Goal: Feedback & Contribution: Contribute content

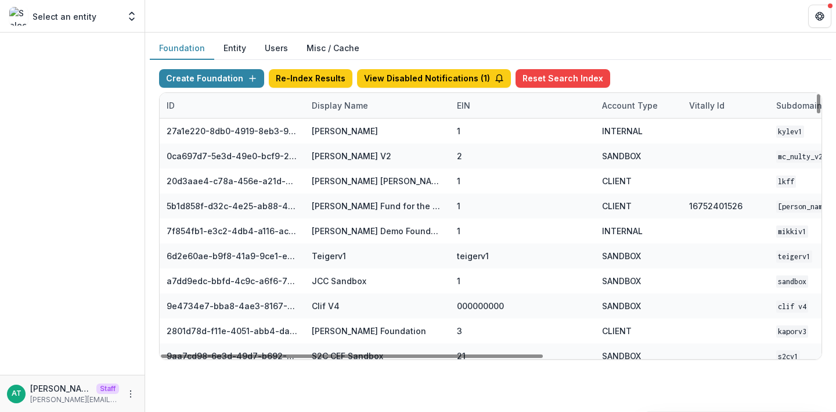
click at [326, 106] on div "Display Name" at bounding box center [340, 105] width 70 height 12
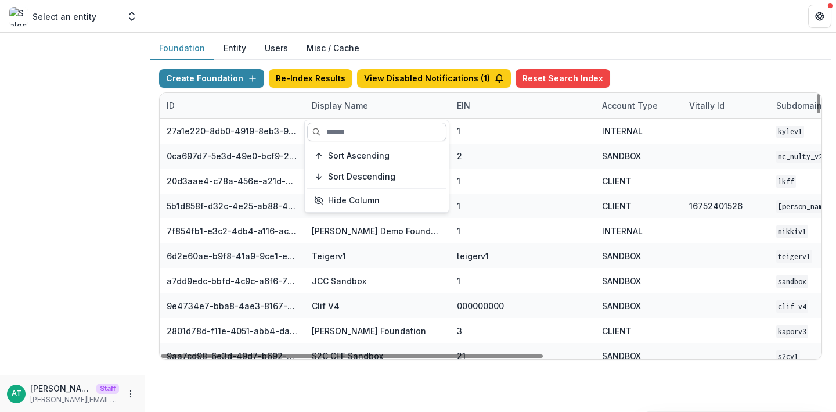
click at [340, 134] on input at bounding box center [376, 132] width 139 height 19
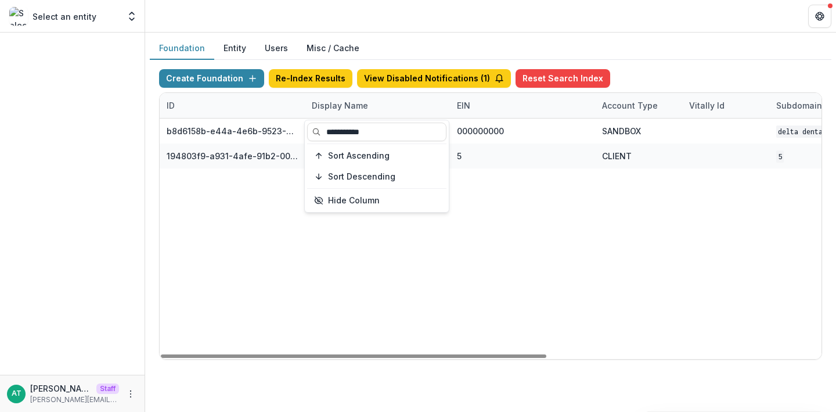
type input "**********"
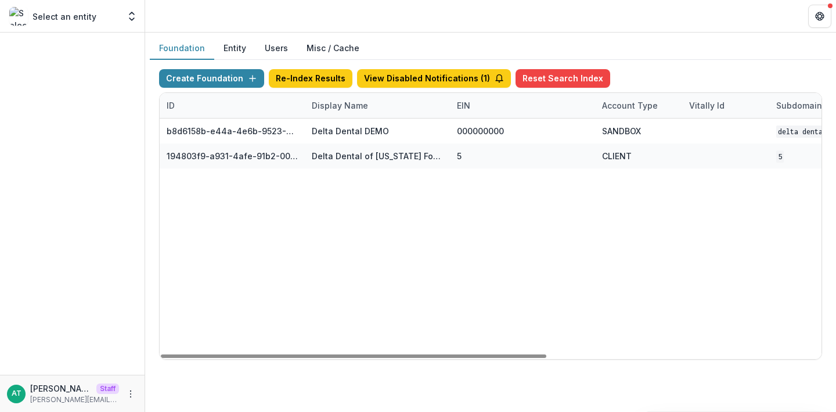
click at [393, 23] on header at bounding box center [490, 16] width 691 height 32
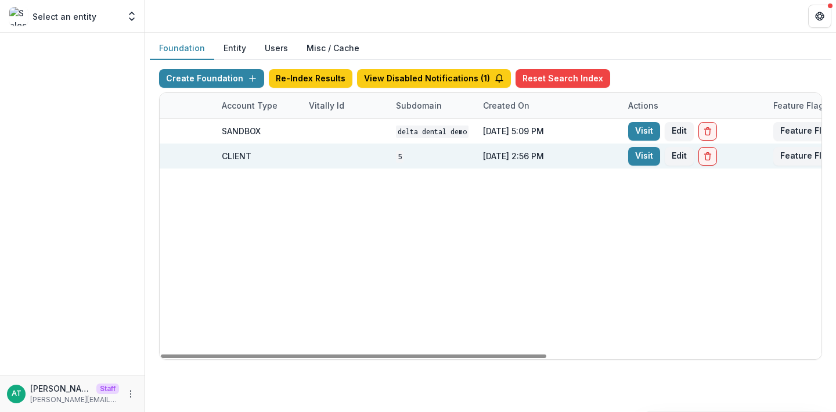
scroll to position [0, 471]
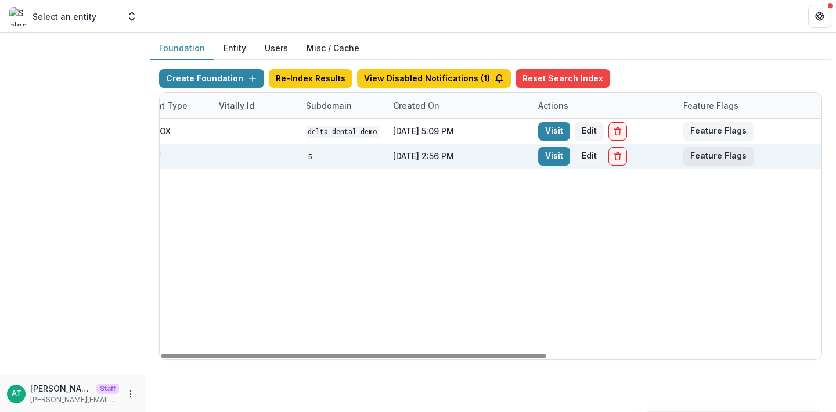
click at [722, 152] on button "Feature Flags" at bounding box center [719, 156] width 70 height 19
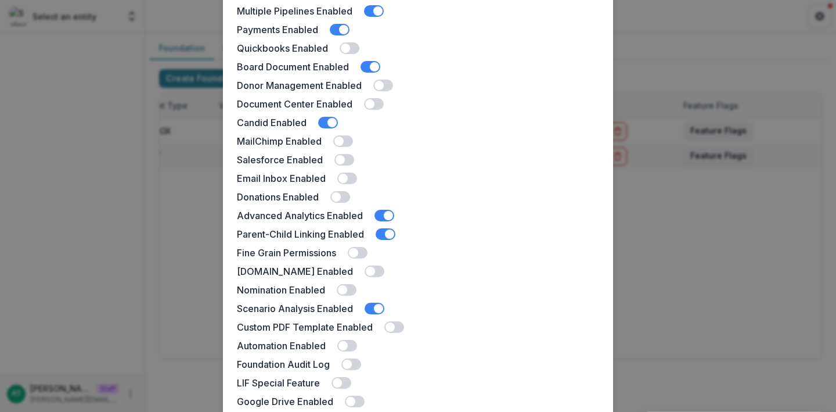
scroll to position [132, 0]
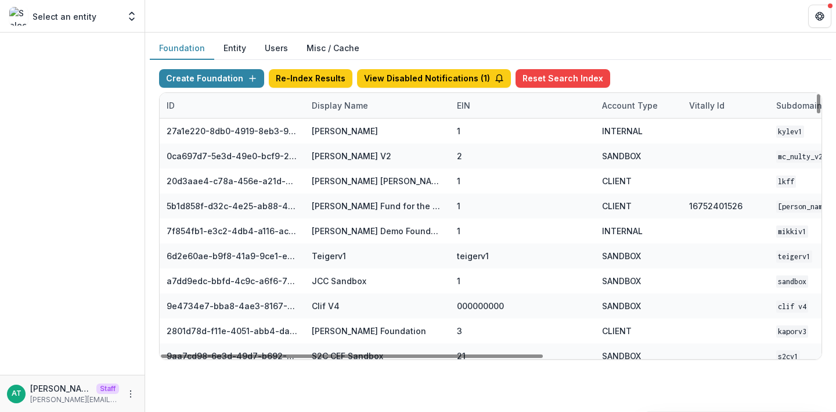
click at [337, 112] on div "Display Name" at bounding box center [377, 105] width 145 height 25
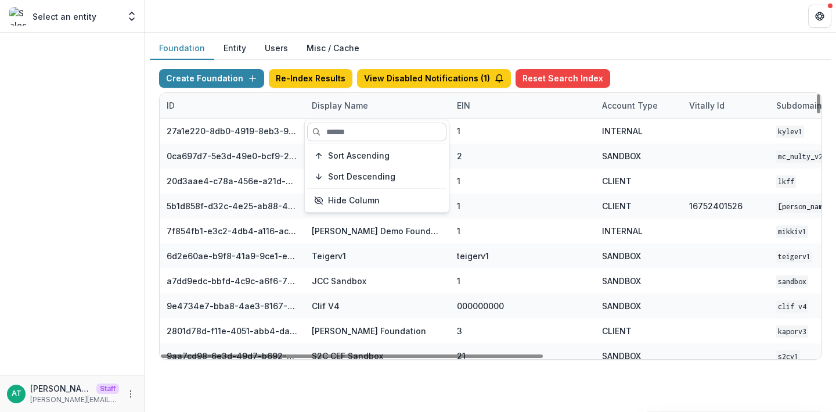
click at [337, 134] on input at bounding box center [376, 132] width 139 height 19
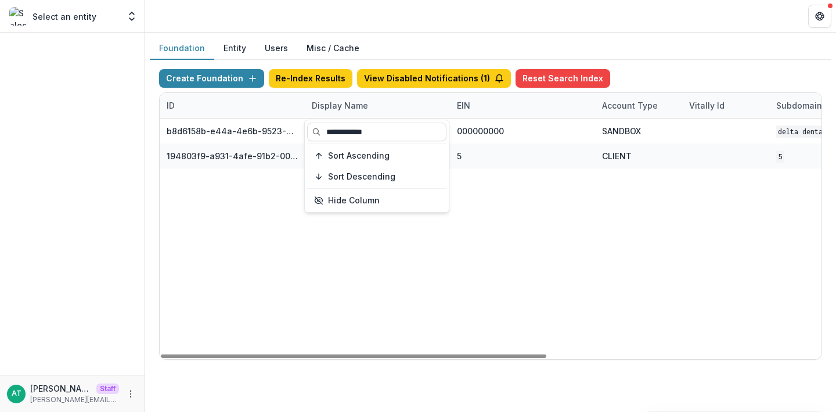
type input "**********"
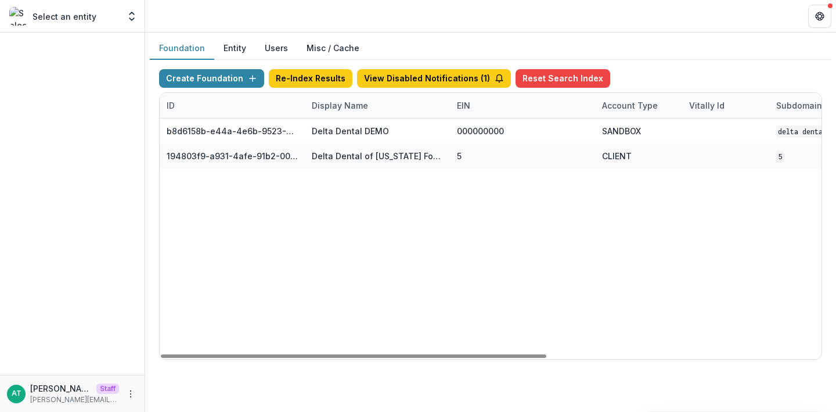
click at [353, 12] on header at bounding box center [490, 16] width 691 height 32
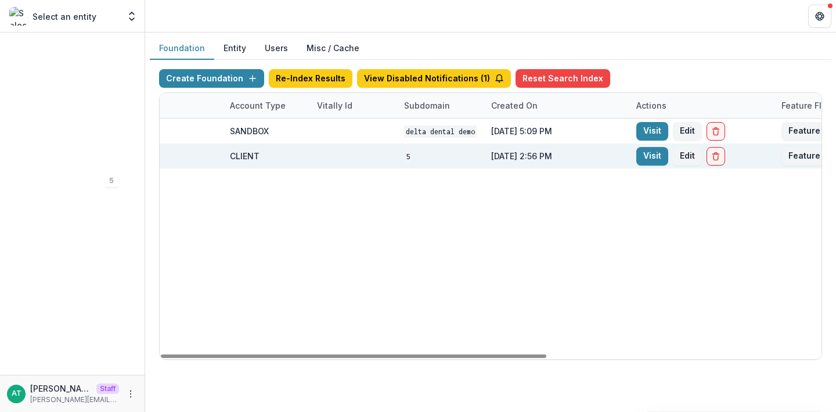
scroll to position [0, 471]
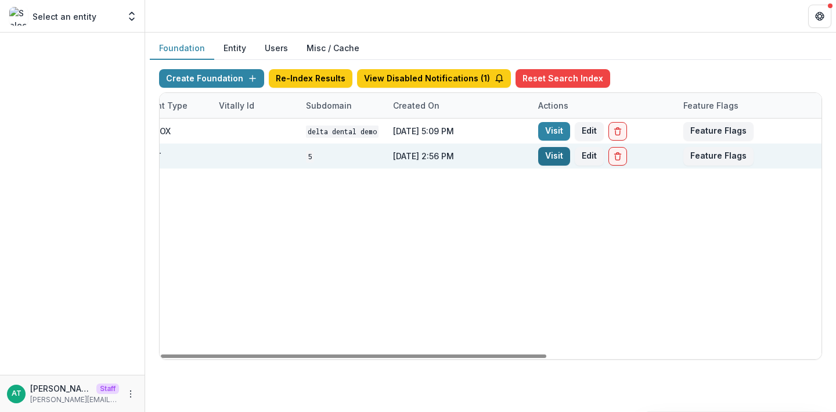
click at [558, 155] on link "Visit" at bounding box center [554, 156] width 32 height 19
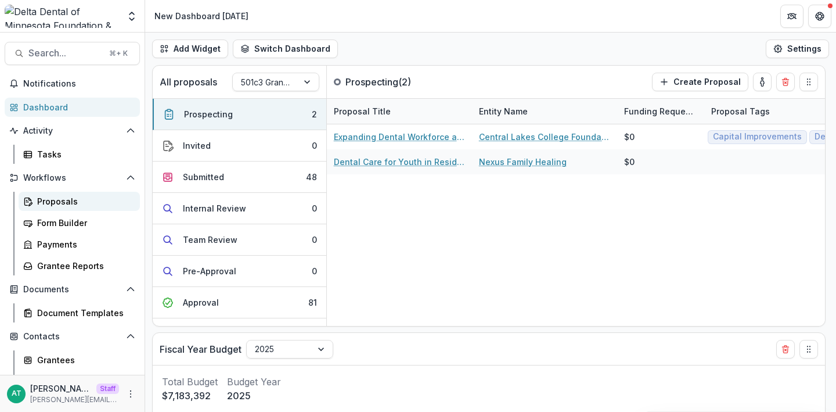
click at [62, 204] on div "Proposals" at bounding box center [84, 201] width 94 height 12
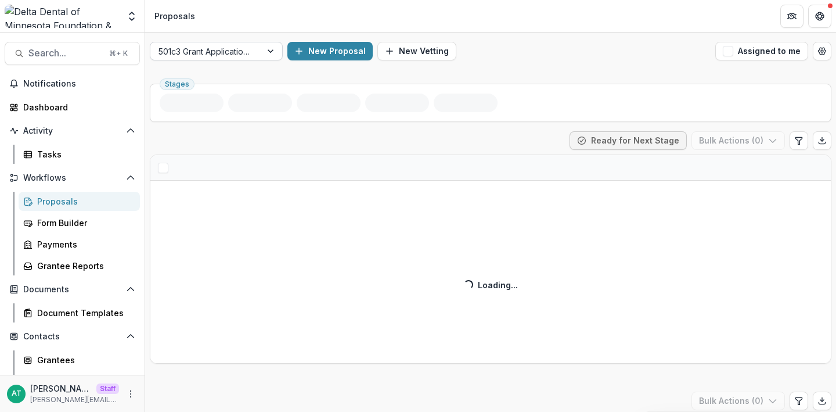
click at [222, 47] on div at bounding box center [206, 51] width 95 height 15
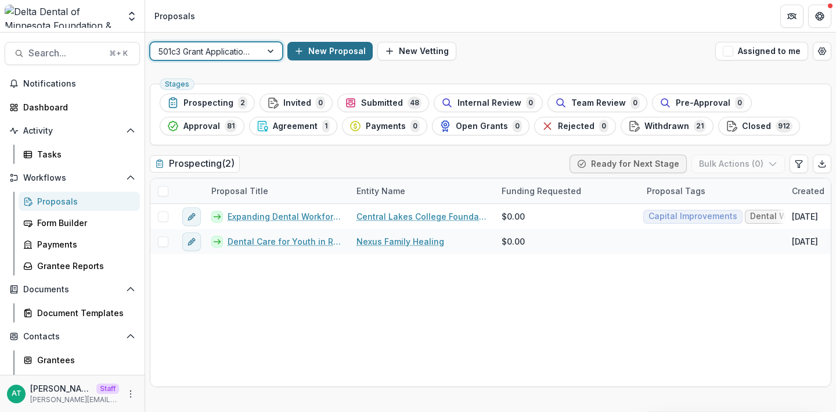
click at [324, 47] on button "New Proposal" at bounding box center [330, 51] width 85 height 19
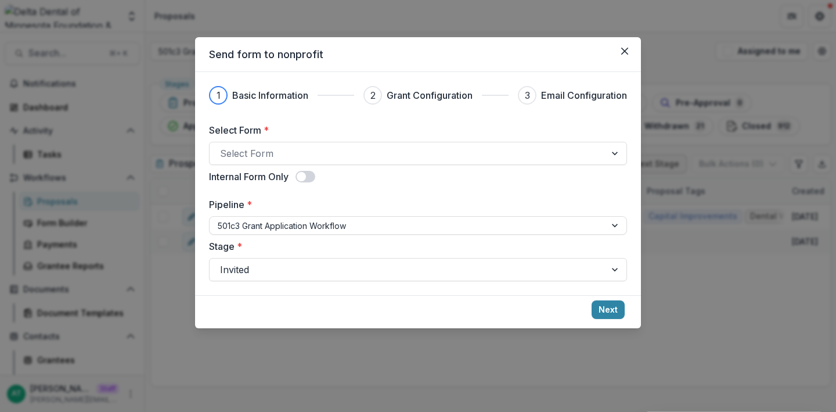
click at [662, 132] on div "Send form to nonprofit 1 Basic Information 2 Grant Configuration 3 Email Config…" at bounding box center [418, 206] width 836 height 412
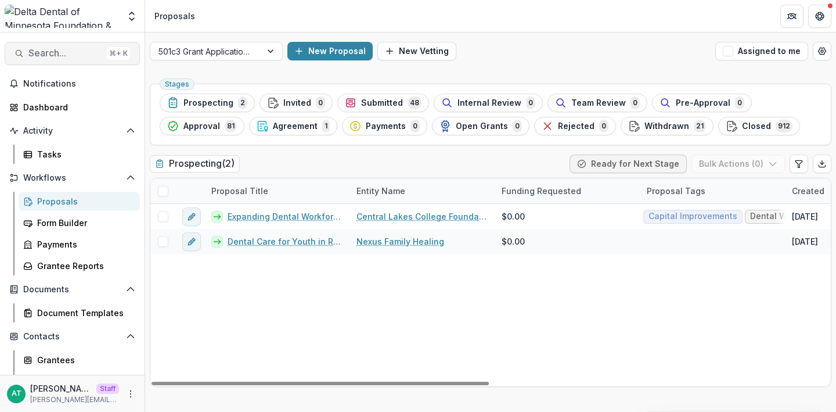
click at [35, 48] on button "Search... ⌘ + K" at bounding box center [72, 53] width 135 height 23
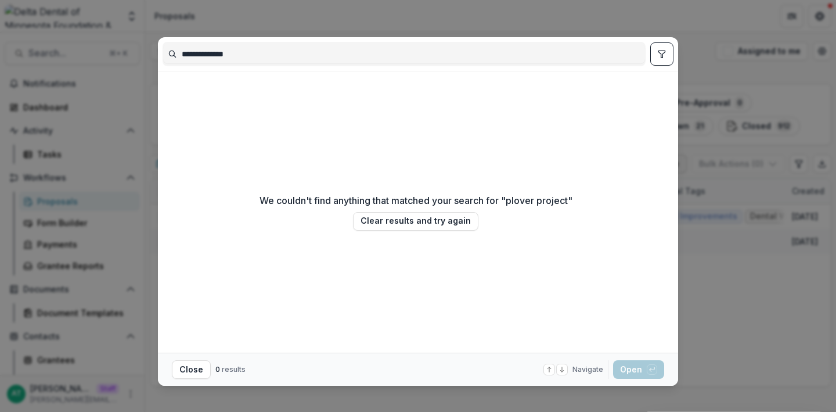
type input "**********"
click at [62, 279] on div "**********" at bounding box center [418, 206] width 836 height 412
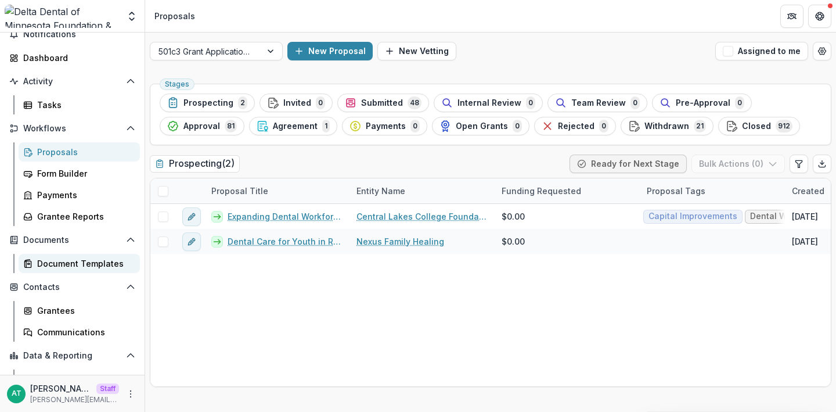
scroll to position [55, 0]
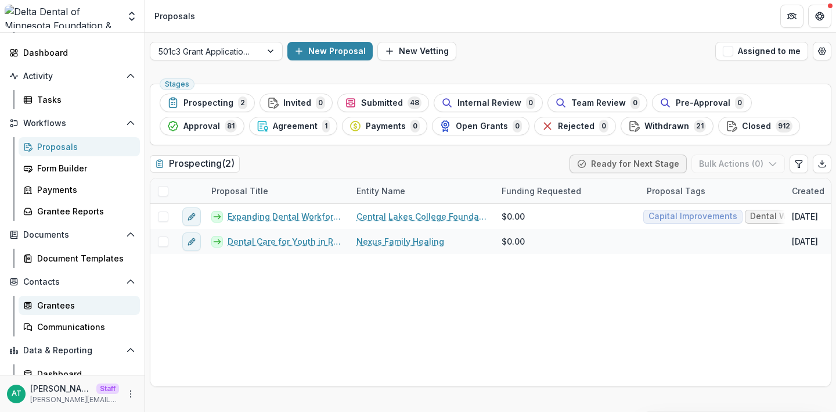
click at [51, 297] on link "Grantees" at bounding box center [79, 305] width 121 height 19
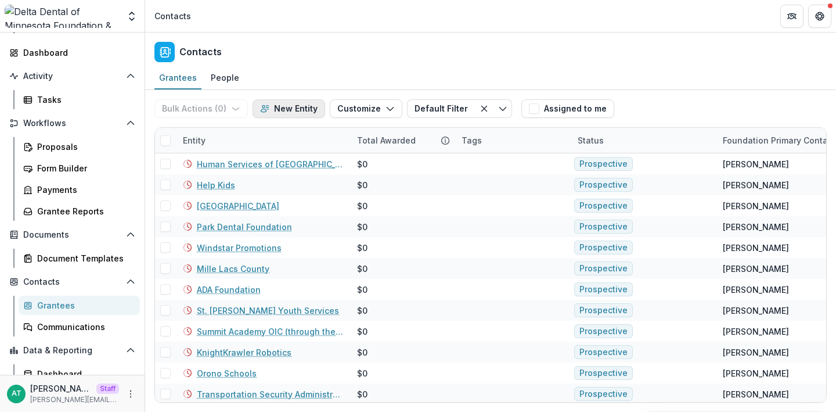
click at [286, 110] on button "New Entity" at bounding box center [289, 108] width 73 height 19
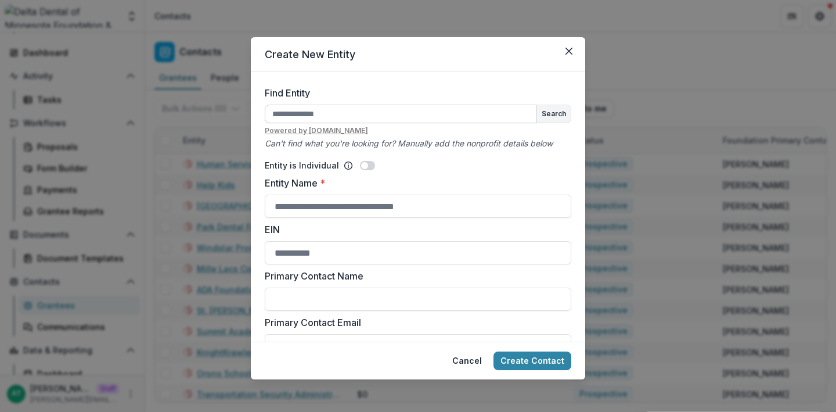
click at [324, 109] on input "Find Entity" at bounding box center [401, 114] width 272 height 19
type input "**********"
click at [560, 109] on button "Search" at bounding box center [554, 113] width 34 height 17
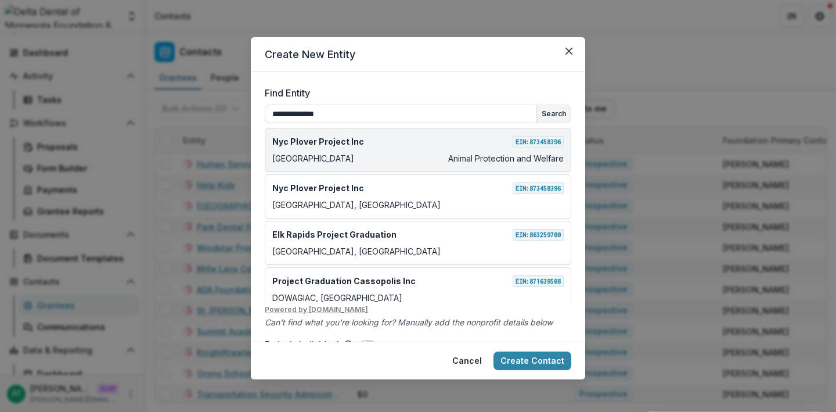
click at [329, 141] on p "Nyc Plover Project Inc" at bounding box center [318, 141] width 92 height 12
type input "**********"
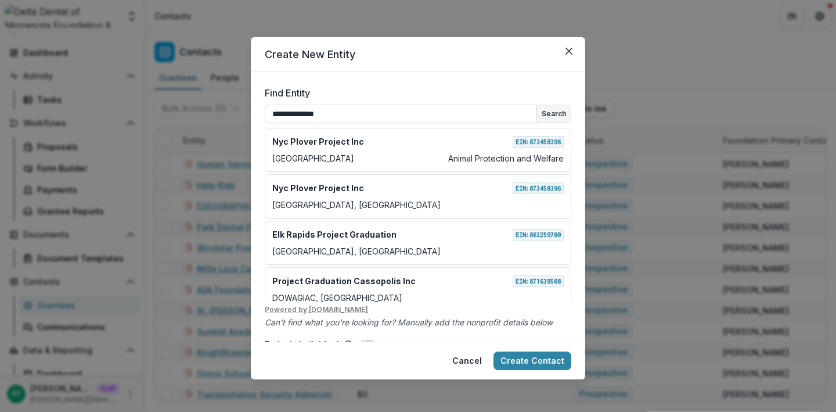
scroll to position [227, 0]
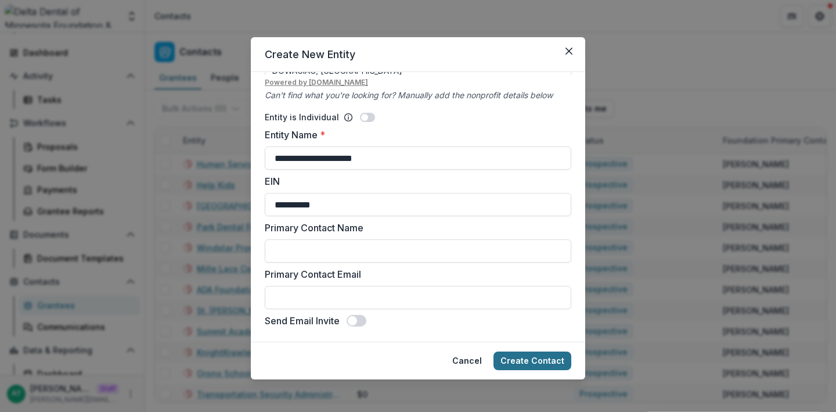
click at [535, 360] on button "Create Contact" at bounding box center [533, 360] width 78 height 19
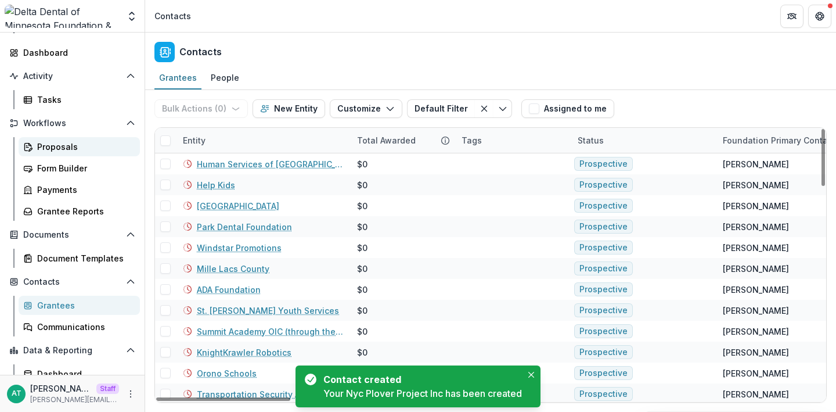
click at [77, 150] on div "Proposals" at bounding box center [84, 147] width 94 height 12
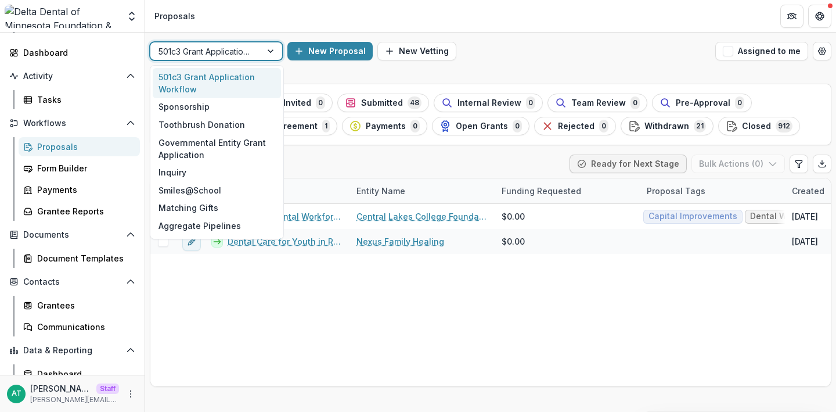
click at [264, 43] on div at bounding box center [271, 50] width 21 height 17
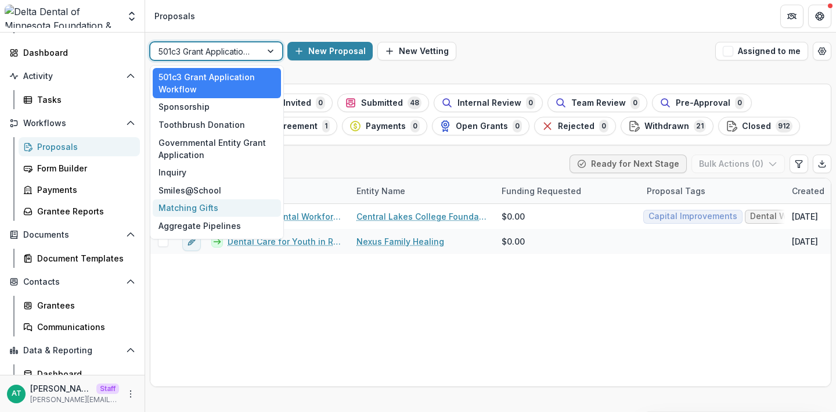
click at [221, 207] on div "Matching Gifts" at bounding box center [217, 208] width 128 height 18
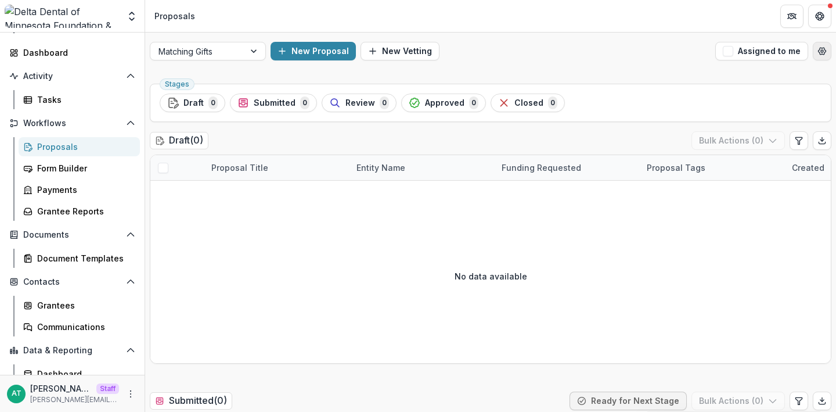
click at [827, 56] on button "Open table manager" at bounding box center [822, 51] width 19 height 19
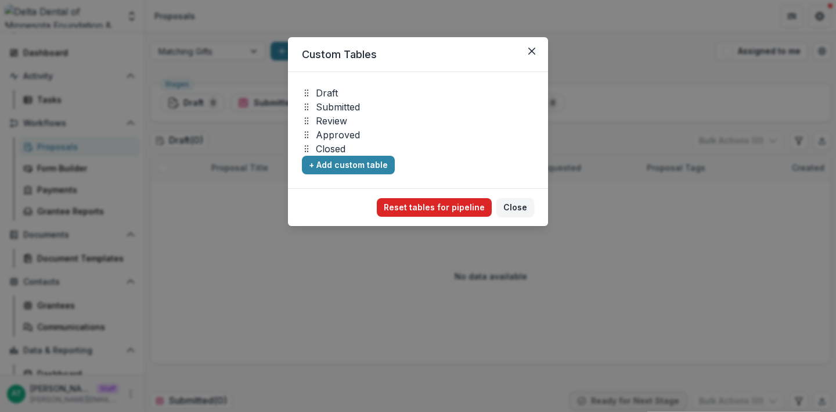
click at [429, 212] on button "Reset tables for pipeline" at bounding box center [434, 207] width 115 height 19
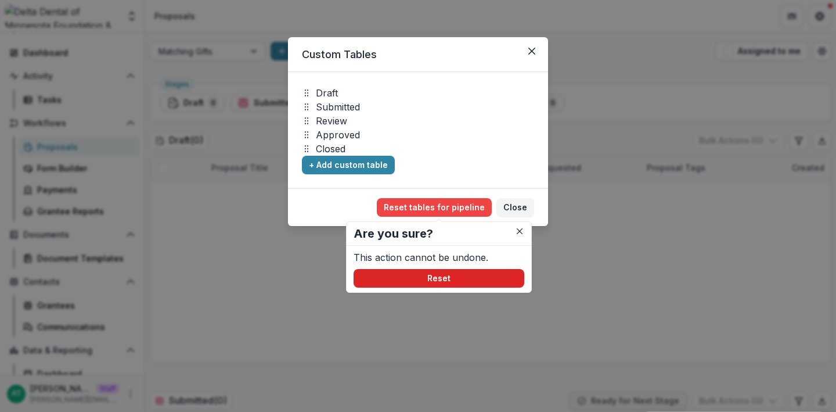
click at [440, 279] on button "Reset" at bounding box center [439, 278] width 171 height 19
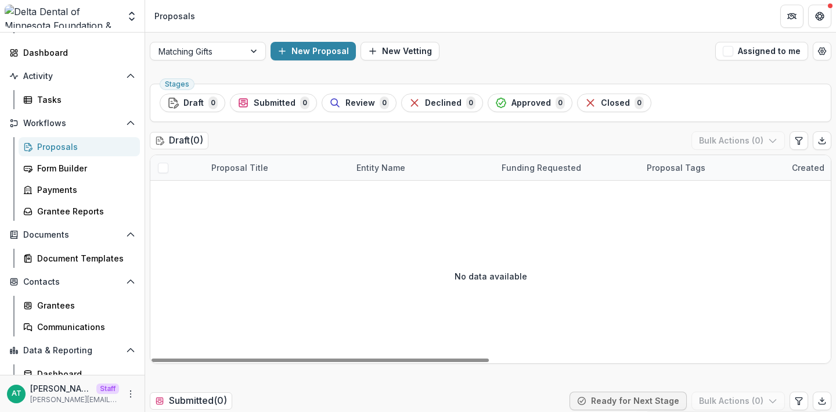
click at [465, 38] on div "Matching Gifts New Proposal New Vetting Assigned to me" at bounding box center [490, 51] width 691 height 37
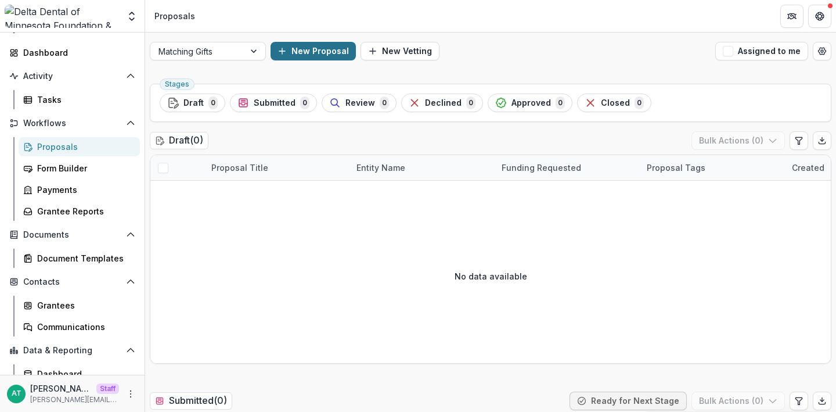
click at [315, 48] on button "New Proposal" at bounding box center [313, 51] width 85 height 19
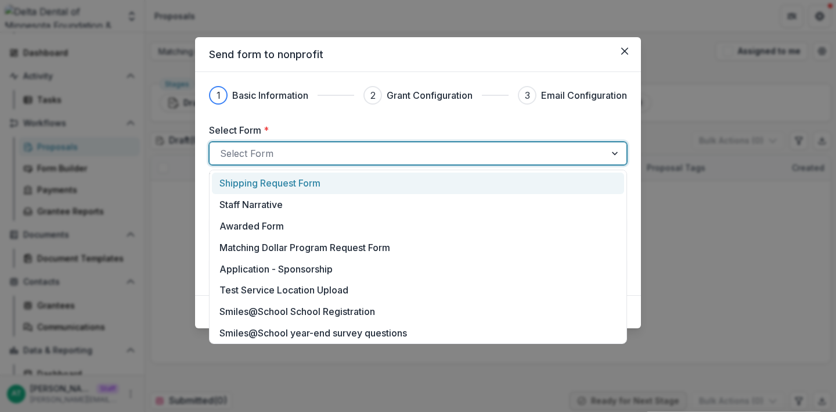
click at [285, 155] on div at bounding box center [407, 153] width 375 height 16
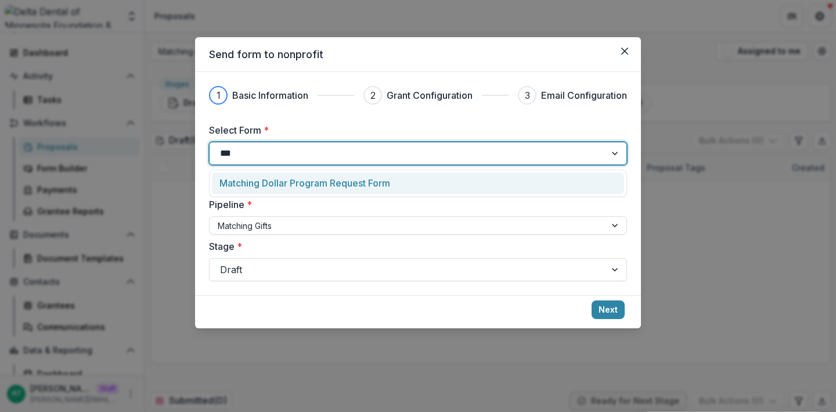
type input "****"
click at [300, 181] on p "Matching Dollar Program Request Form" at bounding box center [305, 183] width 171 height 14
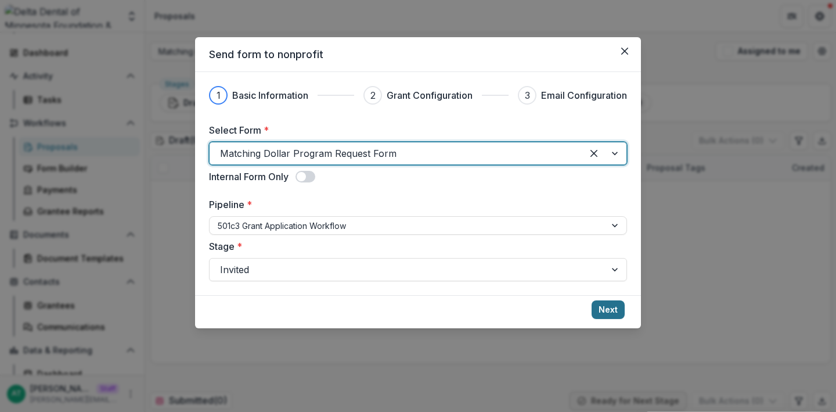
click at [607, 309] on button "Next" at bounding box center [608, 309] width 33 height 19
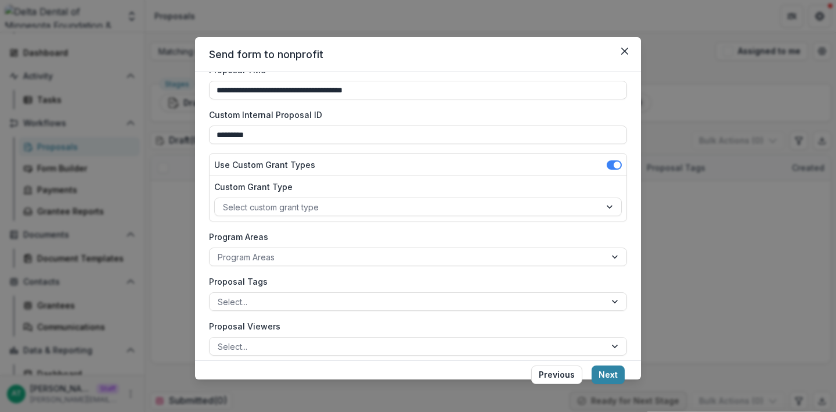
scroll to position [60, 0]
click at [608, 163] on span at bounding box center [614, 163] width 15 height 9
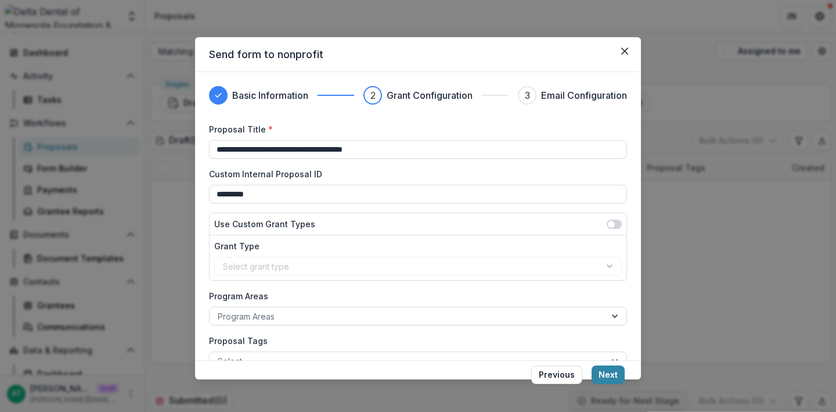
scroll to position [113, 0]
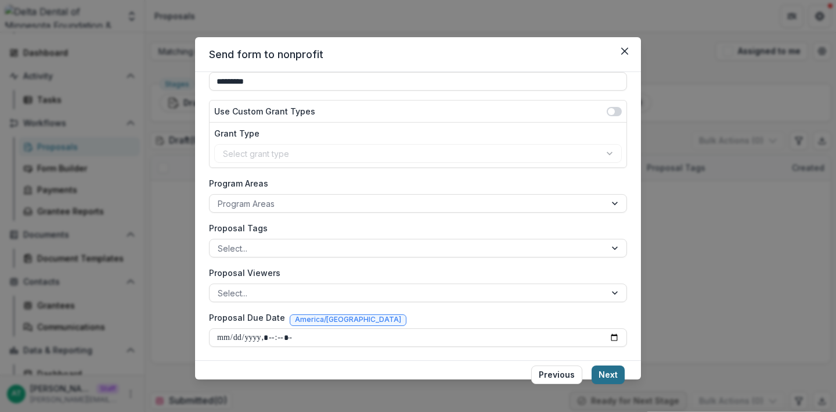
click at [612, 374] on button "Next" at bounding box center [608, 374] width 33 height 19
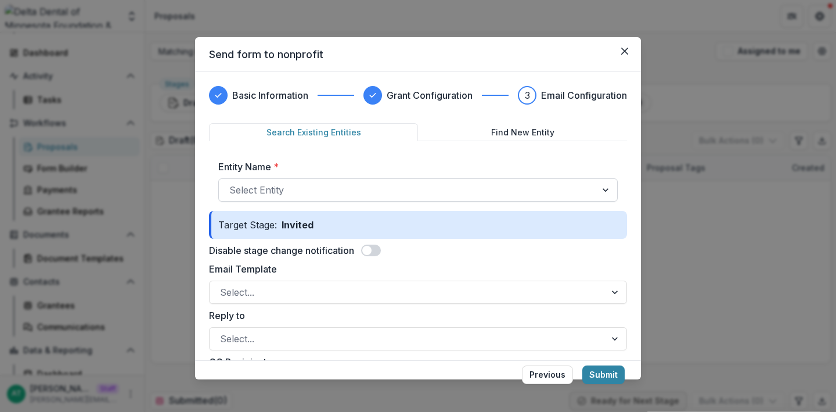
click at [355, 194] on div at bounding box center [407, 190] width 357 height 16
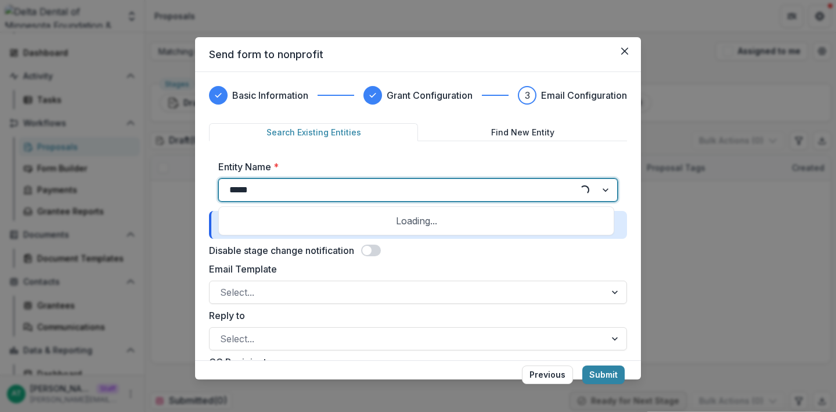
type input "******"
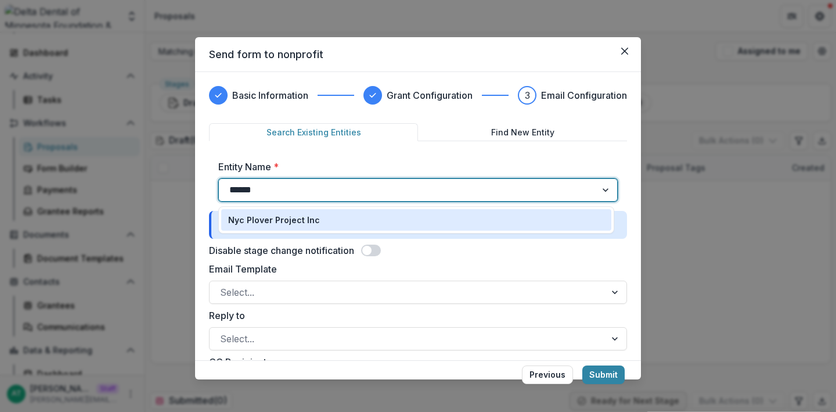
click at [349, 216] on div "Nyc Plover Project Inc" at bounding box center [416, 220] width 376 height 12
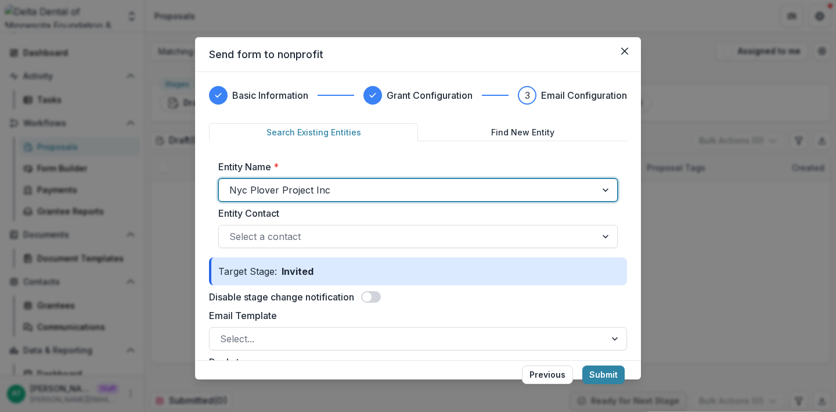
scroll to position [26, 0]
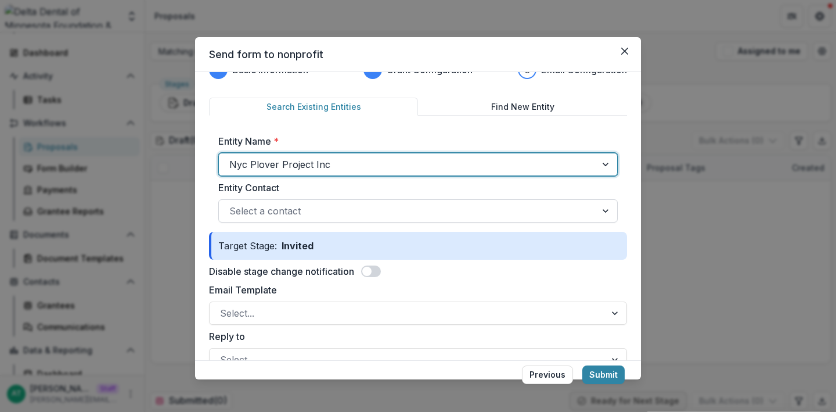
click at [276, 210] on div at bounding box center [407, 211] width 357 height 16
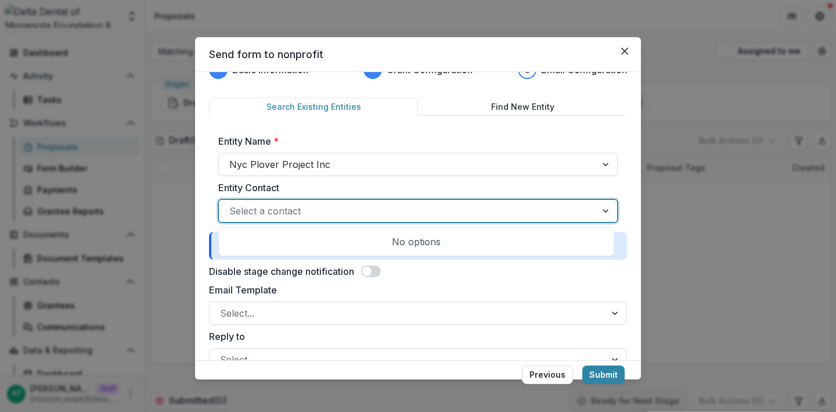
click at [274, 188] on label "Entity Contact" at bounding box center [414, 188] width 393 height 14
click at [232, 204] on input "Entity Contact" at bounding box center [230, 211] width 3 height 14
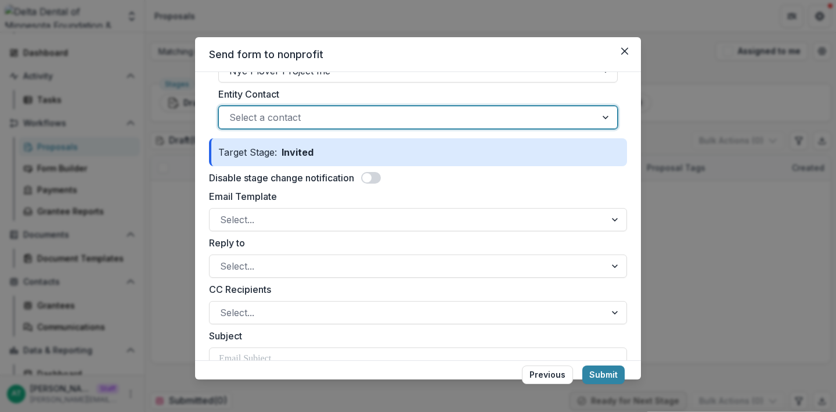
scroll to position [134, 0]
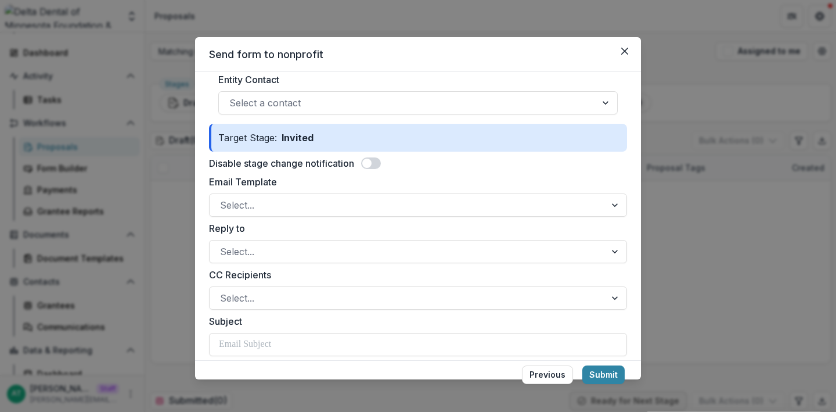
click at [371, 164] on span at bounding box center [366, 163] width 9 height 9
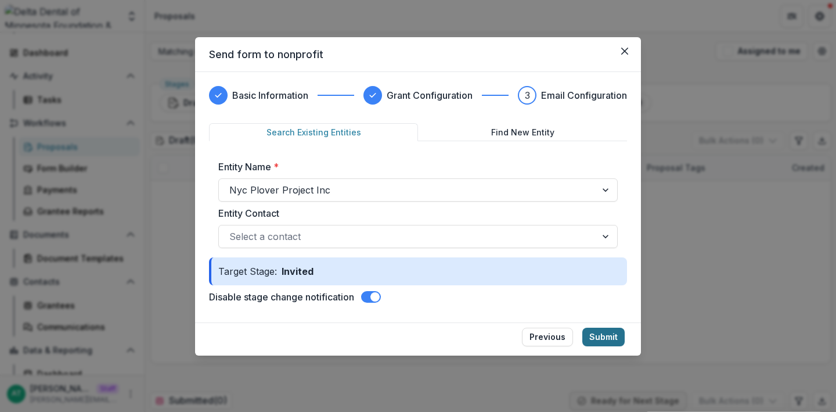
click at [611, 342] on button "Submit" at bounding box center [604, 337] width 42 height 19
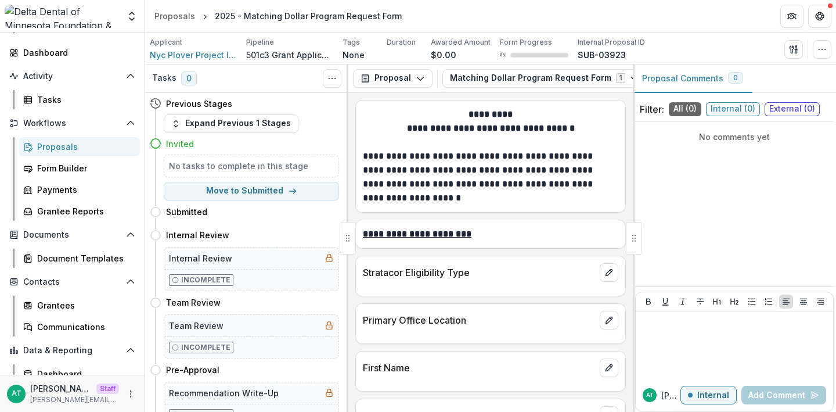
click at [816, 35] on div "Applicant Nyc Plover Project Inc Pipeline 501c3 Grant Application Workflow Tags…" at bounding box center [490, 49] width 691 height 32
click at [824, 46] on icon "button" at bounding box center [822, 49] width 9 height 9
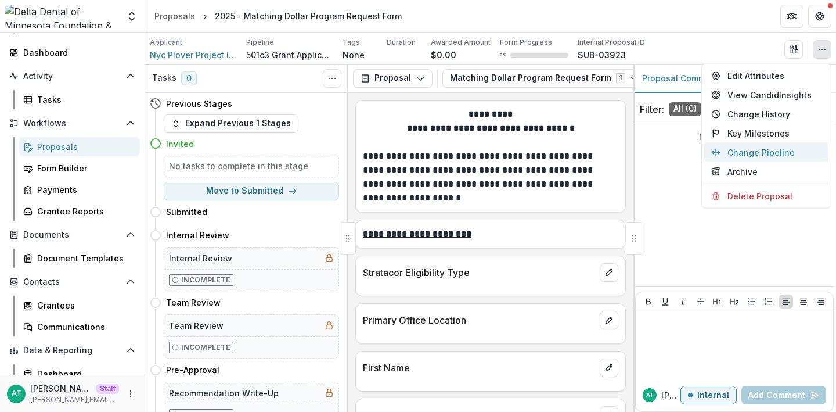
click at [755, 152] on button "Change Pipeline" at bounding box center [767, 152] width 124 height 19
select select
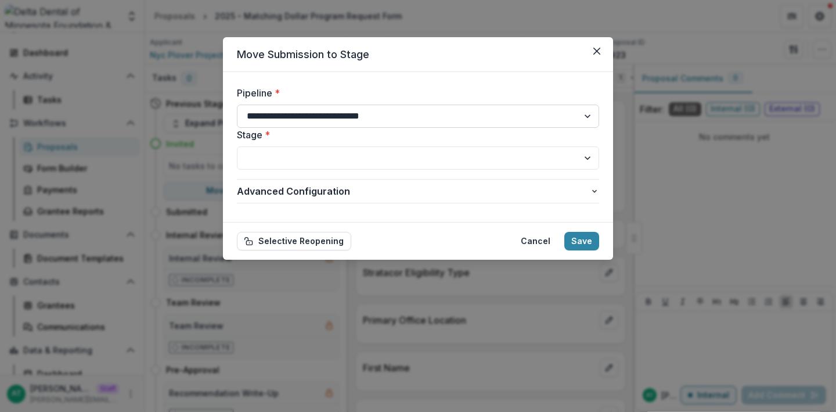
click at [338, 116] on select "**********" at bounding box center [418, 116] width 362 height 23
select select "**********"
click at [237, 105] on select "**********" at bounding box center [418, 116] width 362 height 23
click at [297, 160] on select "***** ********* ****** ******** ******** ******" at bounding box center [418, 157] width 362 height 23
select select "*****"
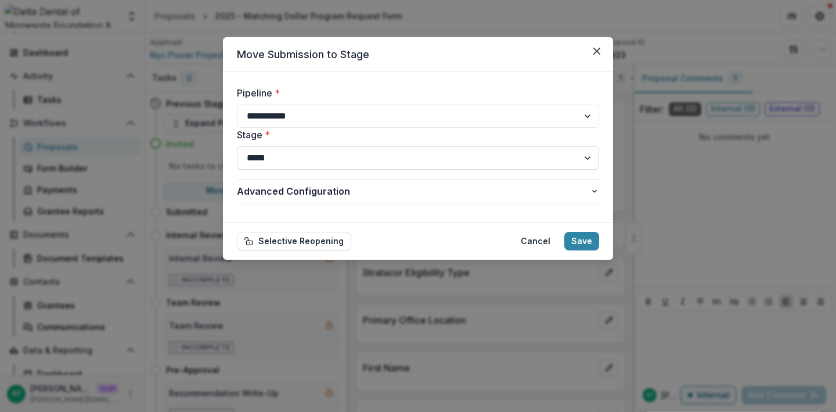
click at [237, 146] on select "***** ********* ****** ******** ******** ******" at bounding box center [418, 157] width 362 height 23
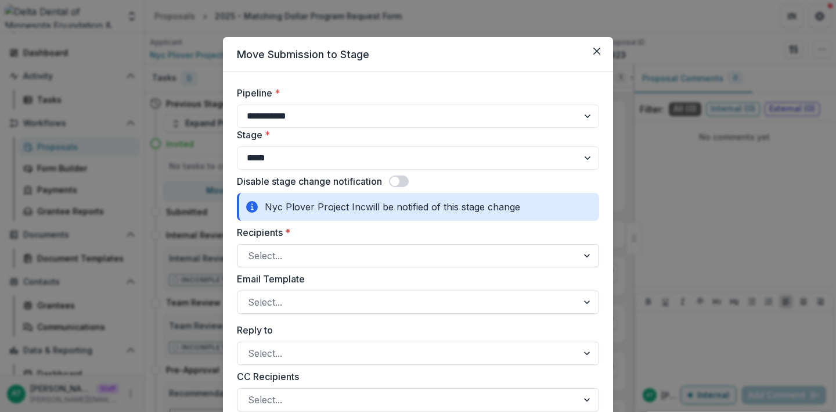
click at [554, 258] on div at bounding box center [407, 255] width 319 height 16
click at [400, 176] on span at bounding box center [399, 181] width 20 height 12
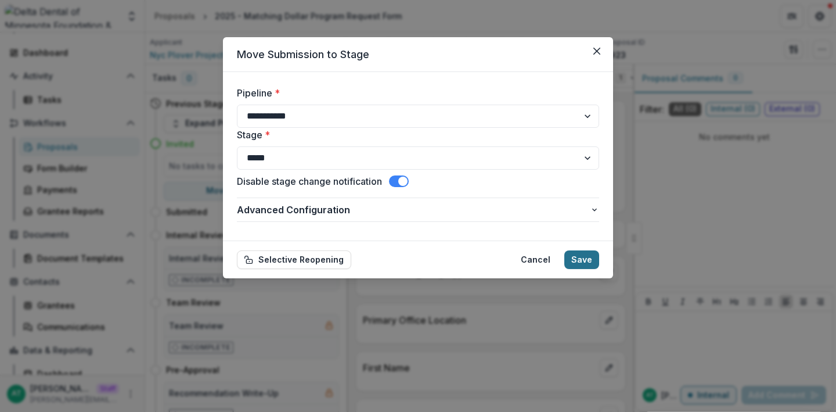
click at [575, 259] on button "Save" at bounding box center [582, 259] width 35 height 19
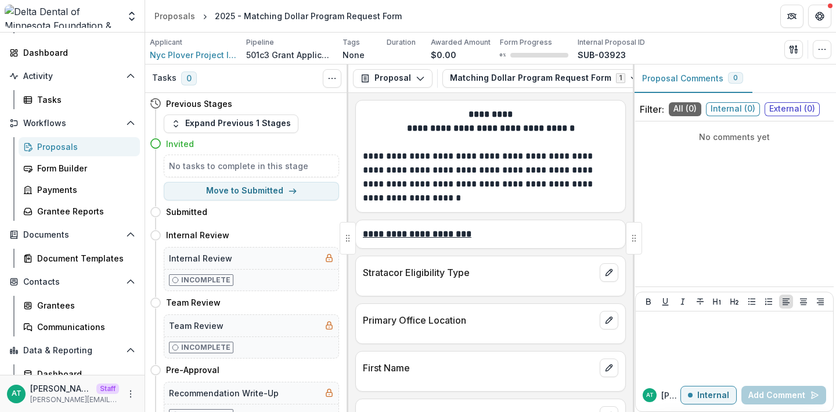
select select
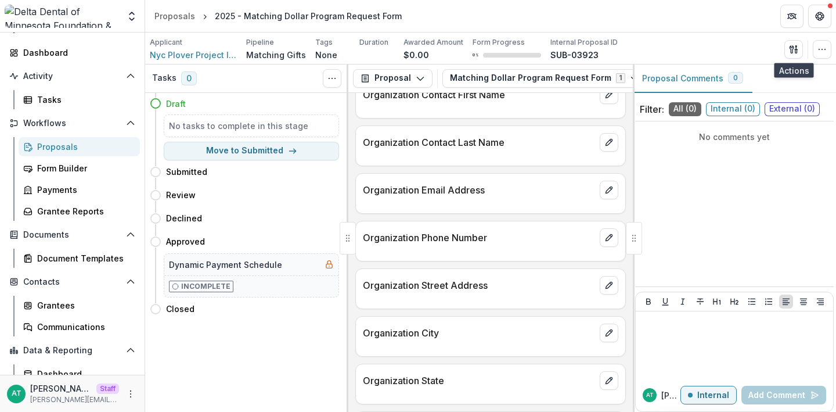
scroll to position [644, 0]
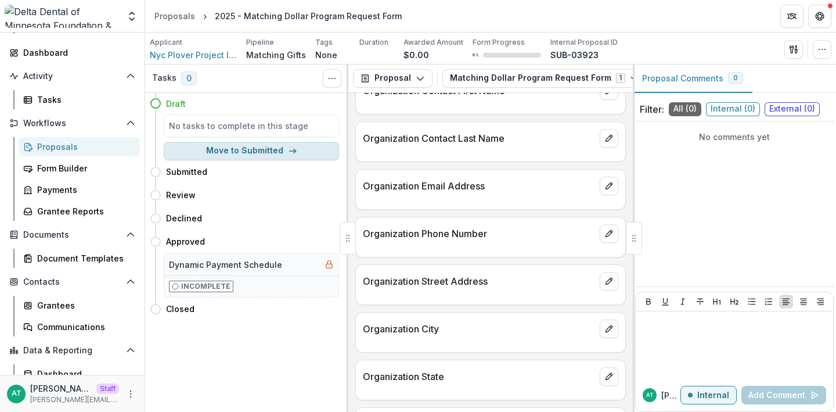
click at [282, 152] on button "Move to Submitted" at bounding box center [251, 151] width 175 height 19
select select "*********"
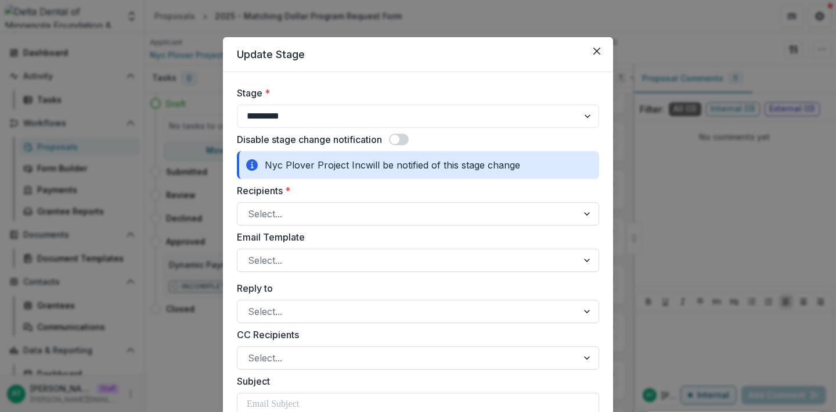
click at [401, 140] on span at bounding box center [399, 140] width 20 height 12
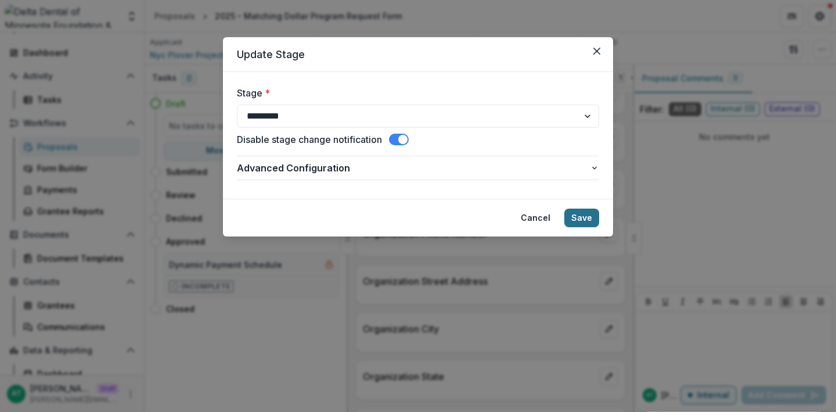
click at [582, 221] on button "Save" at bounding box center [582, 218] width 35 height 19
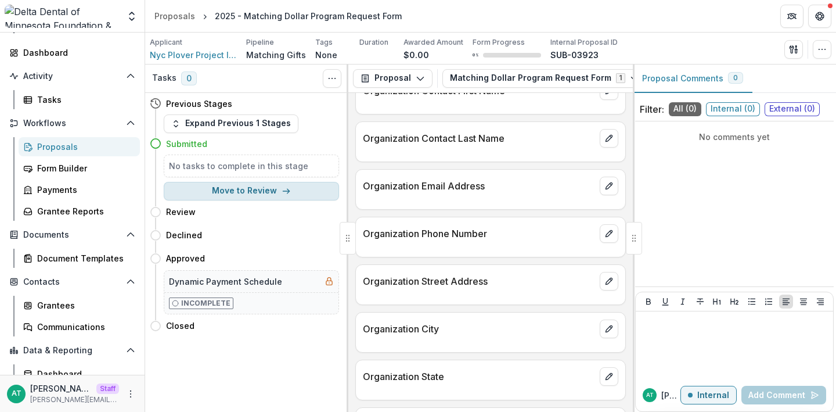
click at [250, 186] on button "Move to Review" at bounding box center [251, 191] width 175 height 19
select select "******"
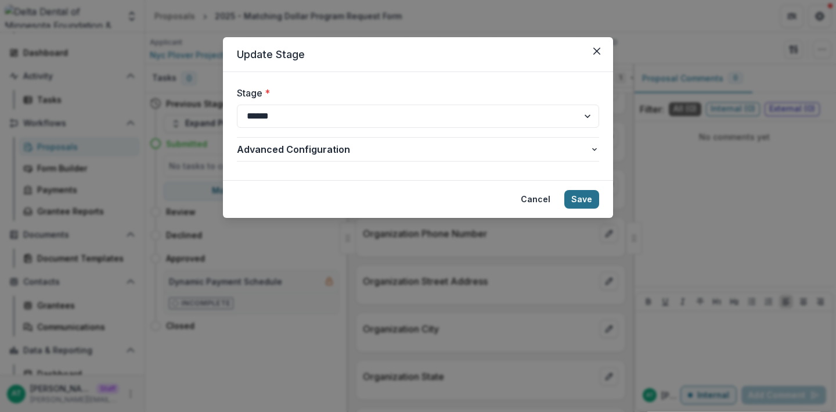
click at [576, 196] on button "Save" at bounding box center [582, 199] width 35 height 19
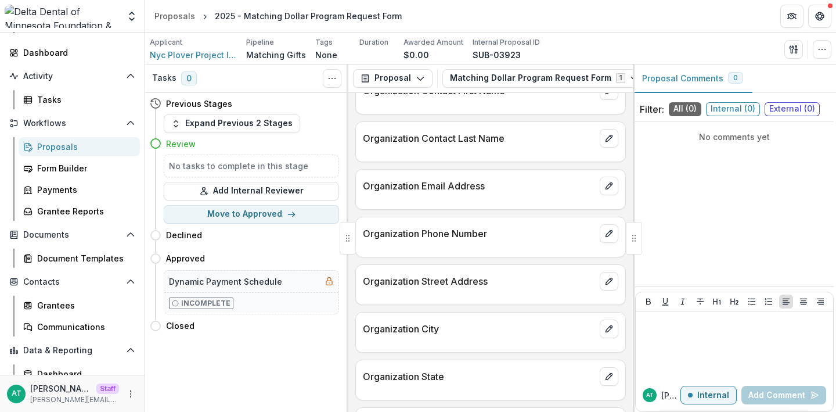
click at [757, 48] on div "Applicant Nyc Plover Project Inc Pipeline Matching Gifts Tags None All tags Dur…" at bounding box center [491, 49] width 682 height 24
click at [791, 48] on icon "button" at bounding box center [792, 49] width 4 height 8
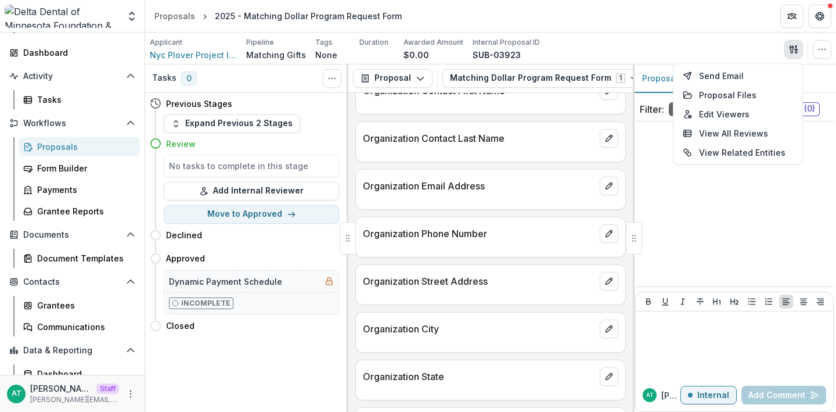
click at [741, 39] on div "Applicant Nyc Plover Project Inc Pipeline Matching Gifts Tags None All tags Dur…" at bounding box center [491, 49] width 682 height 24
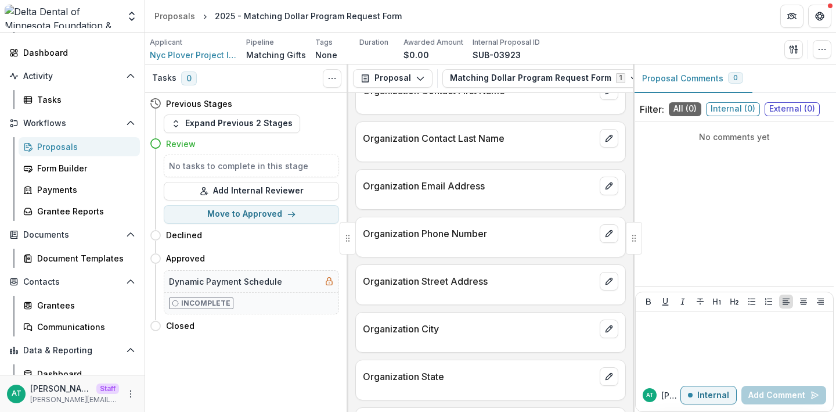
click at [60, 144] on div "Proposals" at bounding box center [84, 147] width 94 height 12
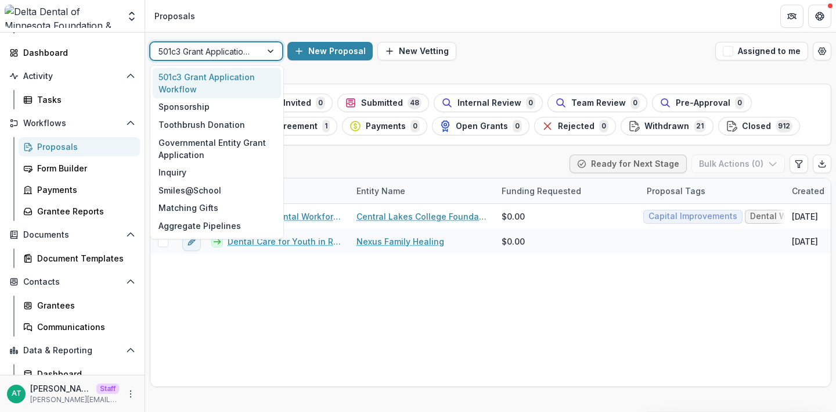
click at [220, 53] on div at bounding box center [206, 51] width 95 height 15
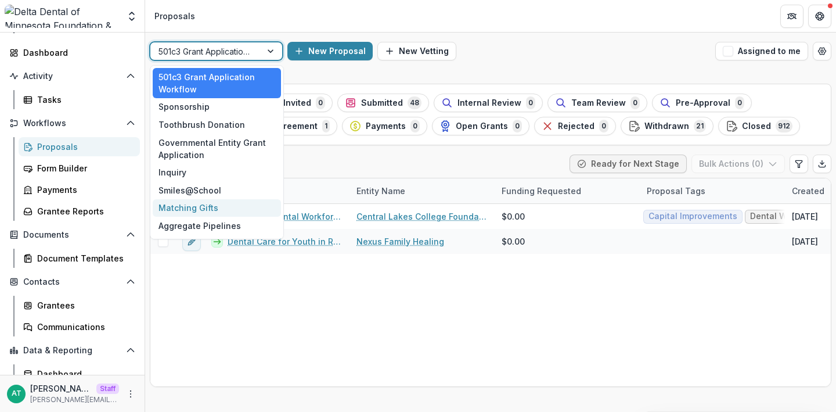
click at [206, 211] on div "Matching Gifts" at bounding box center [217, 208] width 128 height 18
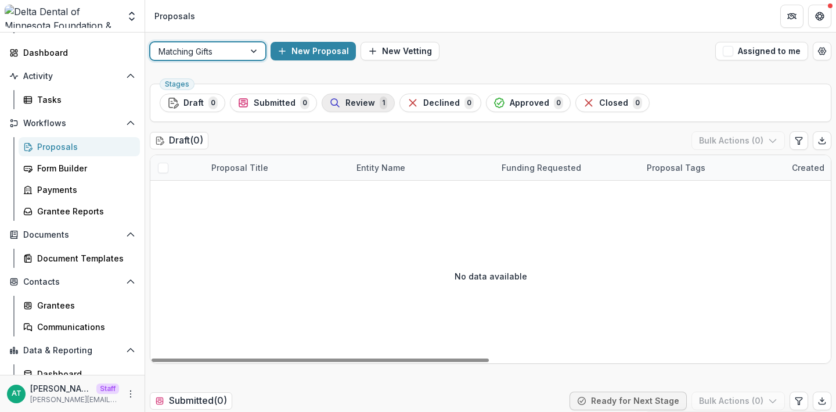
click at [364, 107] on span "Review" at bounding box center [361, 103] width 30 height 10
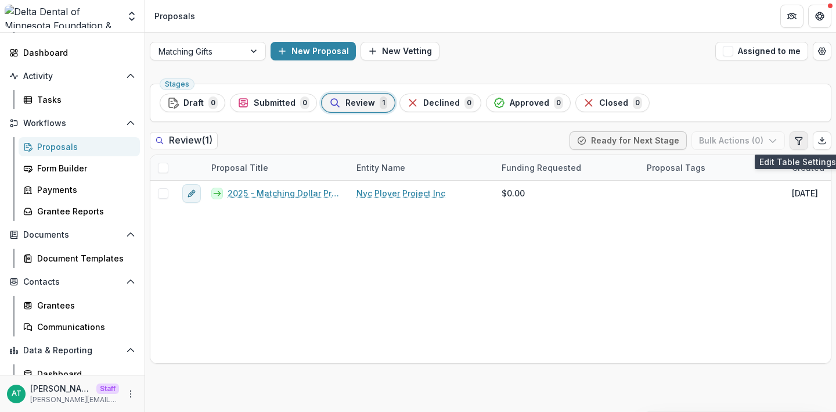
click at [796, 138] on icon "Edit table settings" at bounding box center [799, 140] width 9 height 9
select select "******"
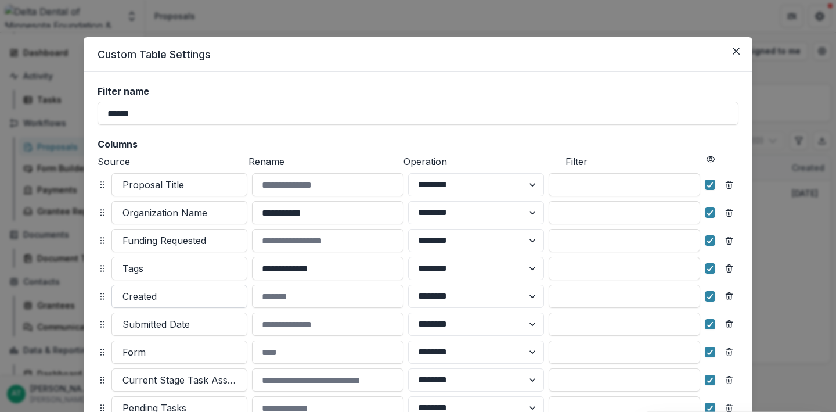
scroll to position [28, 0]
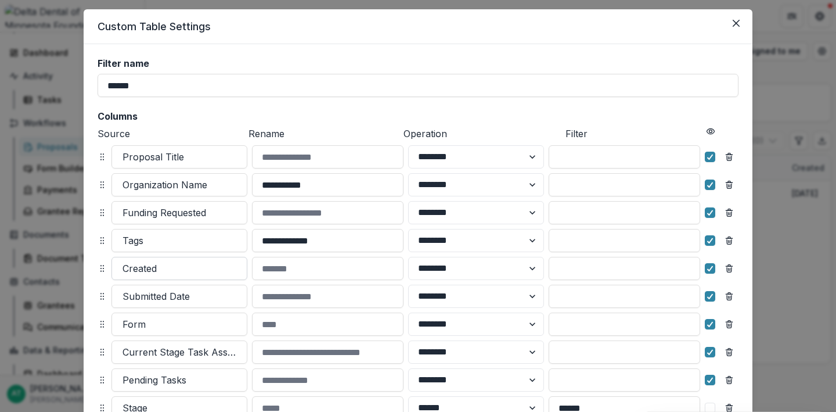
click at [160, 268] on div at bounding box center [180, 268] width 114 height 16
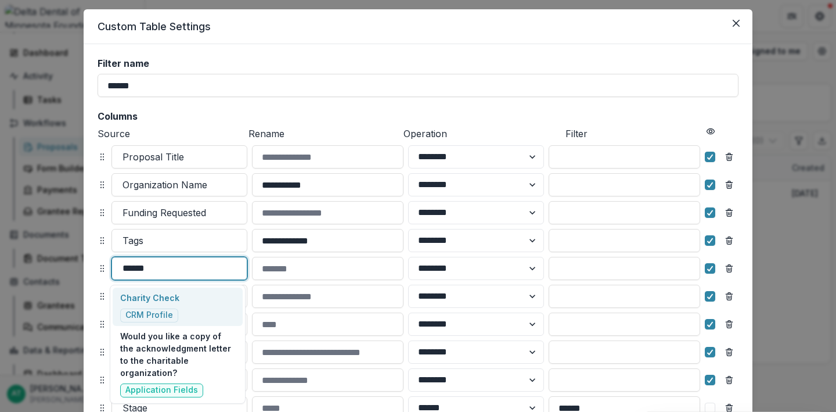
type input "*******"
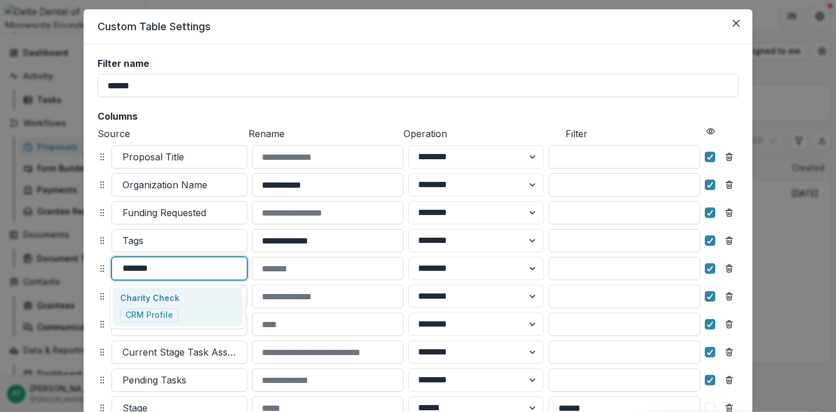
click at [171, 300] on p "Charity Check" at bounding box center [149, 298] width 59 height 12
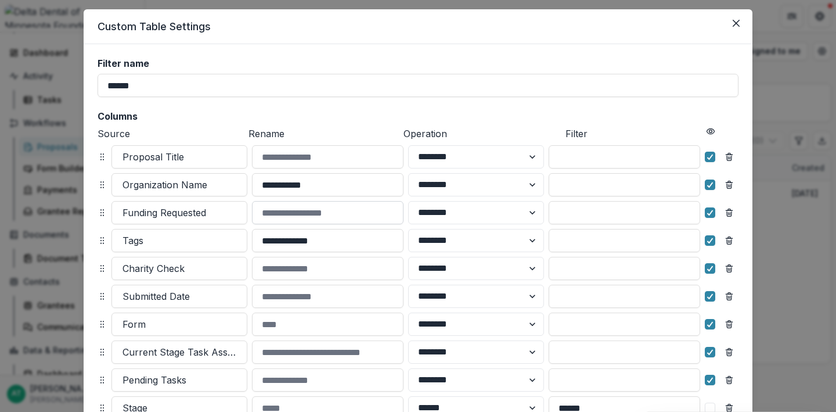
scroll to position [171, 0]
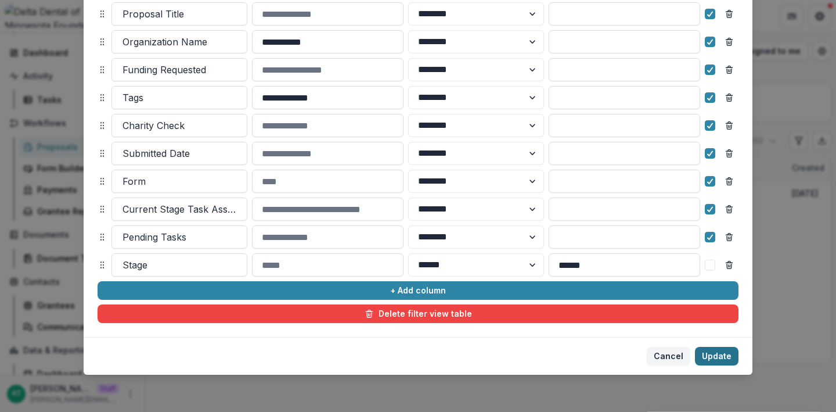
click at [710, 351] on button "Update" at bounding box center [717, 356] width 44 height 19
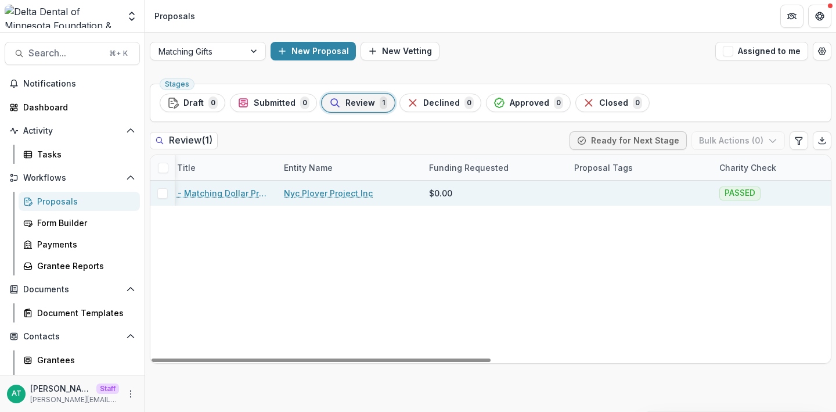
scroll to position [0, 71]
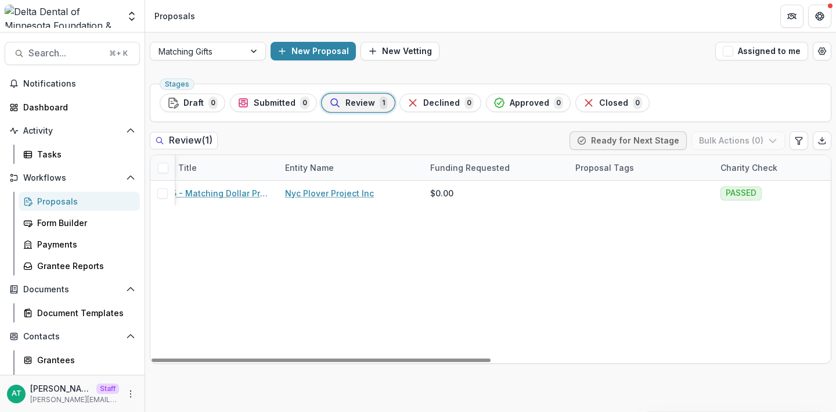
click at [325, 135] on div "Review ( 1 ) Ready for Next Stage Bulk Actions ( 0 )" at bounding box center [491, 142] width 682 height 23
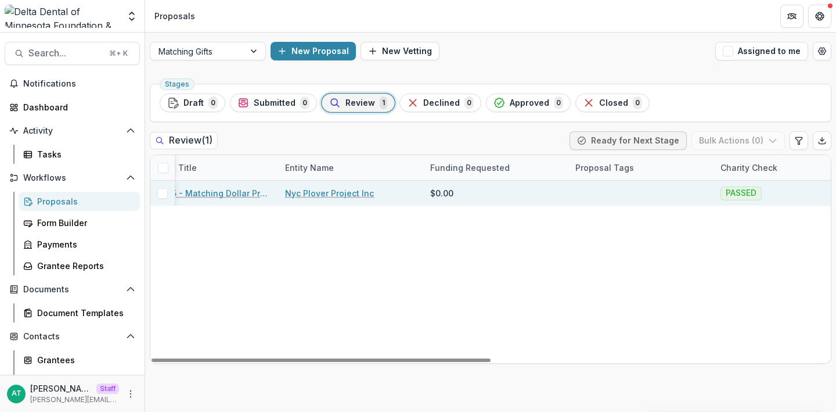
click at [317, 196] on link "Nyc Plover Project Inc" at bounding box center [329, 193] width 89 height 12
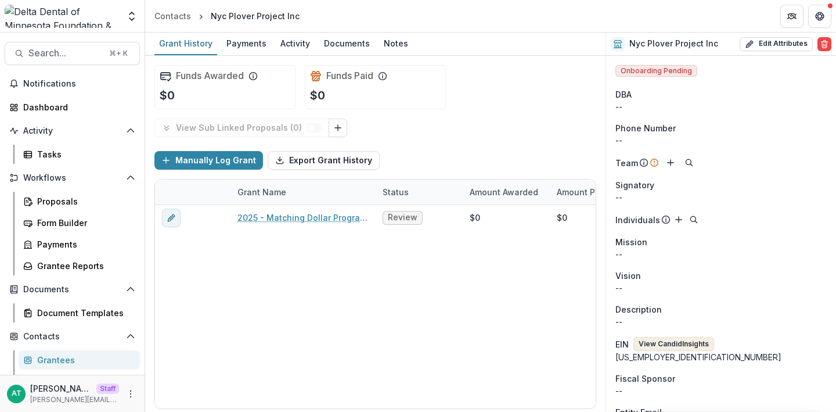
click at [674, 347] on button "View Candid Insights" at bounding box center [674, 344] width 81 height 14
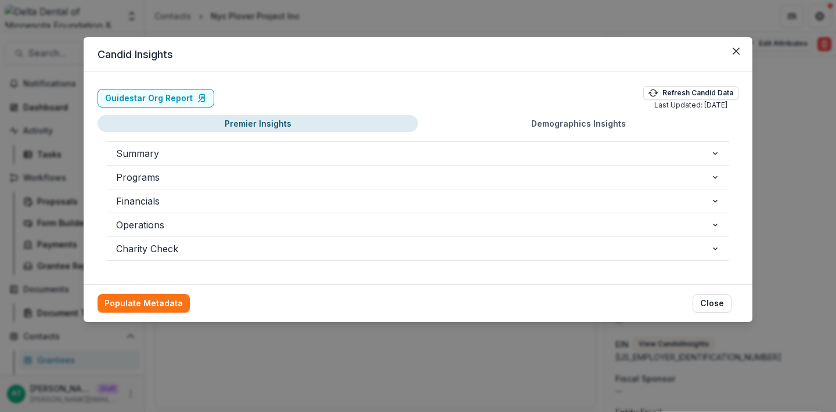
click at [367, 370] on div "Candid Insights Guidestar Org Report Refresh Candid Data Last Updated: 08/14/20…" at bounding box center [418, 206] width 836 height 412
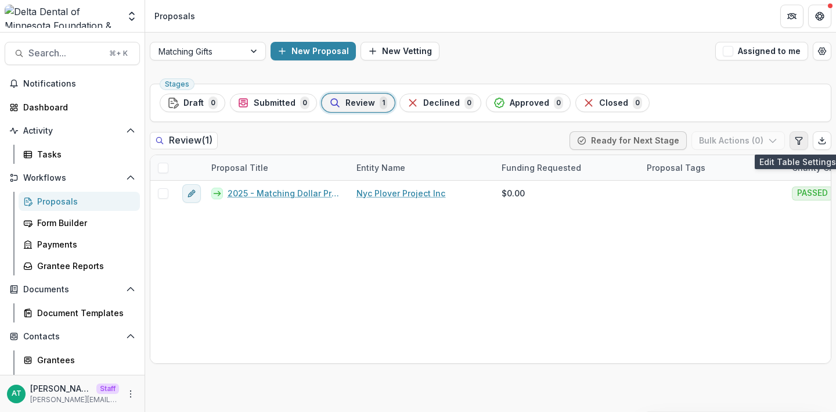
click at [806, 143] on button "Edit table settings" at bounding box center [799, 140] width 19 height 19
select select "******"
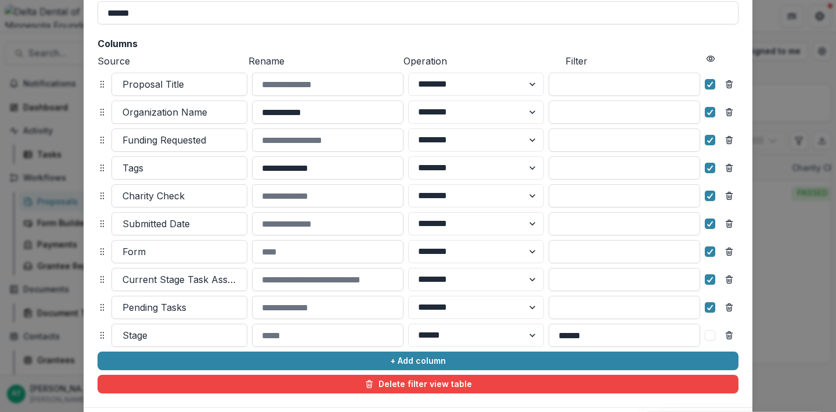
scroll to position [98, 0]
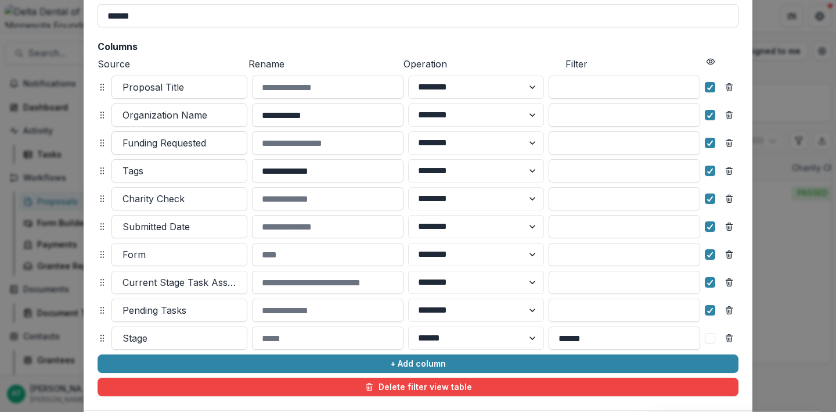
click at [157, 145] on div at bounding box center [180, 143] width 114 height 16
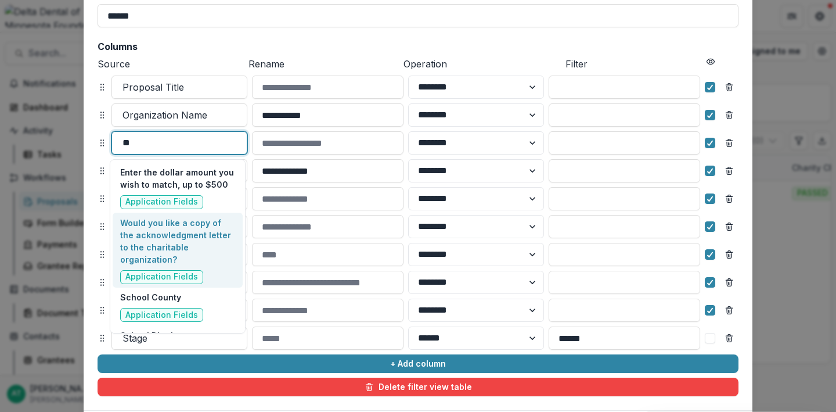
type input "*"
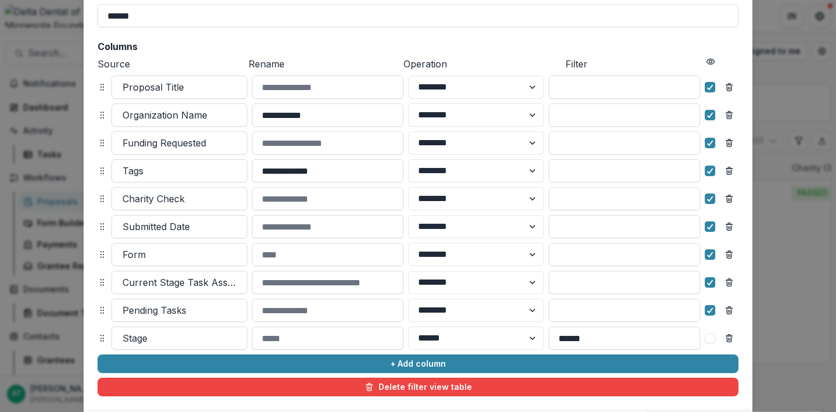
click at [84, 149] on div "**********" at bounding box center [418, 192] width 669 height 436
click at [167, 200] on div at bounding box center [180, 199] width 114 height 16
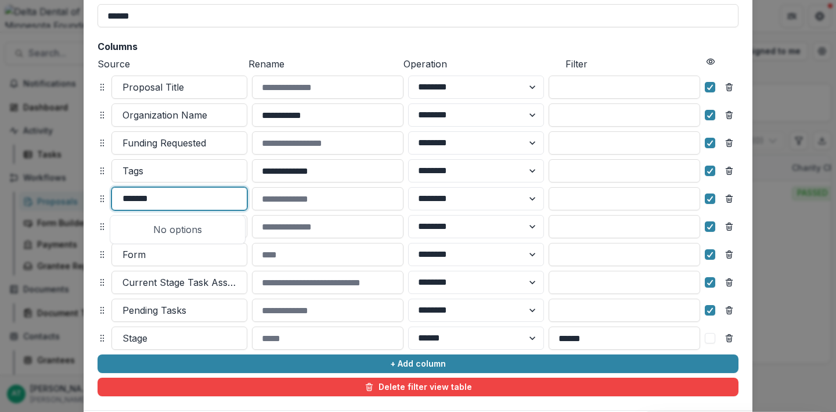
type input "*******"
click at [88, 210] on div "**********" at bounding box center [418, 192] width 669 height 436
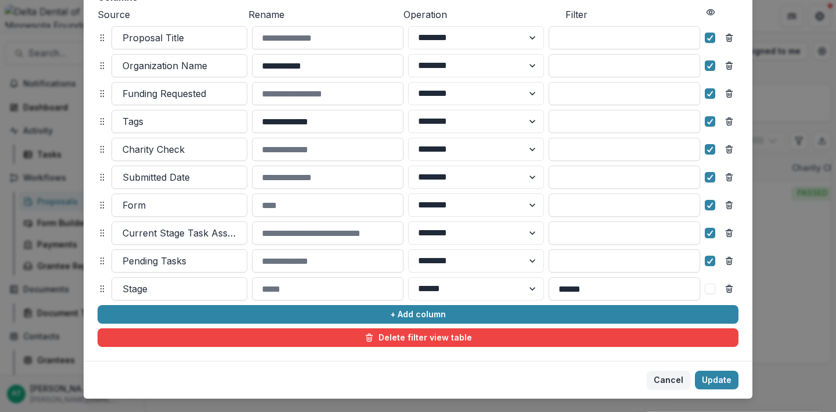
scroll to position [146, 0]
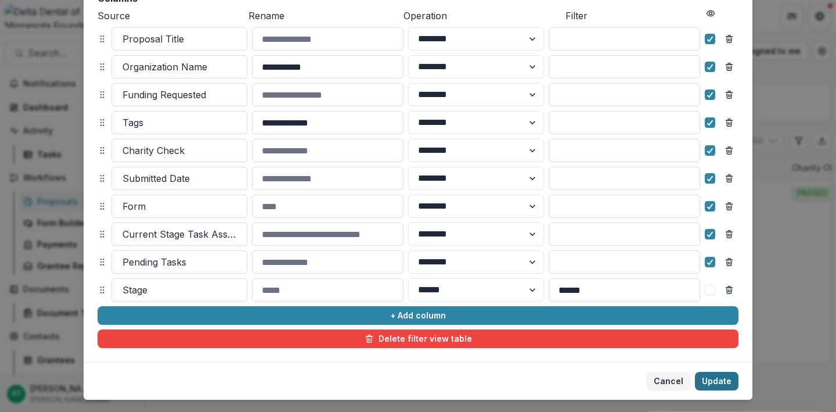
click at [716, 376] on button "Update" at bounding box center [717, 381] width 44 height 19
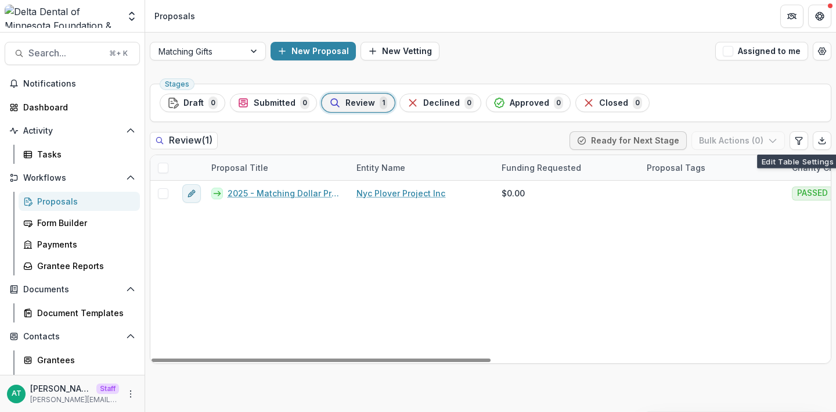
click at [503, 144] on div "Review ( 1 ) Ready for Next Stage Bulk Actions ( 0 )" at bounding box center [491, 142] width 682 height 23
click at [802, 139] on icon "Edit table settings" at bounding box center [799, 140] width 6 height 7
select select "******"
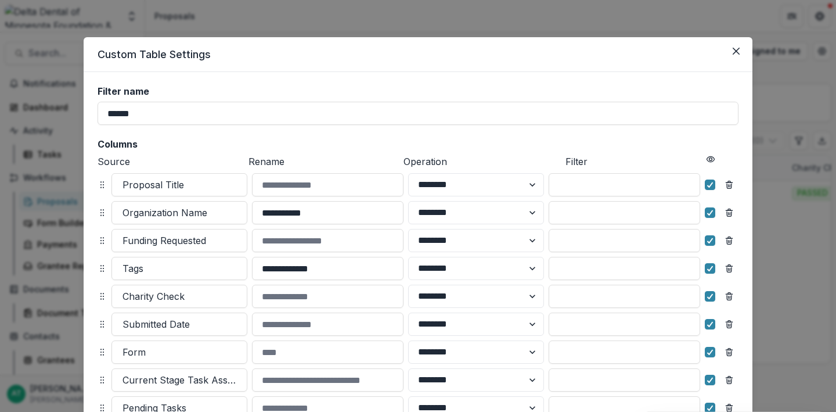
click at [92, 264] on div "**********" at bounding box center [418, 290] width 669 height 436
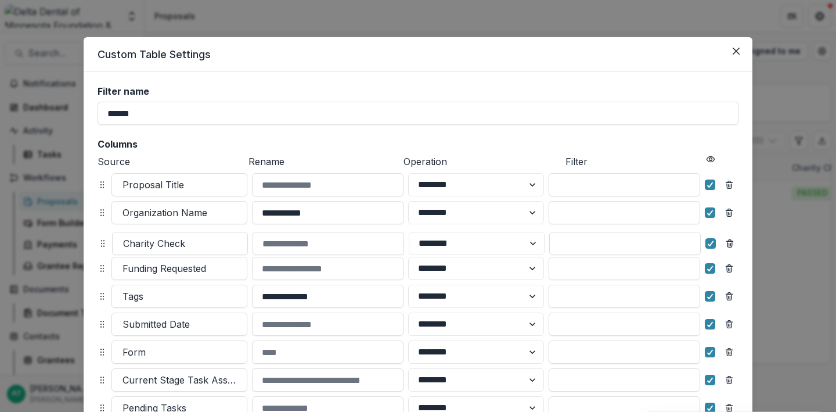
drag, startPoint x: 99, startPoint y: 297, endPoint x: 99, endPoint y: 240, distance: 56.3
click at [99, 240] on icon at bounding box center [102, 243] width 9 height 9
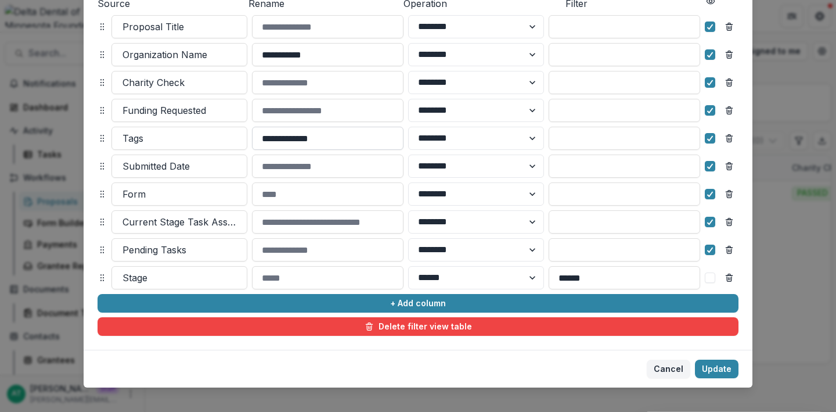
scroll to position [171, 0]
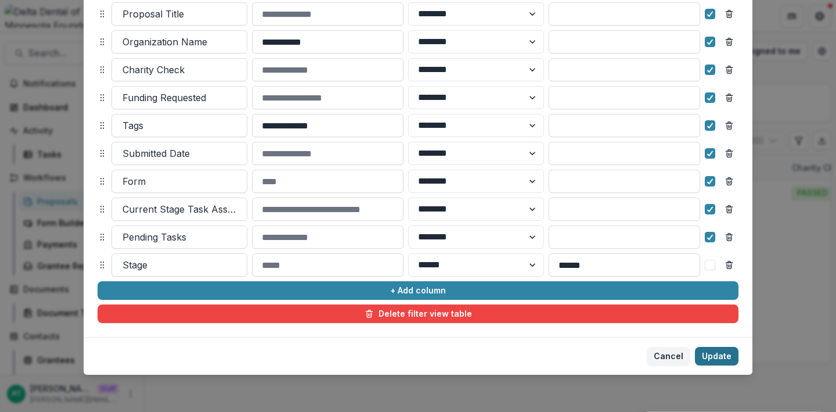
click at [710, 354] on button "Update" at bounding box center [717, 356] width 44 height 19
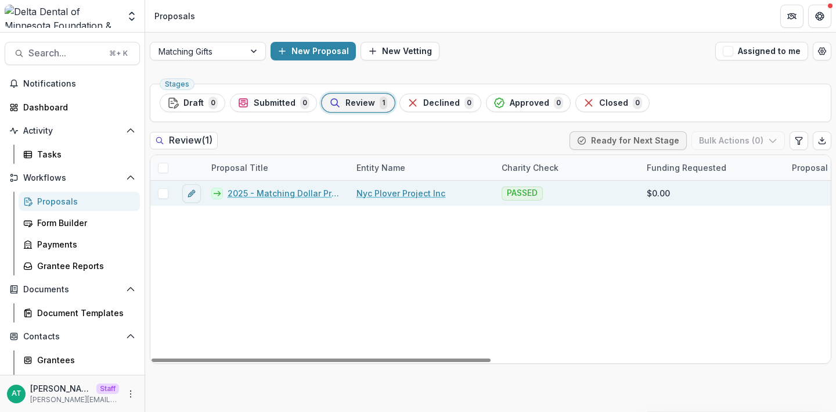
click at [298, 195] on link "2025 - Matching Dollar Program Request Form" at bounding box center [285, 193] width 115 height 12
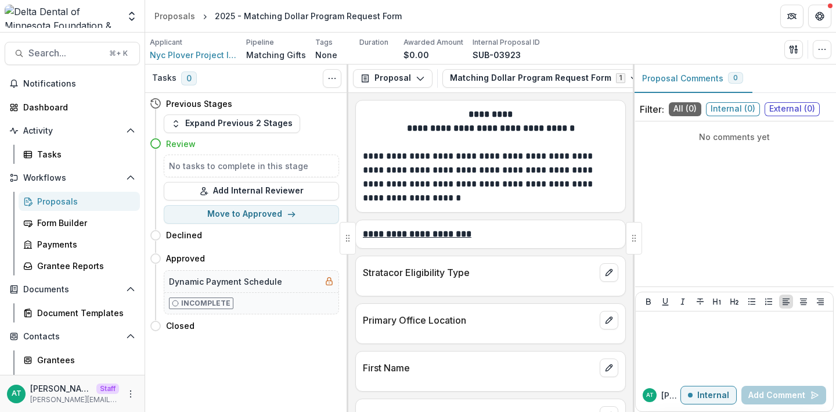
click at [250, 160] on h5 "No tasks to complete in this stage" at bounding box center [251, 166] width 165 height 12
click at [238, 220] on button "Move to Approved" at bounding box center [251, 214] width 175 height 19
select select "********"
select select
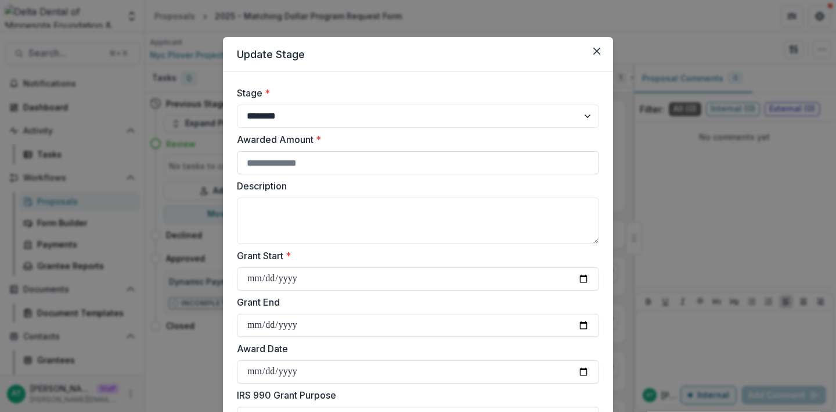
click at [272, 168] on input "Awarded Amount *" at bounding box center [418, 162] width 362 height 23
click at [189, 161] on div "**********" at bounding box center [418, 206] width 836 height 412
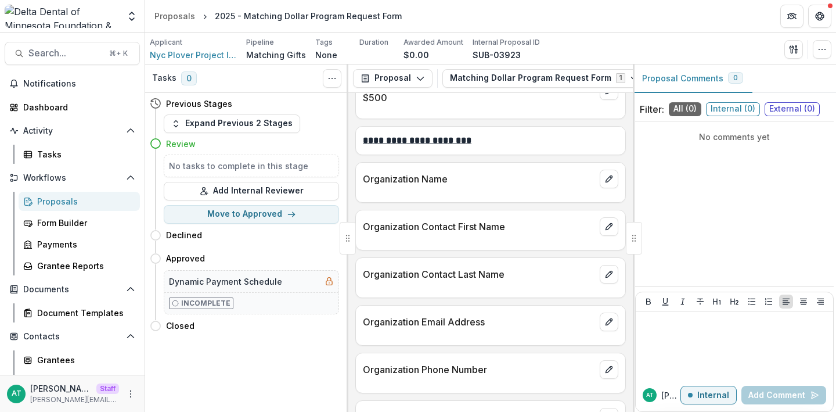
scroll to position [433, 0]
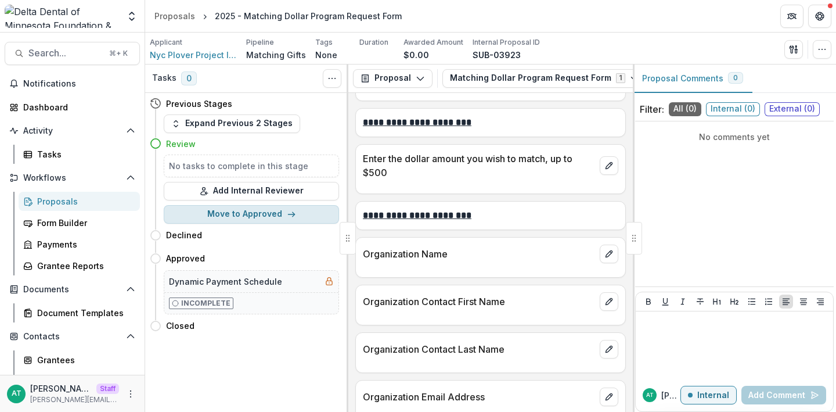
click at [238, 217] on button "Move to Approved" at bounding box center [251, 214] width 175 height 19
select select "********"
select select
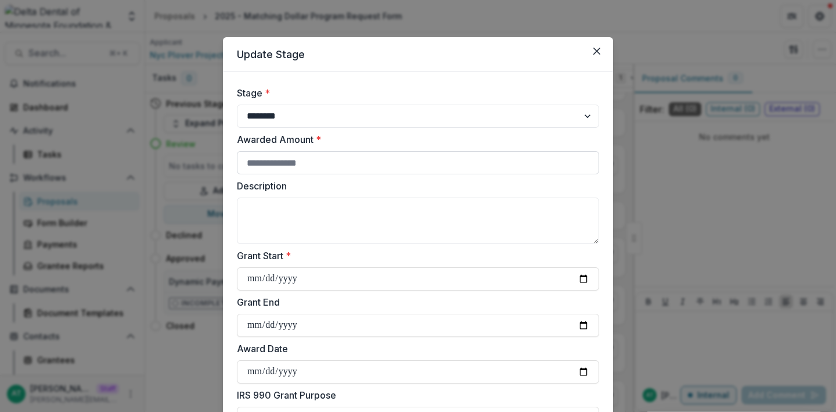
click at [288, 167] on input "Awarded Amount *" at bounding box center [418, 162] width 362 height 23
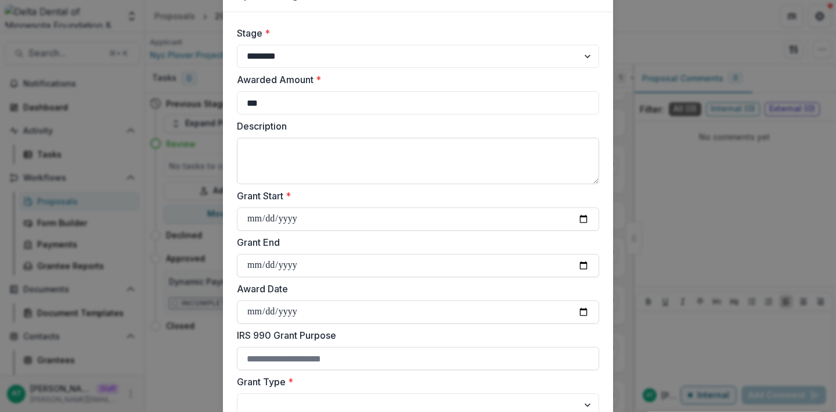
scroll to position [58, 0]
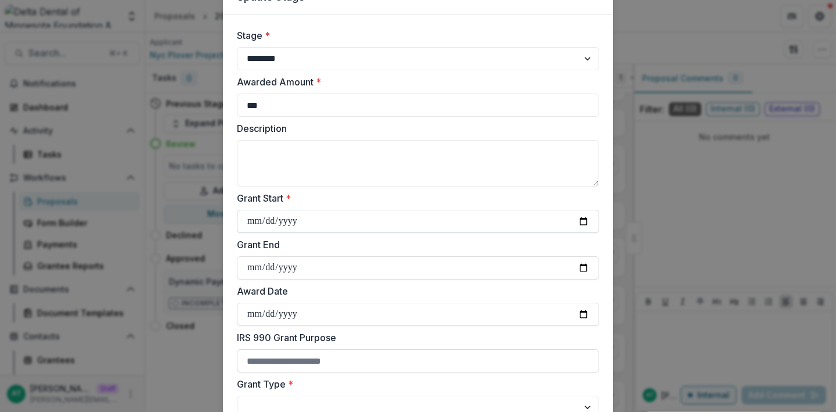
type input "***"
click at [580, 221] on input "Grant Start *" at bounding box center [418, 221] width 362 height 23
click at [579, 219] on input "**********" at bounding box center [418, 221] width 362 height 23
type input "**********"
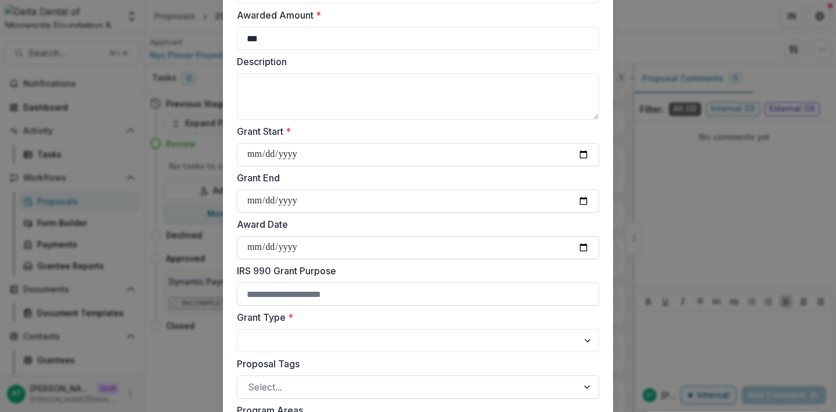
scroll to position [123, 0]
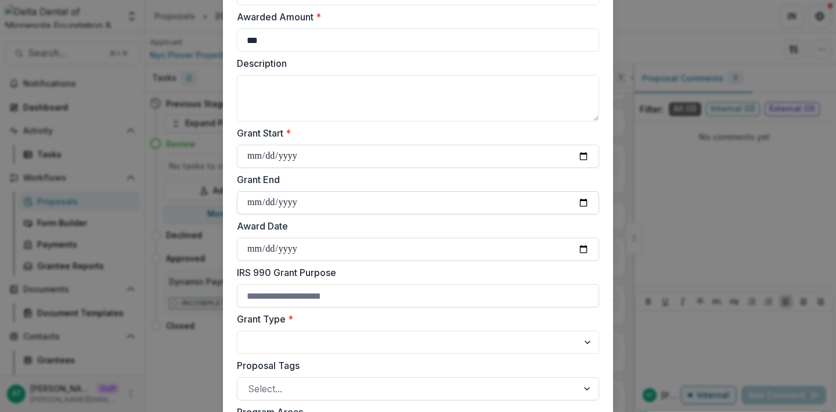
click at [583, 203] on input "Grant End" at bounding box center [418, 202] width 362 height 23
type input "**********"
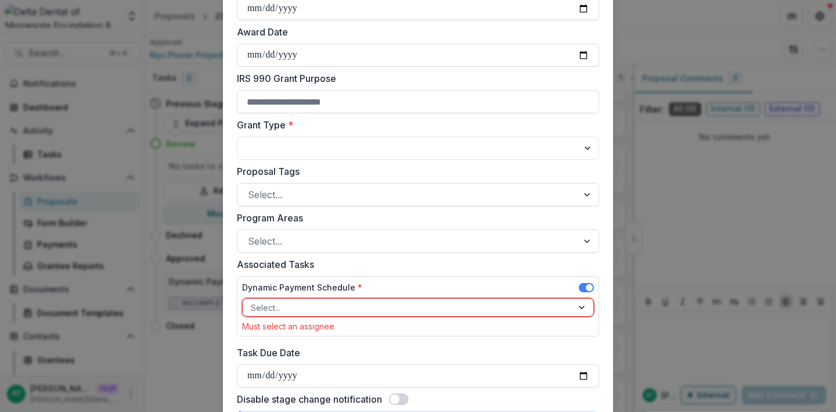
scroll to position [315, 0]
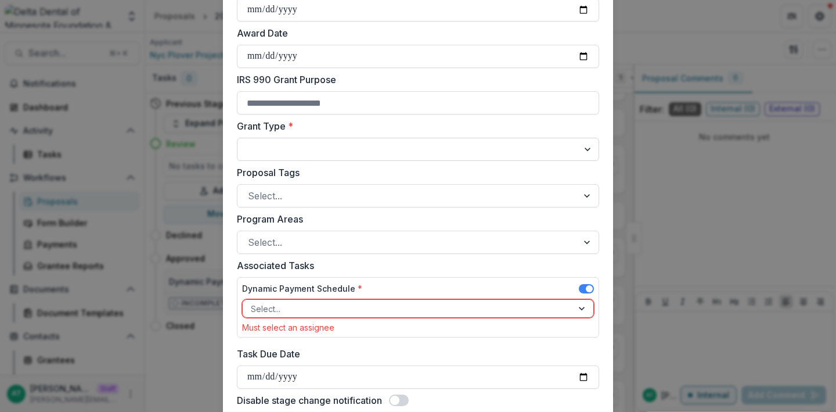
click at [304, 148] on select "**********" at bounding box center [418, 149] width 362 height 23
select select "**********"
click at [237, 138] on select "**********" at bounding box center [418, 149] width 362 height 23
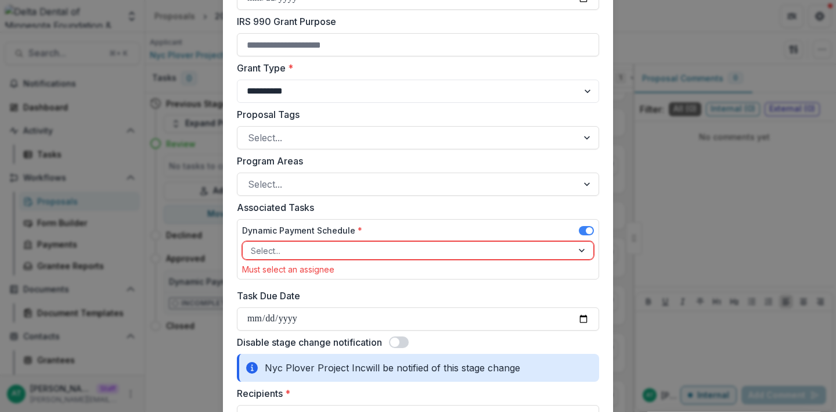
scroll to position [372, 0]
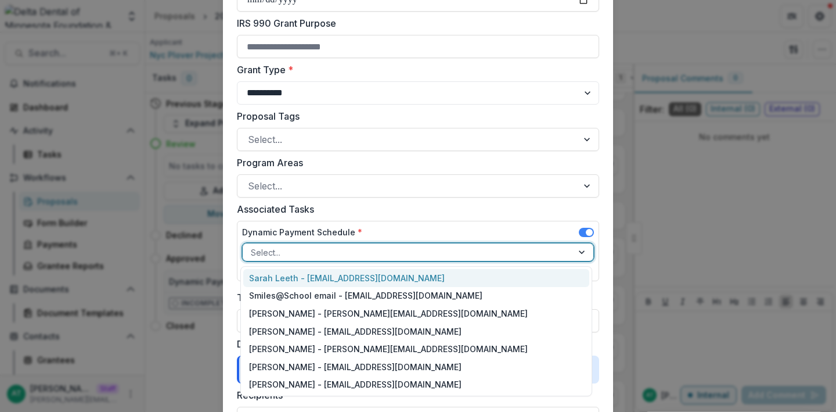
click at [307, 249] on div at bounding box center [408, 252] width 314 height 15
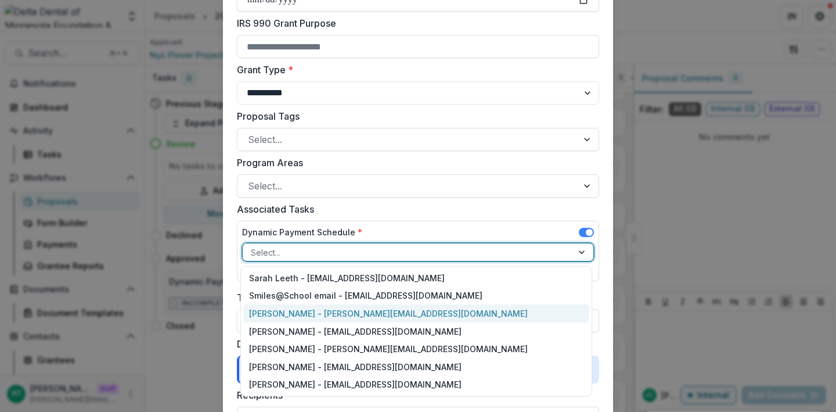
click at [289, 312] on div "Anna Test - anna@trytemelio.com" at bounding box center [416, 313] width 346 height 18
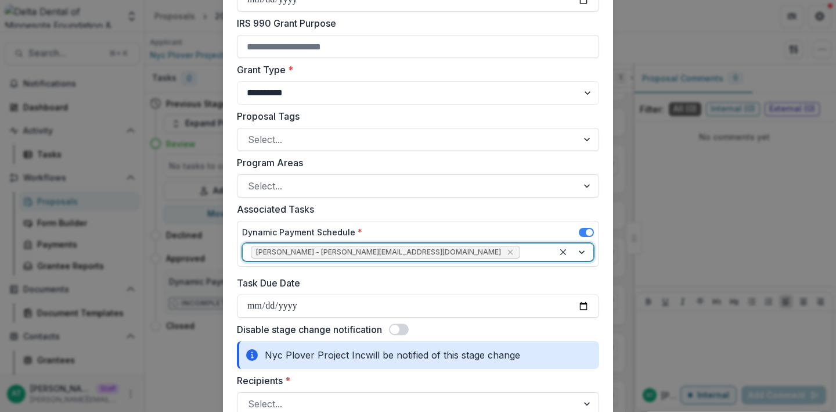
scroll to position [432, 0]
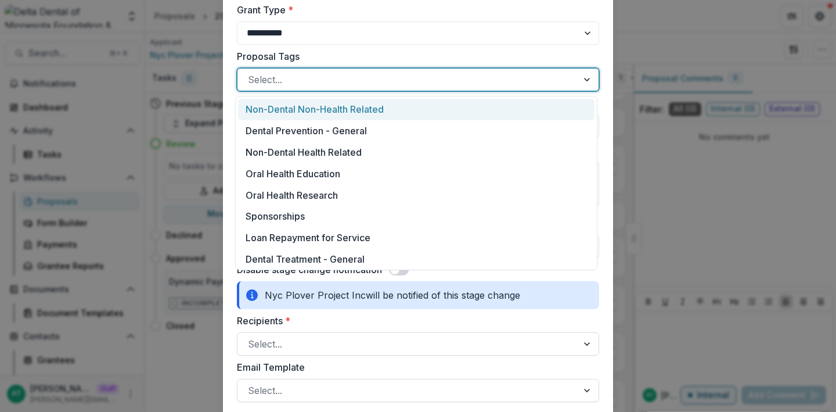
click at [290, 90] on div "Select..." at bounding box center [418, 79] width 362 height 23
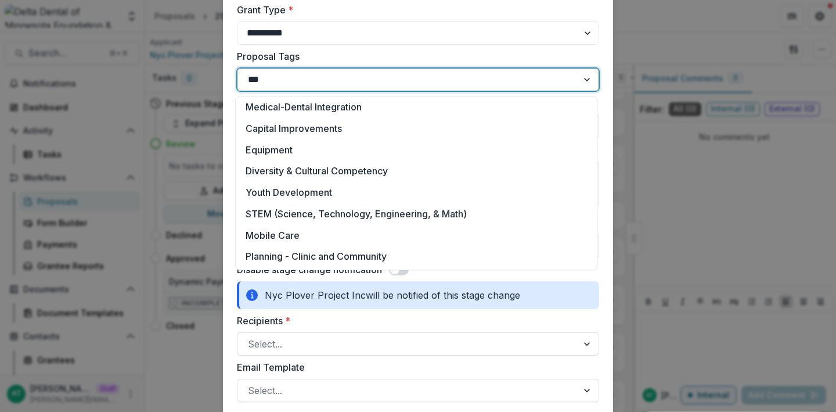
scroll to position [0, 0]
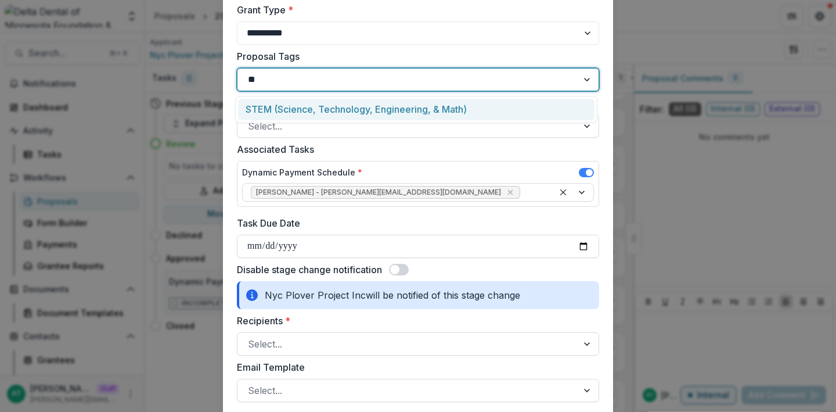
type input "*"
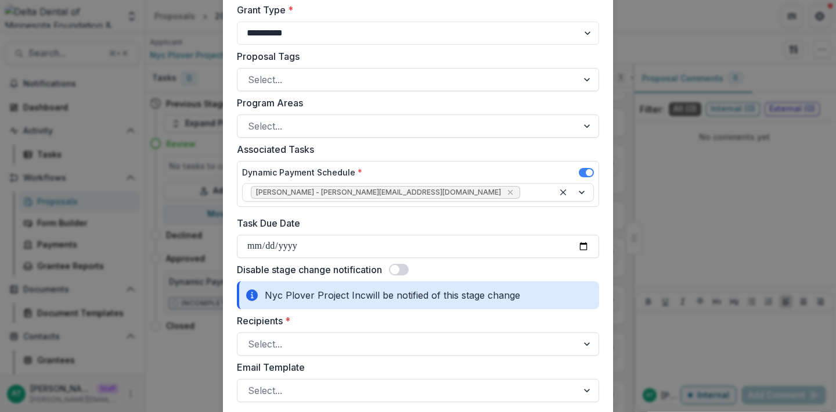
click at [230, 213] on form "**********" at bounding box center [418, 333] width 390 height 1387
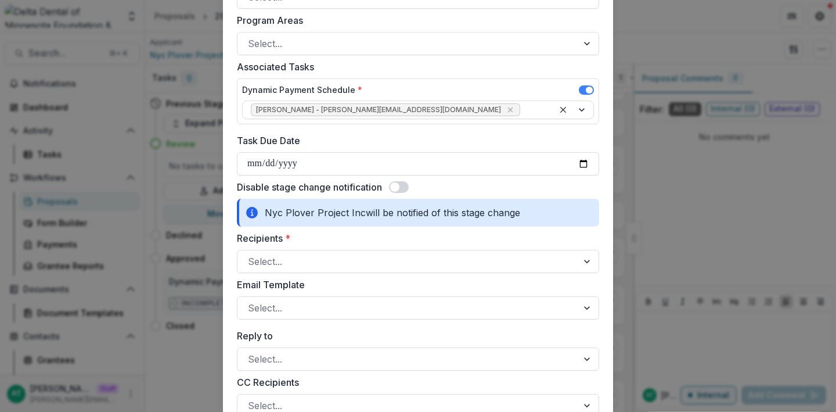
scroll to position [518, 0]
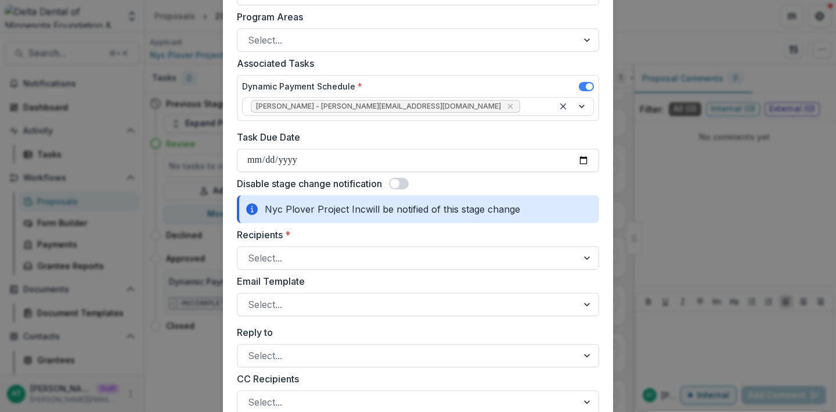
click at [400, 181] on span at bounding box center [394, 183] width 9 height 9
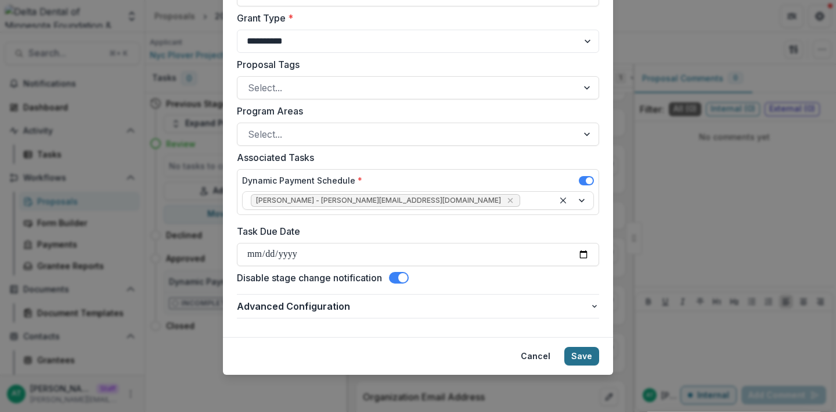
click at [573, 358] on button "Save" at bounding box center [582, 356] width 35 height 19
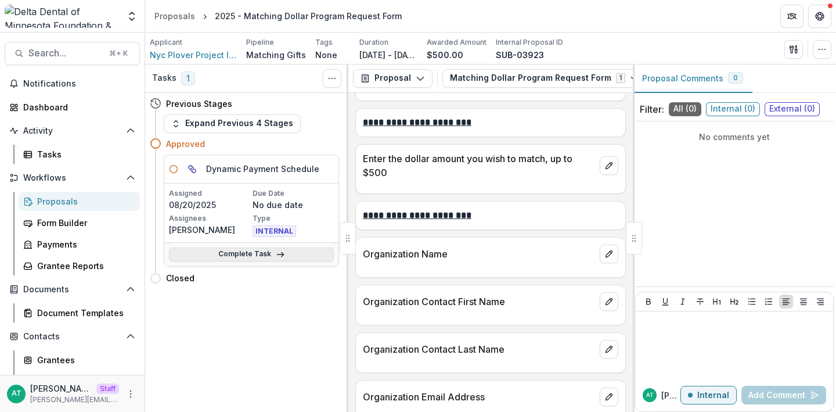
click at [238, 257] on link "Complete Task" at bounding box center [251, 254] width 165 height 14
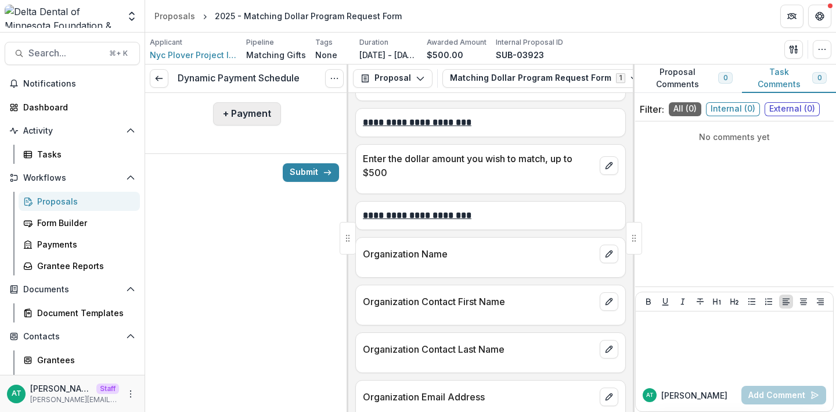
click at [232, 114] on button "+ Payment" at bounding box center [247, 113] width 68 height 23
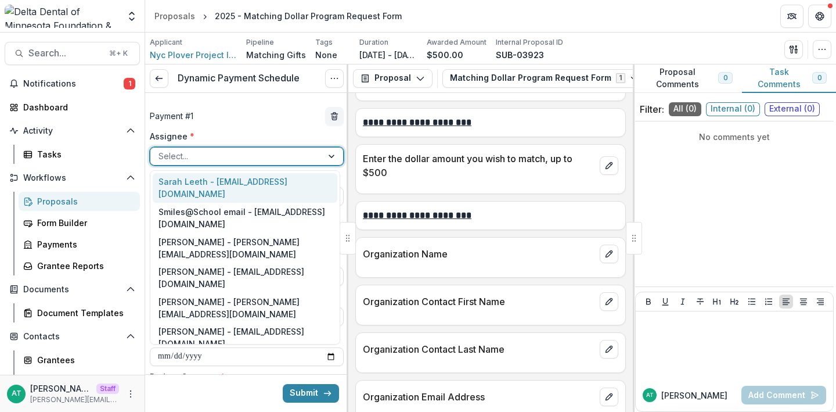
click at [206, 152] on div at bounding box center [237, 156] width 156 height 15
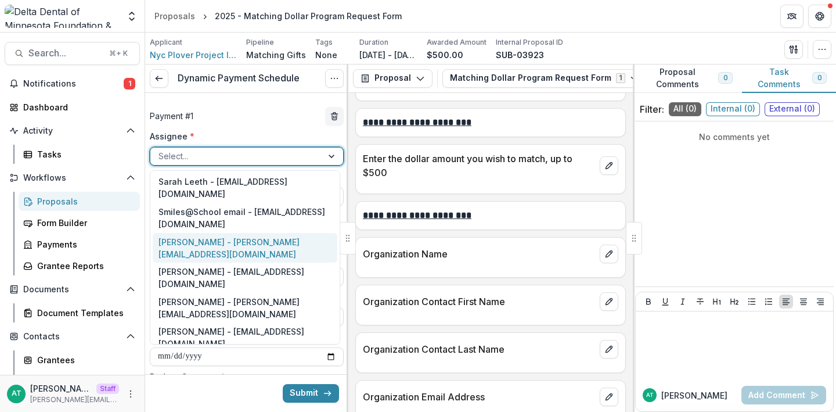
click at [184, 233] on div "Anna Test - anna@trytemelio.com" at bounding box center [245, 248] width 185 height 30
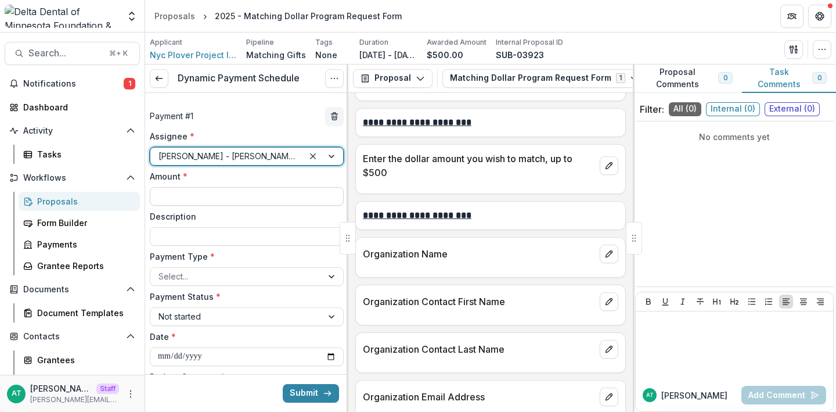
click at [201, 201] on input "Amount *" at bounding box center [247, 196] width 194 height 19
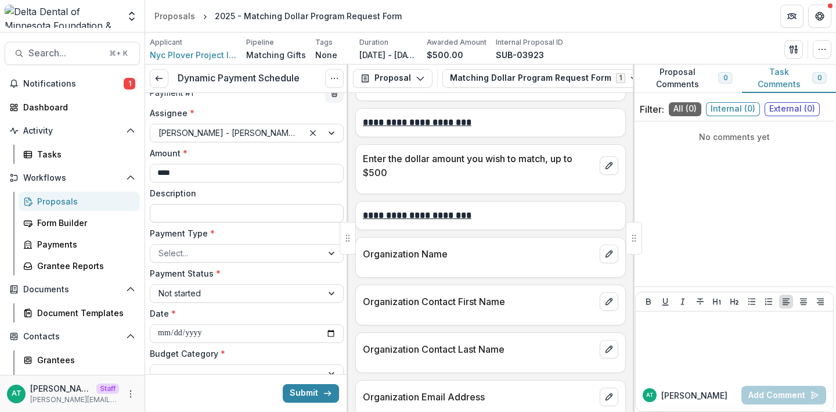
scroll to position [26, 0]
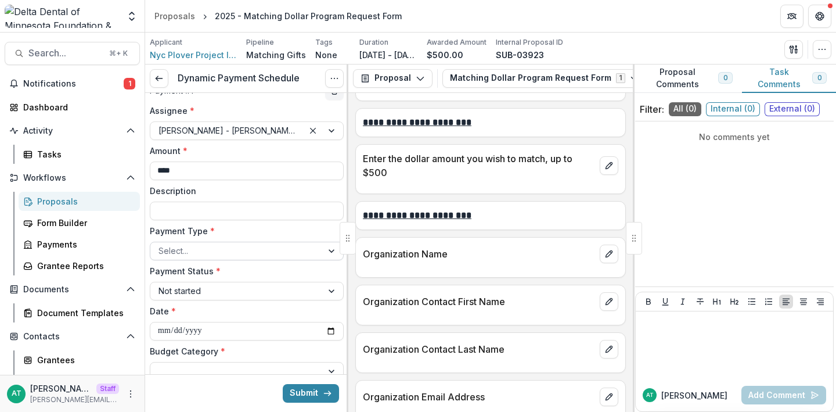
type input "****"
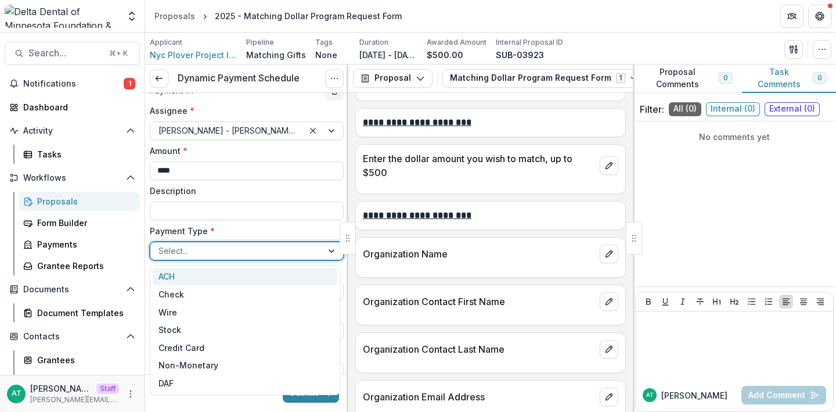
click at [205, 249] on div at bounding box center [237, 250] width 156 height 15
click at [197, 277] on div "ACH" at bounding box center [245, 277] width 185 height 18
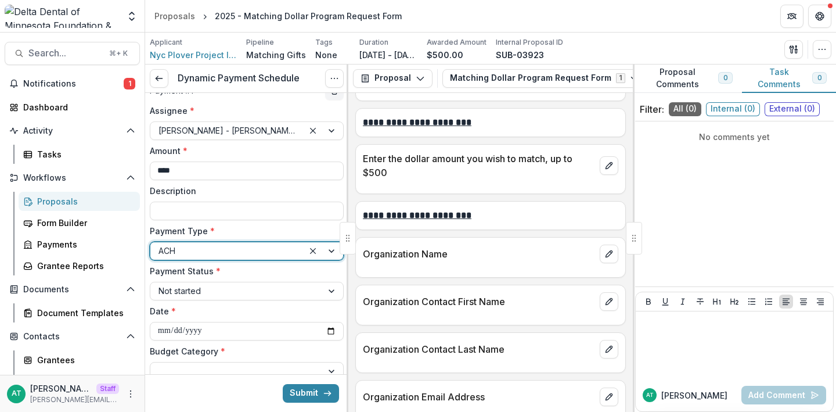
scroll to position [83, 0]
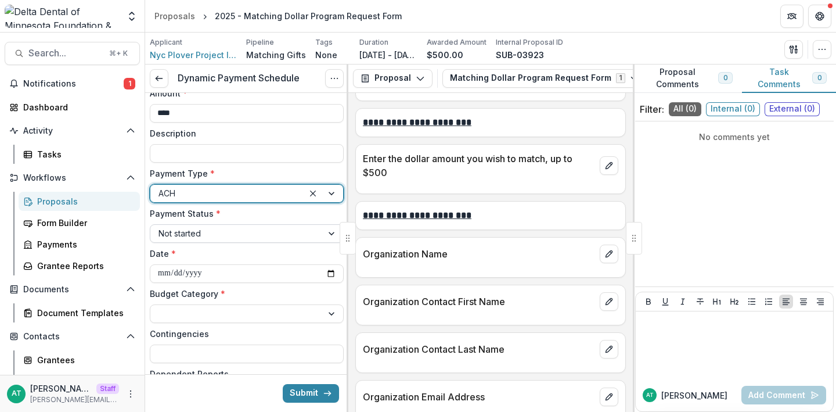
click at [204, 232] on div at bounding box center [237, 233] width 156 height 15
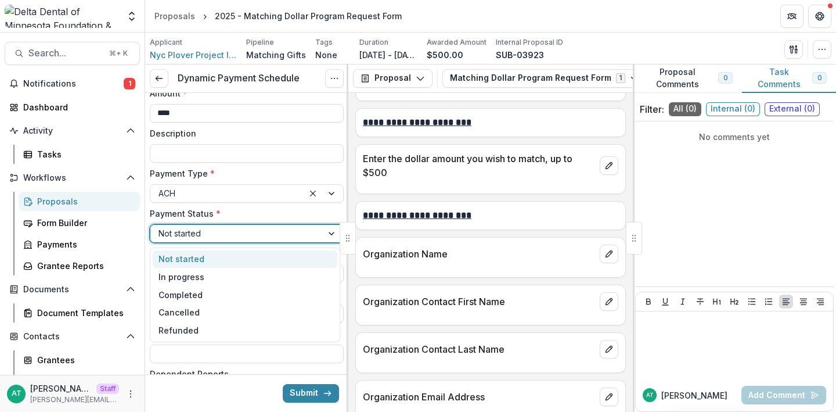
click at [216, 217] on span "*" at bounding box center [218, 214] width 5 height 10
click at [161, 227] on input "Payment Status *" at bounding box center [160, 233] width 2 height 12
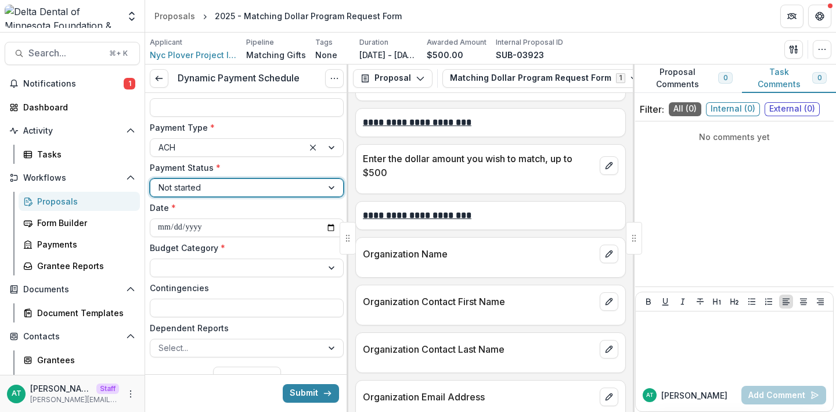
scroll to position [130, 0]
click at [219, 267] on div at bounding box center [237, 266] width 156 height 15
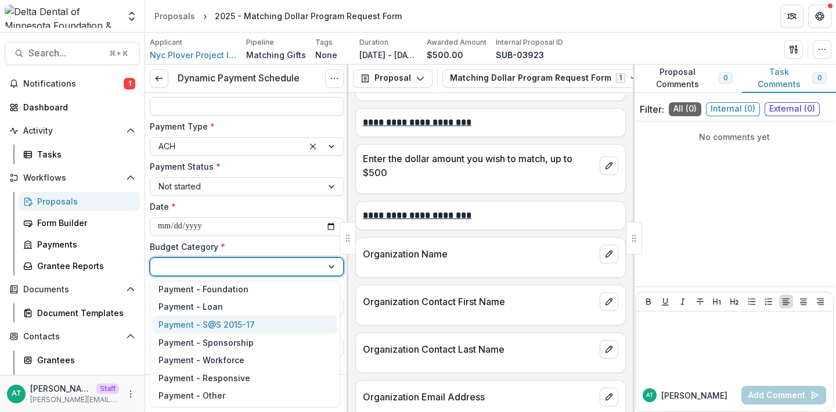
scroll to position [258, 0]
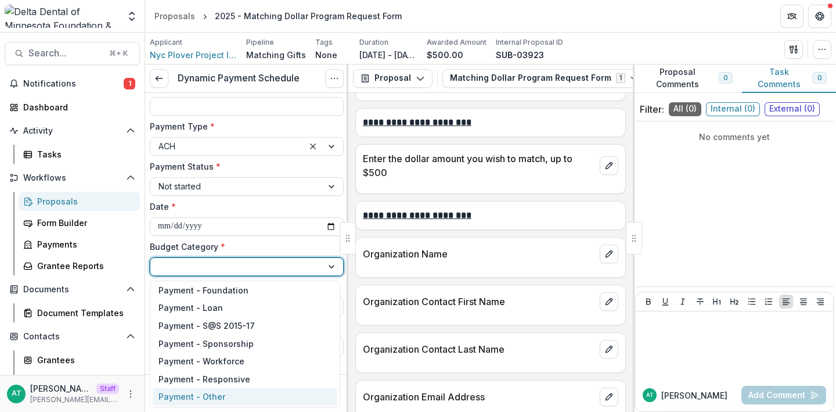
click at [216, 396] on div "Payment - Other" at bounding box center [192, 396] width 67 height 12
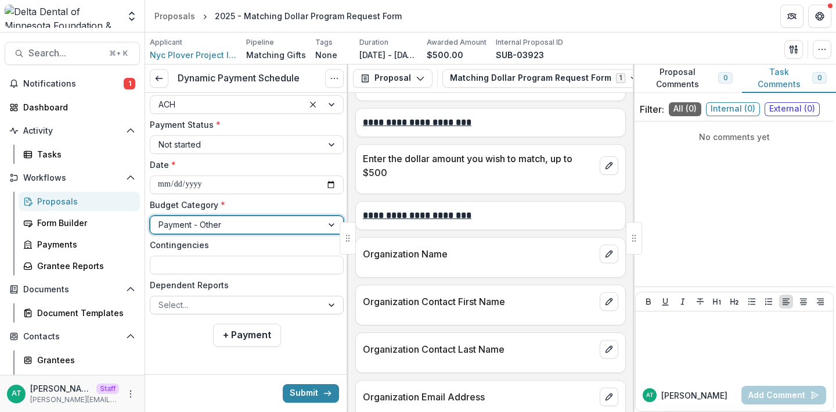
scroll to position [171, 0]
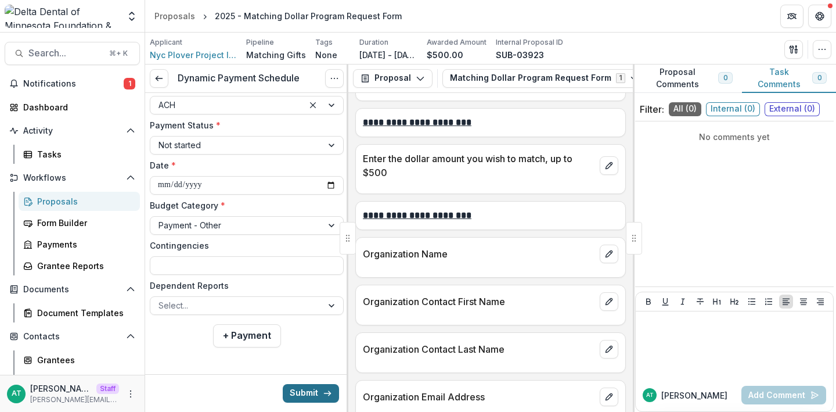
click at [309, 395] on button "Submit" at bounding box center [311, 393] width 56 height 19
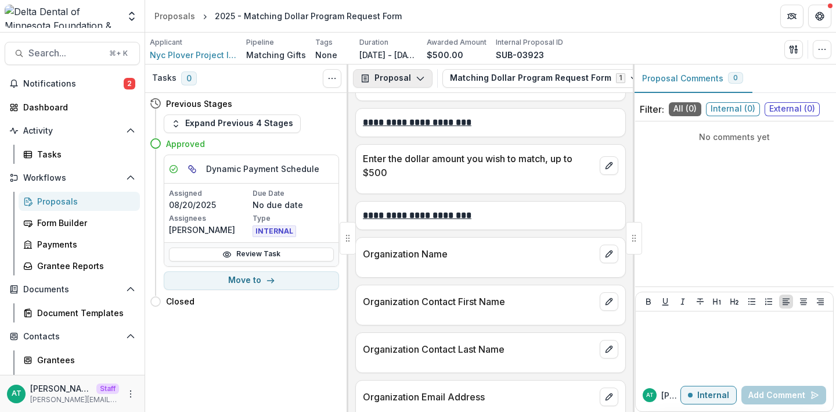
click at [399, 82] on button "Proposal" at bounding box center [393, 78] width 80 height 19
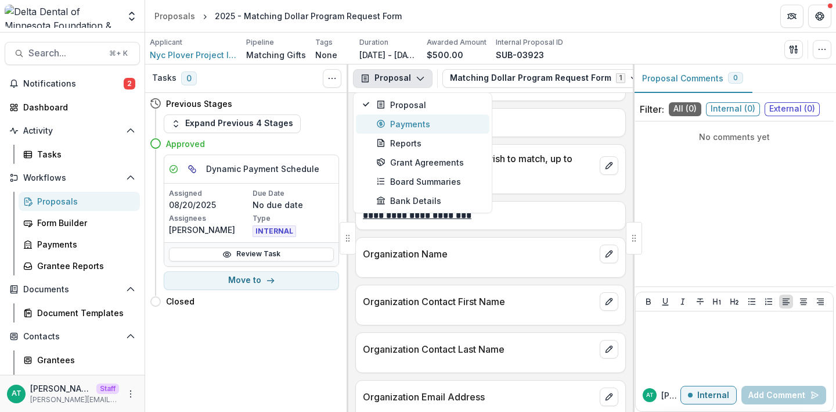
click at [398, 121] on div "Payments" at bounding box center [429, 124] width 106 height 12
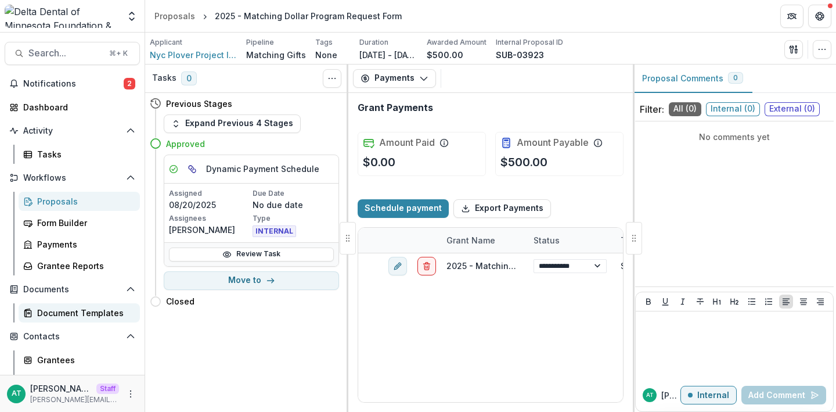
click at [71, 317] on div "Document Templates" at bounding box center [84, 313] width 94 height 12
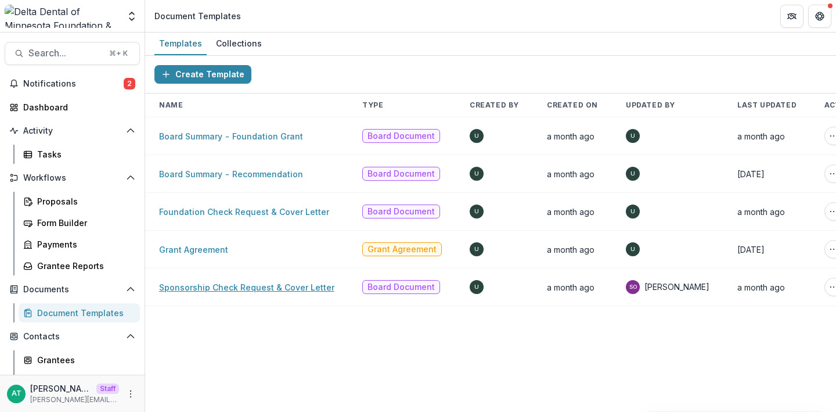
click at [264, 288] on link "Sponsorship Check Request & Cover Letter" at bounding box center [246, 287] width 175 height 10
click at [70, 195] on div "Proposals" at bounding box center [84, 201] width 94 height 12
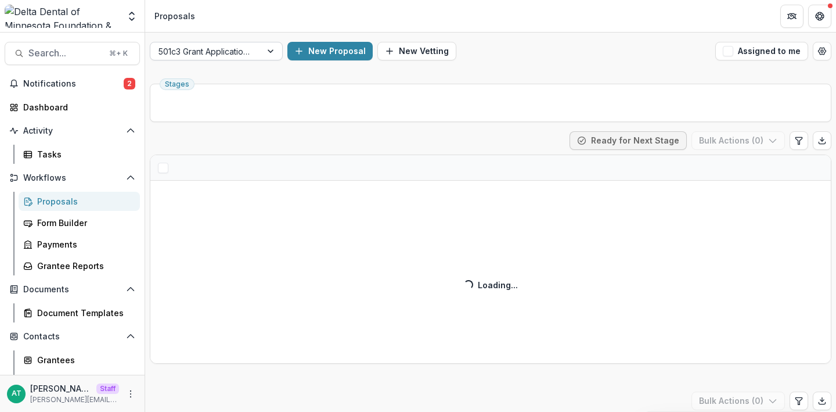
click at [225, 51] on div at bounding box center [206, 51] width 95 height 15
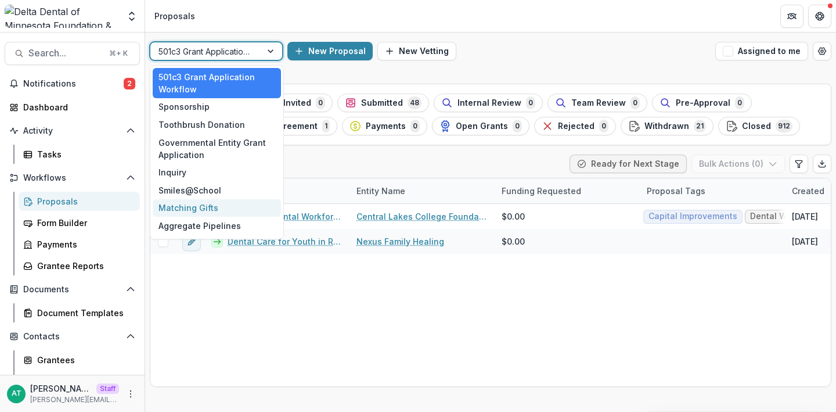
click at [192, 209] on div "Matching Gifts" at bounding box center [217, 208] width 128 height 18
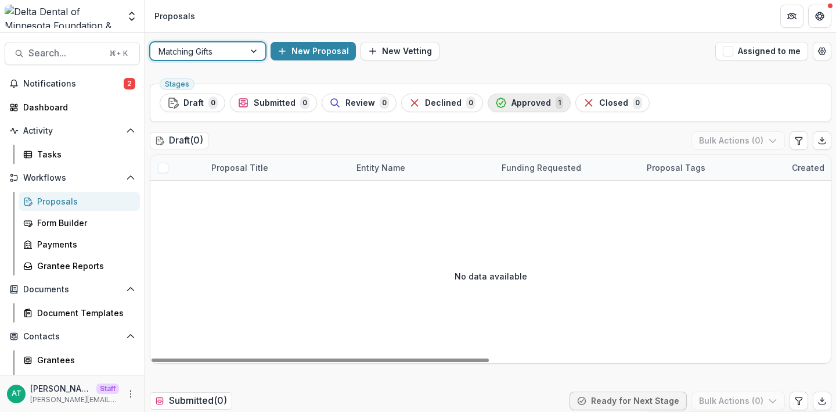
click at [523, 103] on span "Approved" at bounding box center [531, 103] width 39 height 10
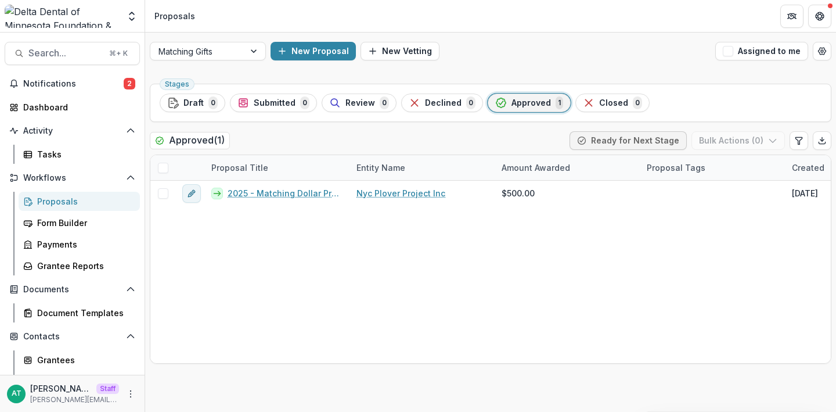
click at [314, 127] on div "Stages Draft 0 Submitted 0 Review 0 Declined 0 Approved 1 Closed 0 Approved ( 1…" at bounding box center [490, 245] width 691 height 333
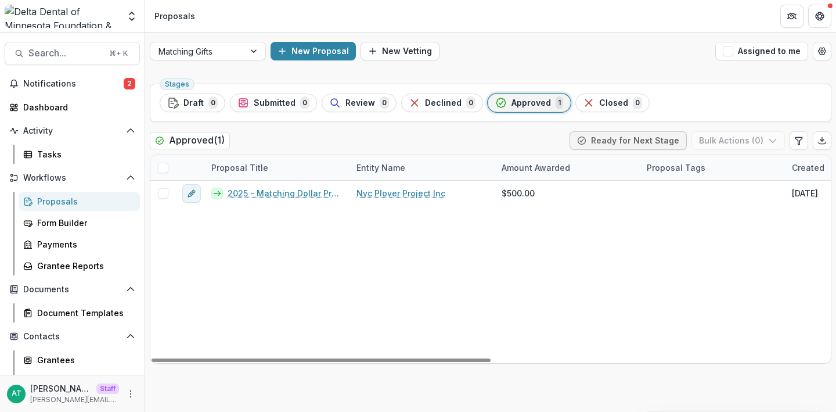
click at [161, 166] on span at bounding box center [163, 168] width 10 height 10
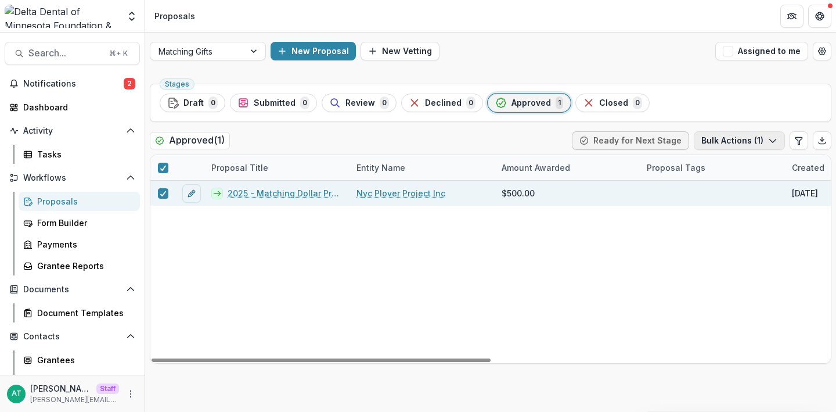
click at [774, 143] on icon "button" at bounding box center [772, 140] width 9 height 9
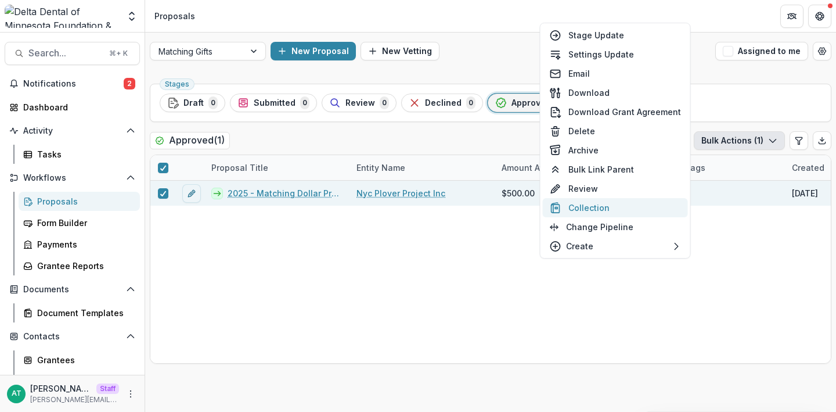
click at [601, 207] on button "Collection" at bounding box center [615, 207] width 145 height 19
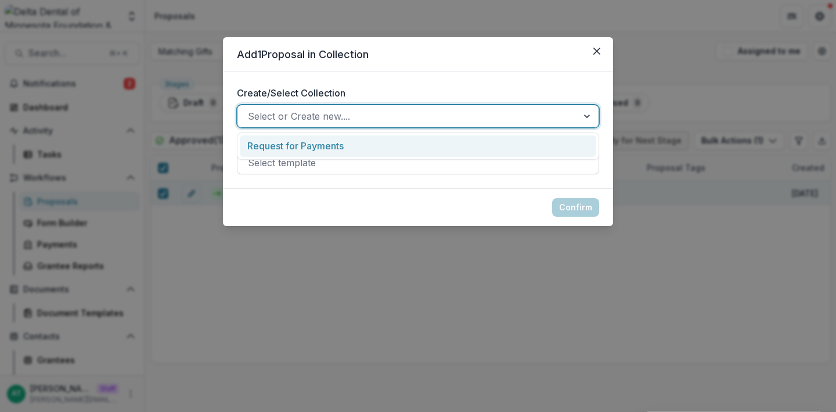
click at [403, 117] on div at bounding box center [407, 116] width 319 height 16
click at [360, 149] on div "Request for Payments" at bounding box center [418, 145] width 357 height 21
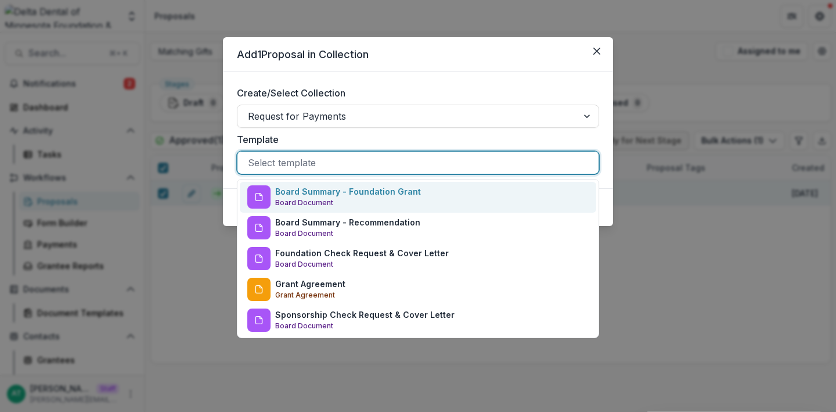
click at [349, 163] on div at bounding box center [418, 163] width 340 height 16
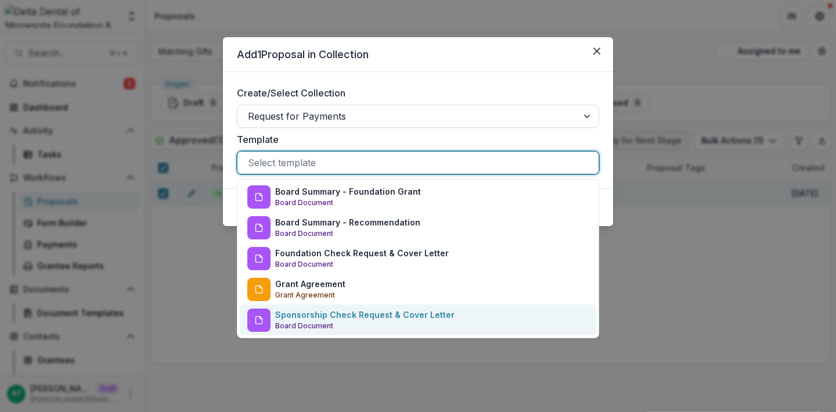
click at [403, 322] on div "Sponsorship Check Request & Cover Letter Board Document" at bounding box center [364, 319] width 179 height 23
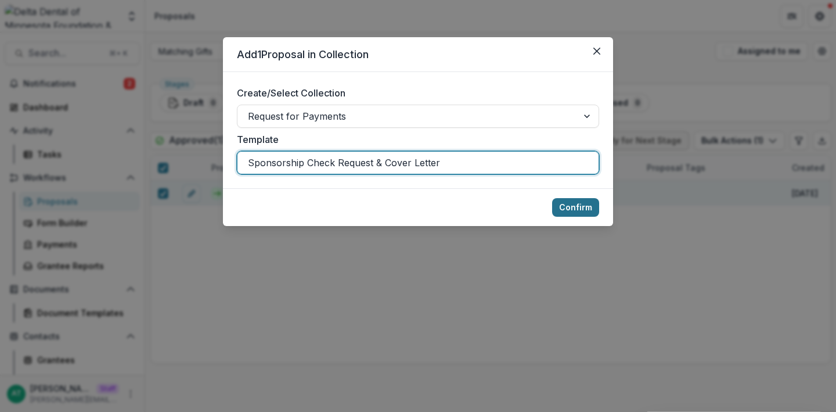
click at [585, 207] on button "Confirm" at bounding box center [575, 207] width 47 height 19
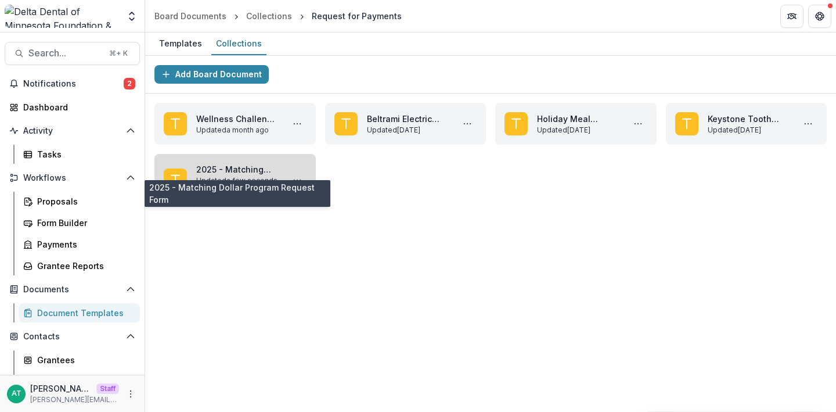
click at [234, 175] on link "2025 - Matching Dollar Program Request Form" at bounding box center [237, 169] width 82 height 12
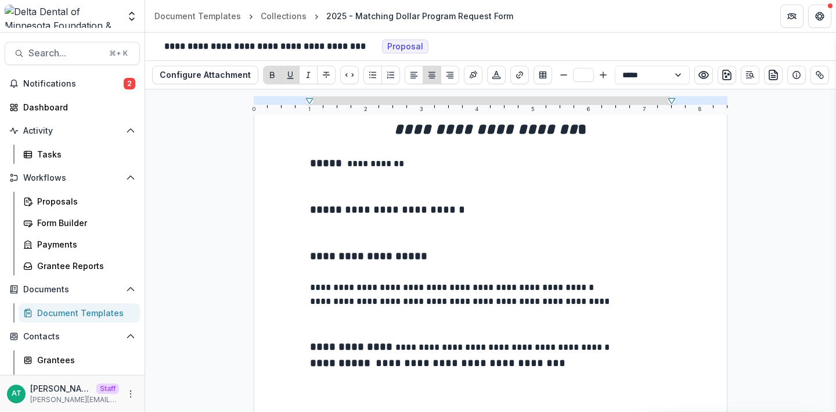
scroll to position [122, 0]
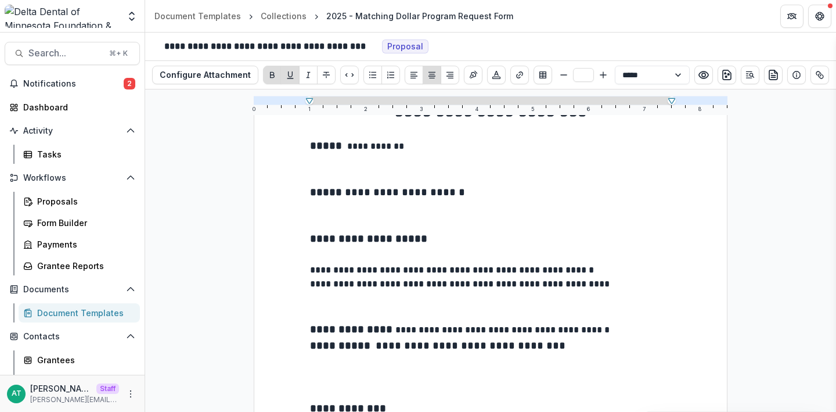
type input "**"
click at [422, 224] on p at bounding box center [490, 215] width 361 height 30
click at [4, 161] on div "Tasks" at bounding box center [72, 154] width 145 height 19
click at [6, 161] on div "Tasks" at bounding box center [72, 154] width 145 height 19
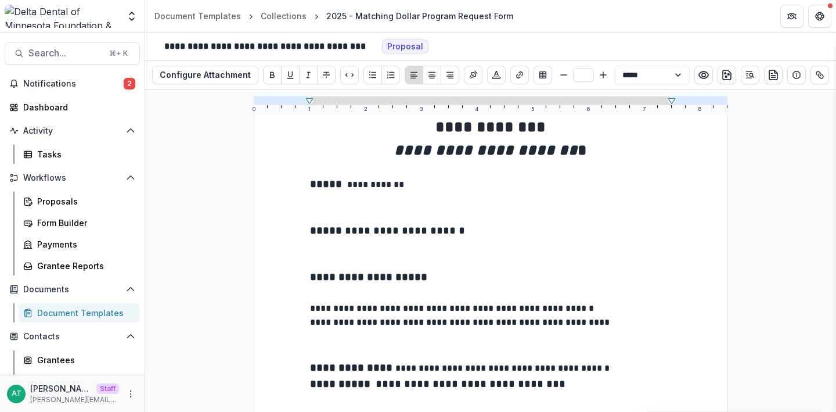
scroll to position [88, 0]
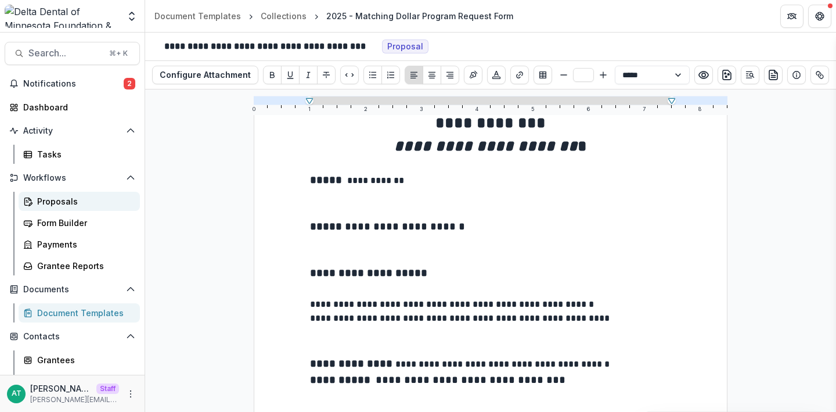
click at [46, 203] on div "Proposals" at bounding box center [84, 201] width 94 height 12
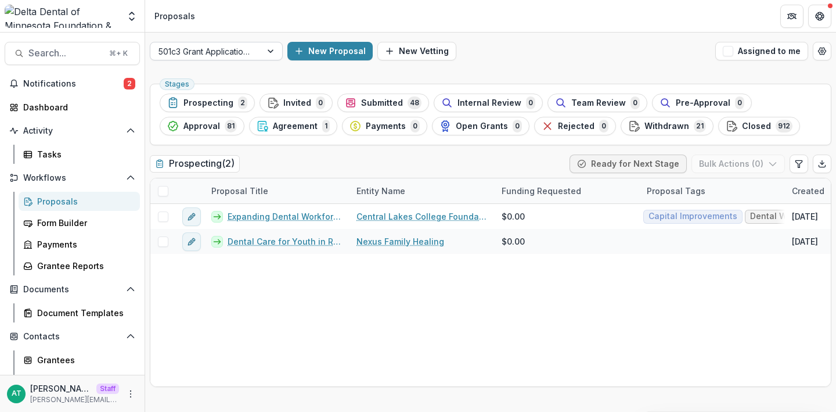
click at [217, 56] on div at bounding box center [206, 51] width 95 height 15
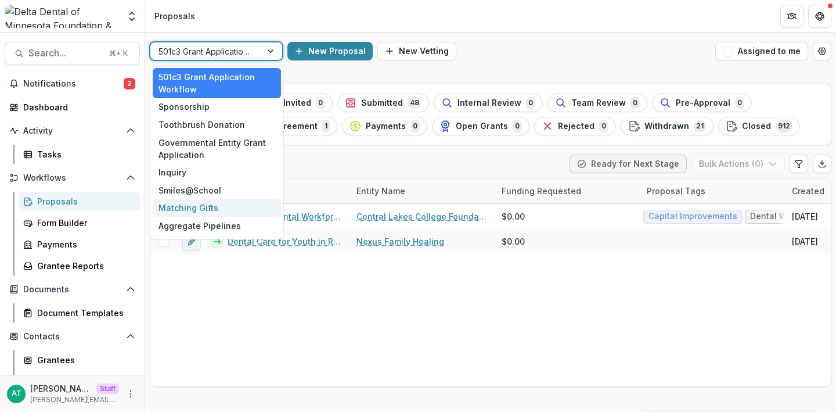
click at [209, 202] on div "Matching Gifts" at bounding box center [217, 208] width 128 height 18
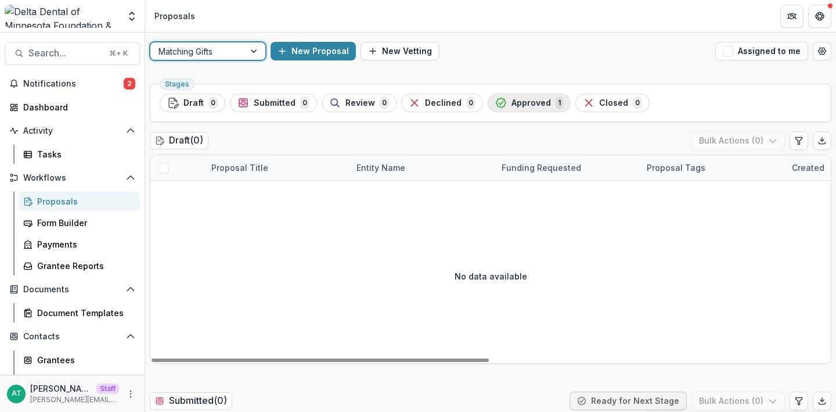
click at [542, 95] on button "Approved 1" at bounding box center [529, 103] width 83 height 19
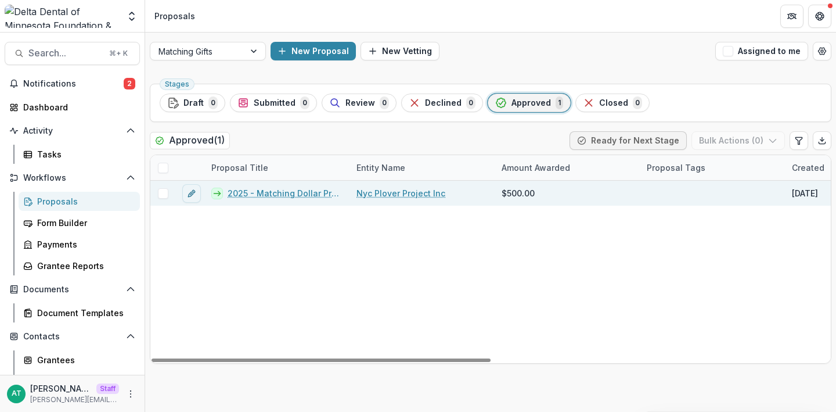
click at [246, 193] on link "2025 - Matching Dollar Program Request Form" at bounding box center [285, 193] width 115 height 12
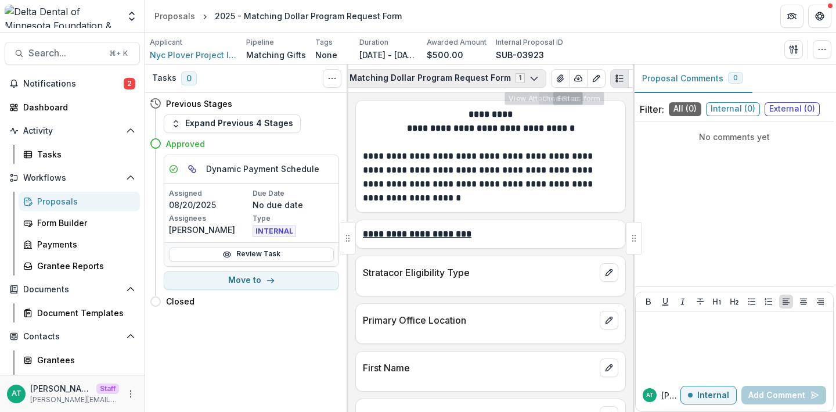
scroll to position [0, 109]
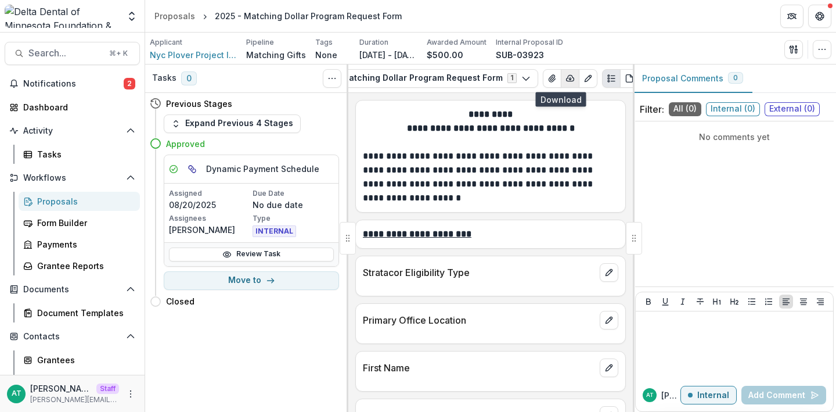
click at [566, 80] on icon "button" at bounding box center [570, 78] width 9 height 9
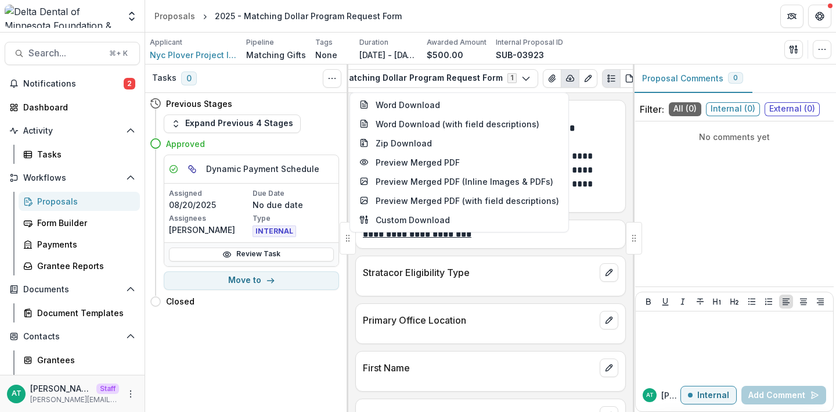
click at [611, 131] on p "**********" at bounding box center [491, 128] width 256 height 14
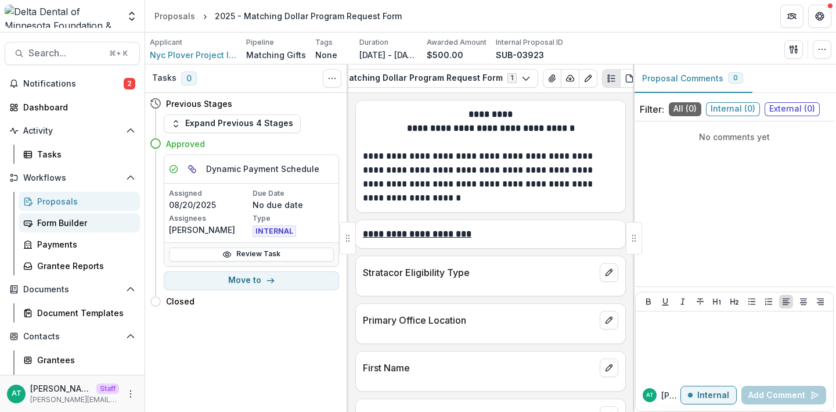
click at [69, 224] on div "Form Builder" at bounding box center [84, 223] width 94 height 12
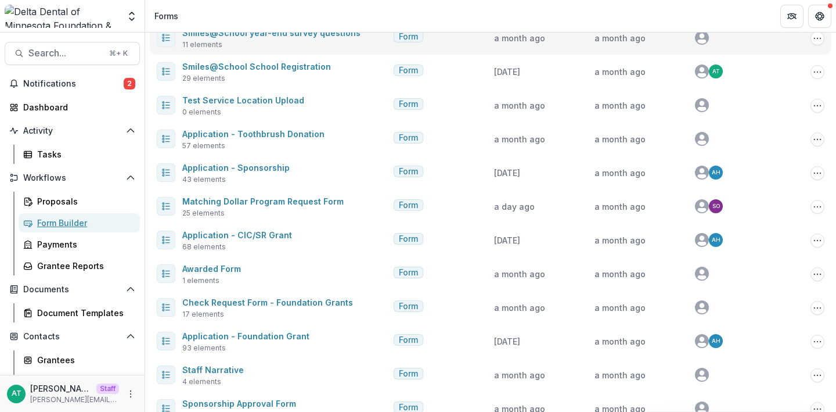
scroll to position [166, 0]
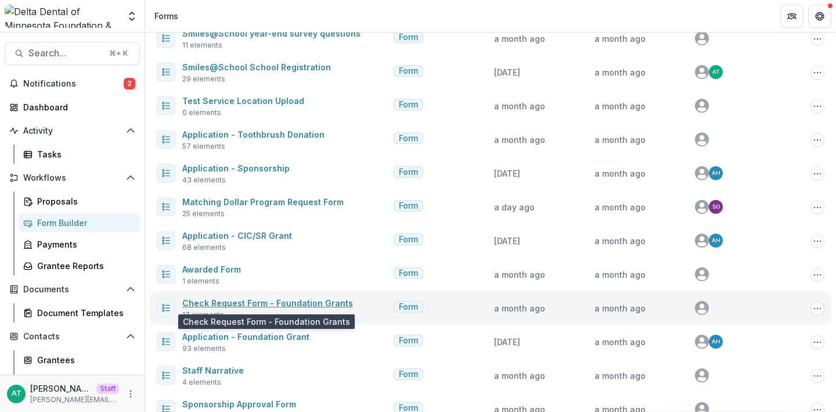
click at [262, 303] on link "Check Request Form - Foundation Grants" at bounding box center [267, 303] width 171 height 10
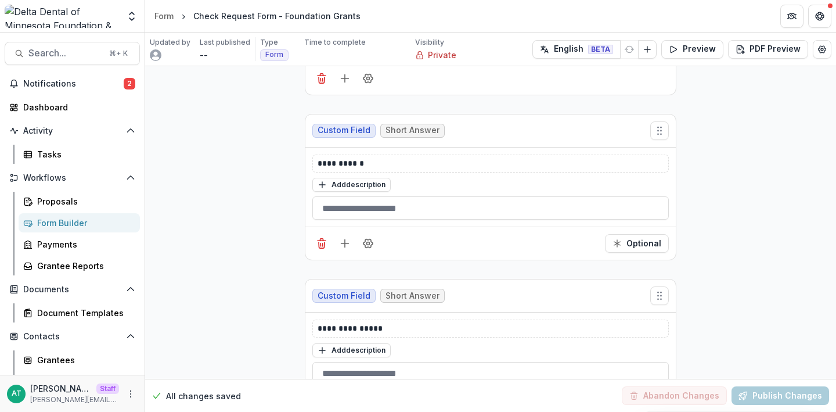
scroll to position [735, 0]
click at [370, 235] on button "Field Settings" at bounding box center [368, 243] width 19 height 19
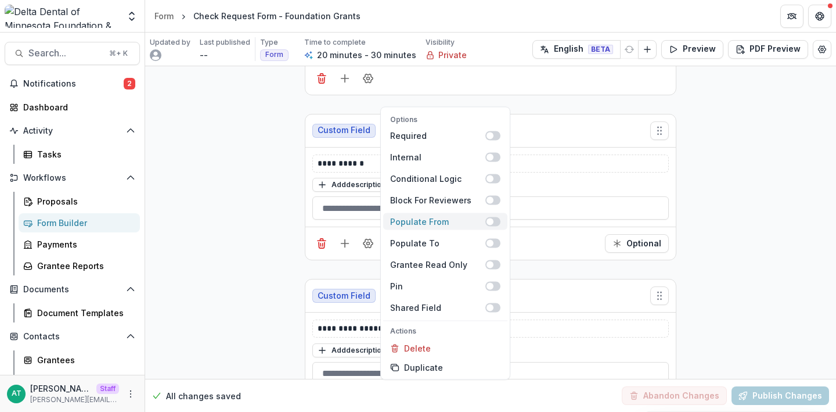
click at [490, 222] on span at bounding box center [490, 221] width 7 height 7
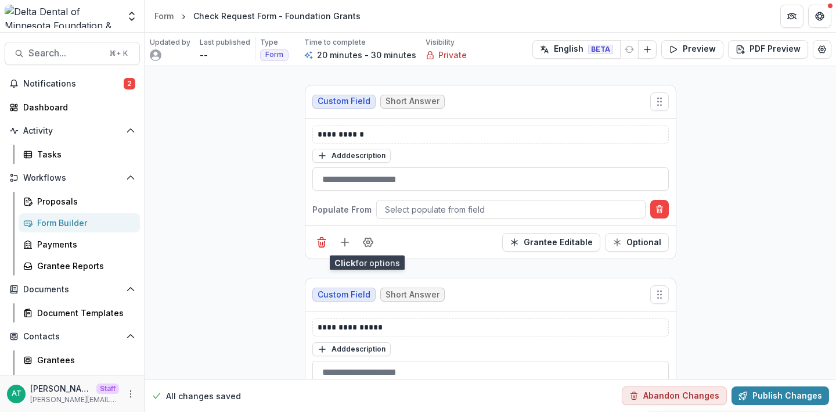
scroll to position [762, 0]
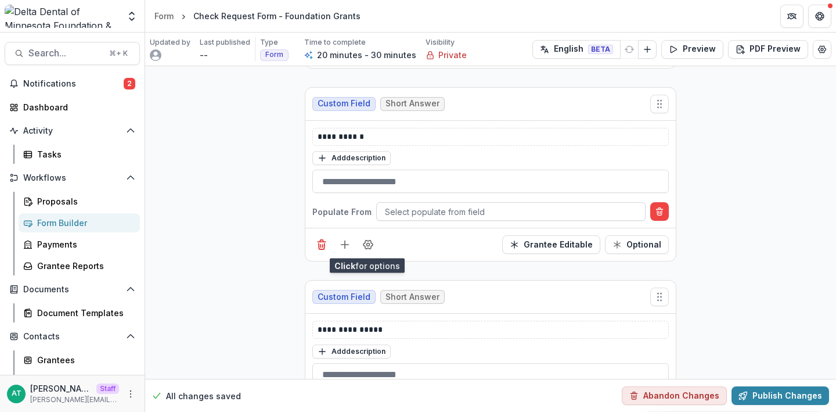
click at [404, 211] on div at bounding box center [511, 211] width 252 height 15
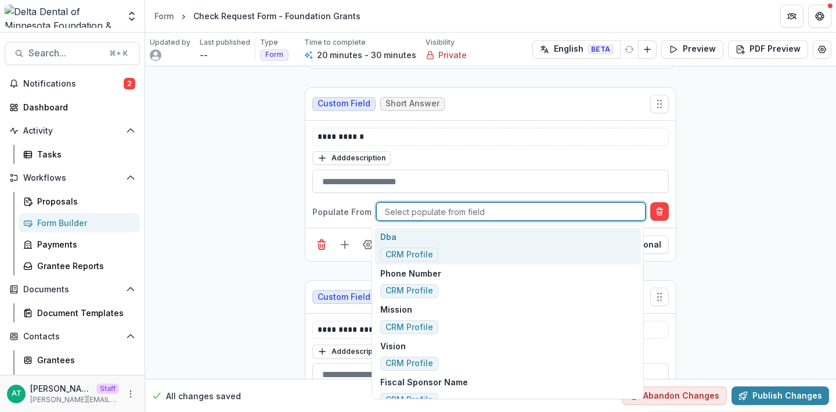
type input "*"
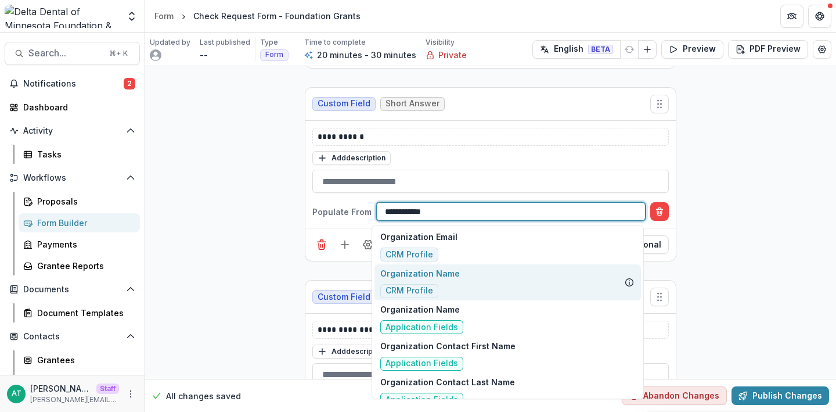
type input "**********"
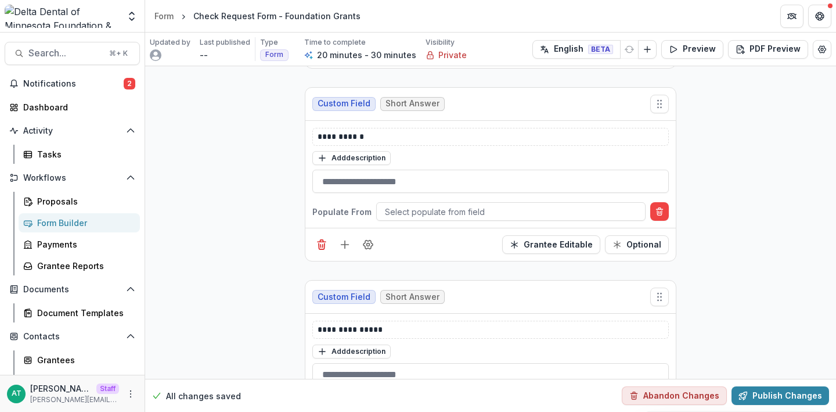
click at [656, 209] on icon "Delete condition" at bounding box center [659, 211] width 9 height 9
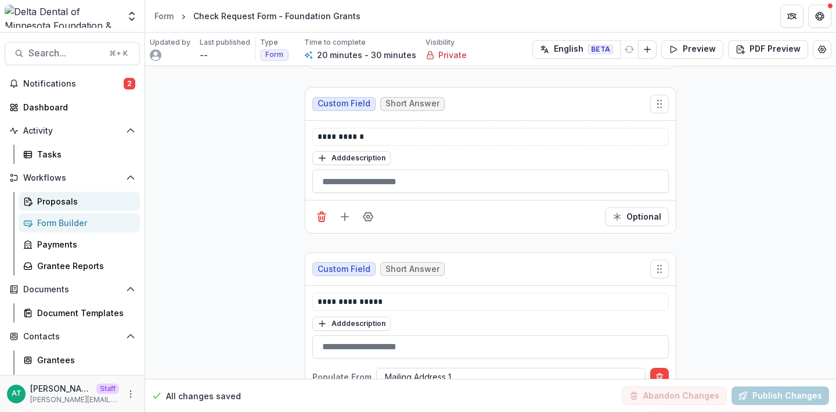
click at [71, 199] on div "Proposals" at bounding box center [84, 201] width 94 height 12
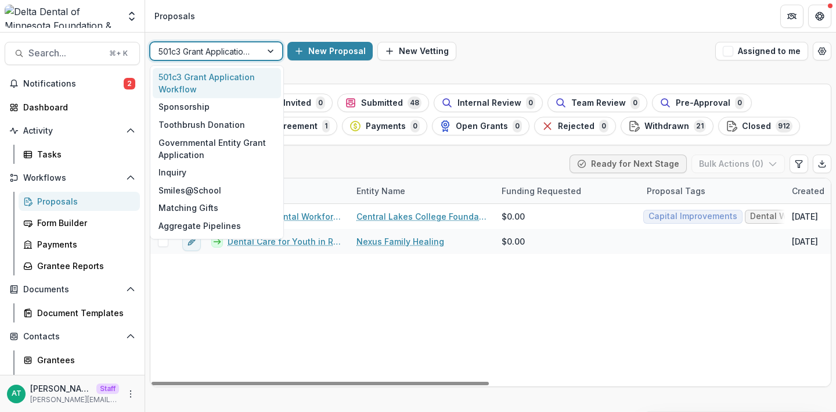
click at [194, 50] on div at bounding box center [206, 51] width 95 height 15
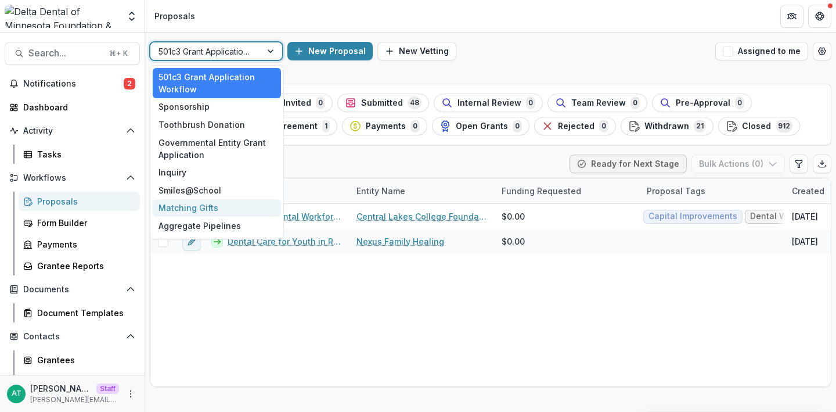
click at [166, 206] on div "Matching Gifts" at bounding box center [217, 208] width 128 height 18
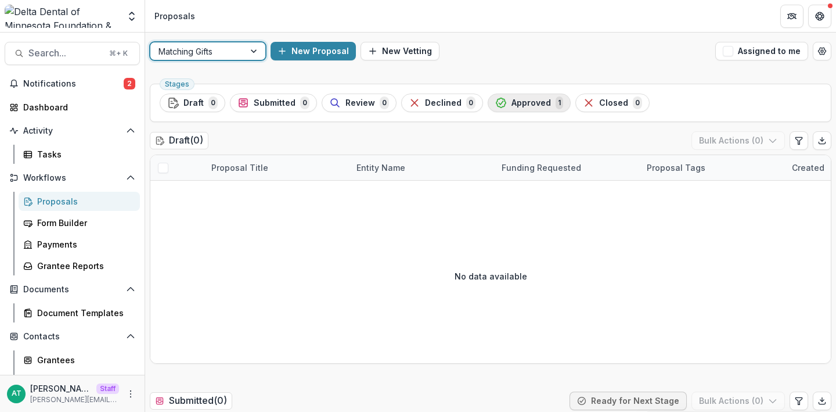
click at [514, 94] on button "Approved 1" at bounding box center [529, 103] width 83 height 19
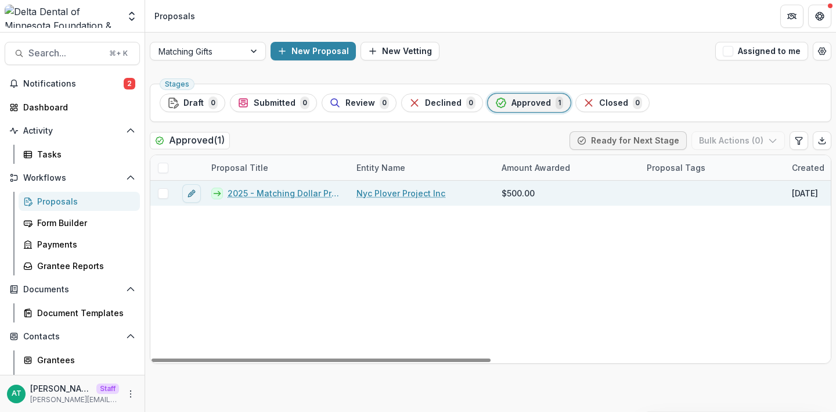
click at [277, 195] on link "2025 - Matching Dollar Program Request Form" at bounding box center [285, 193] width 115 height 12
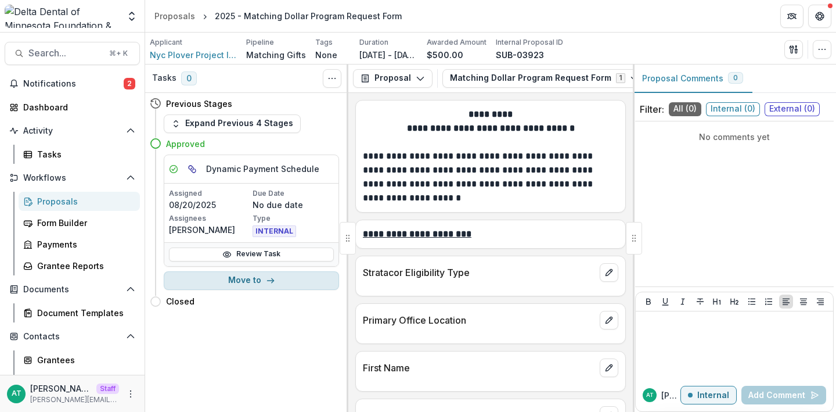
click at [253, 283] on button "Move to" at bounding box center [251, 280] width 175 height 19
select select "********"
select select "**********"
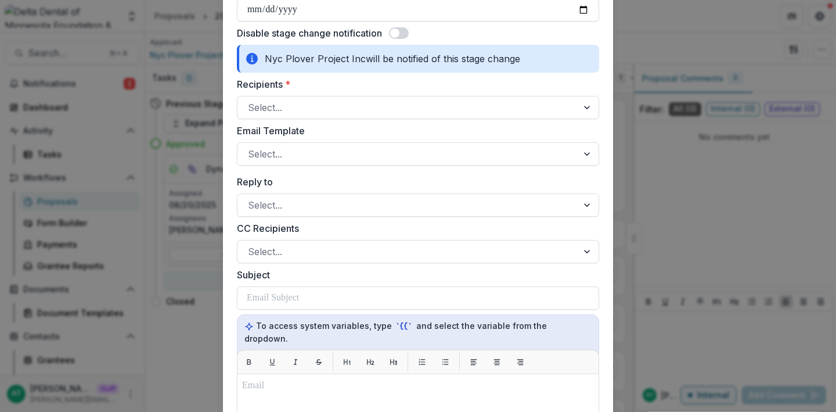
scroll to position [537, 0]
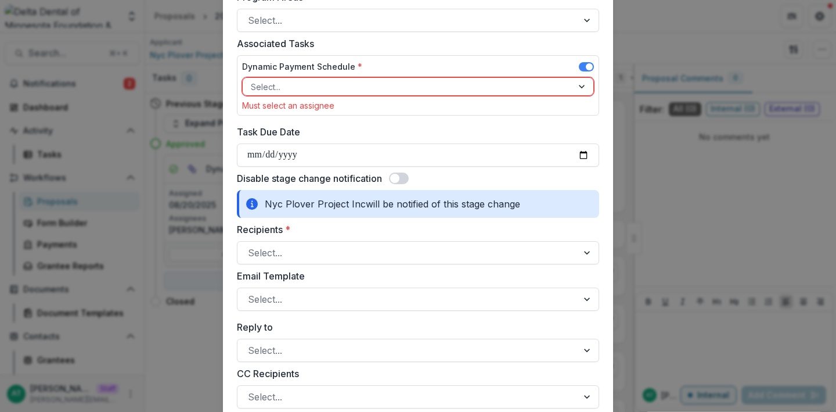
click at [158, 237] on div "**********" at bounding box center [418, 206] width 836 height 412
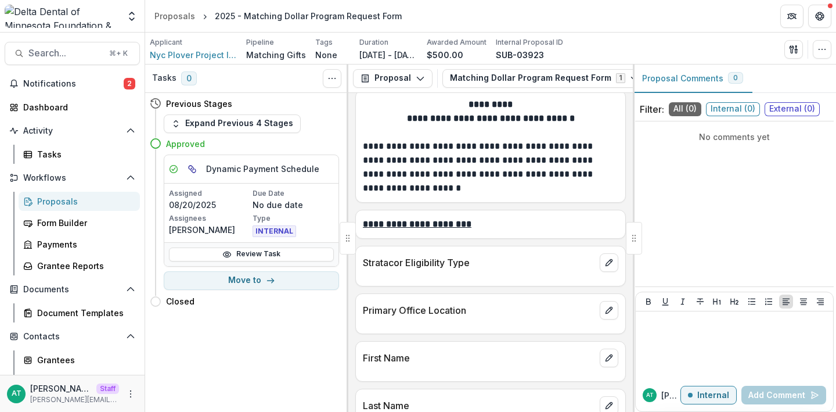
scroll to position [0, 0]
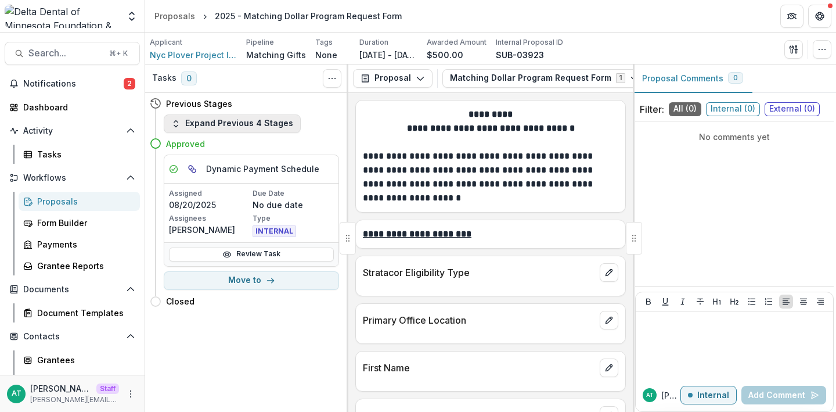
click at [247, 124] on button "Expand Previous 4 Stages" at bounding box center [232, 123] width 137 height 19
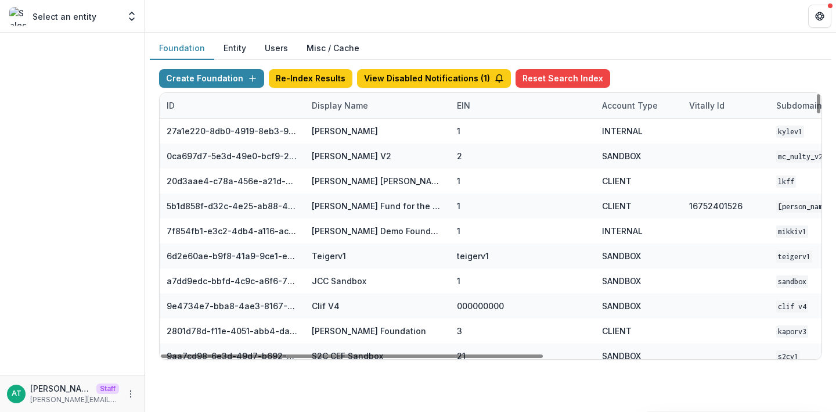
click at [329, 112] on div "Display Name" at bounding box center [377, 105] width 145 height 25
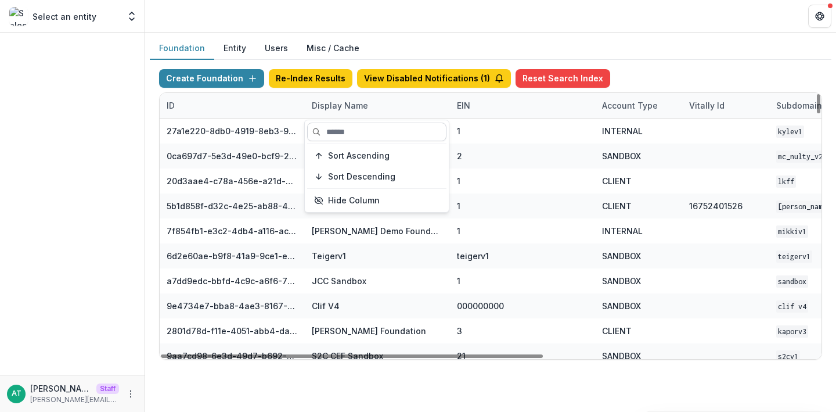
click at [342, 128] on input at bounding box center [376, 132] width 139 height 19
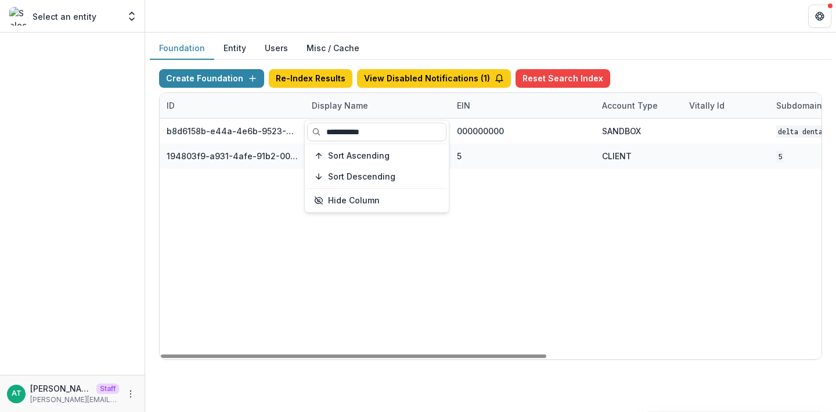
type input "**********"
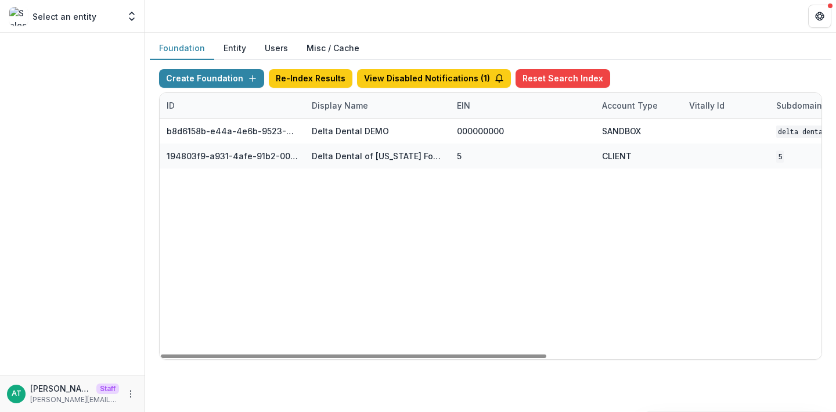
click at [447, 13] on header at bounding box center [490, 16] width 691 height 32
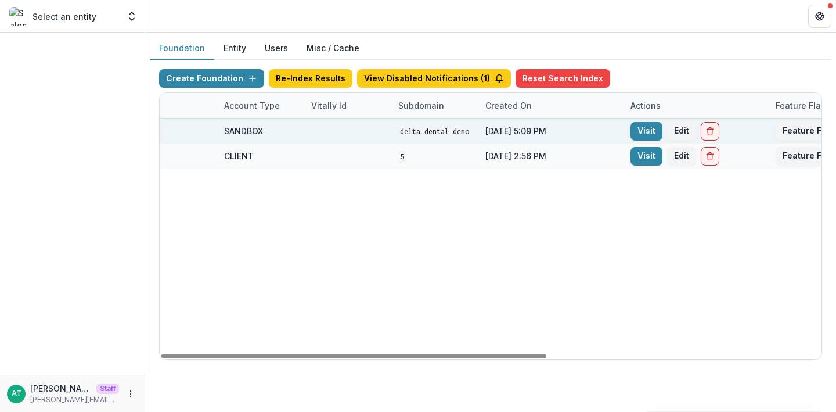
scroll to position [0, 471]
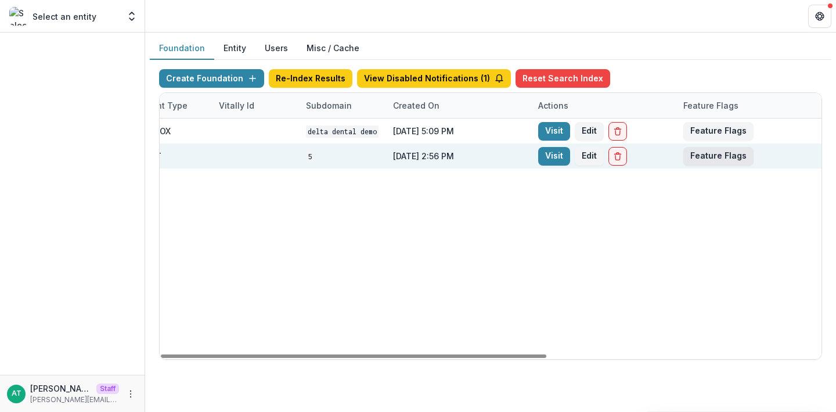
click at [745, 159] on button "Feature Flags" at bounding box center [719, 156] width 70 height 19
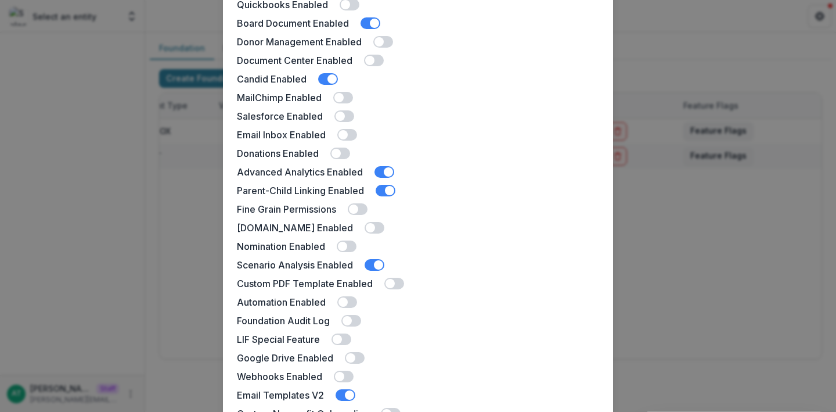
click at [348, 244] on span at bounding box center [347, 246] width 20 height 12
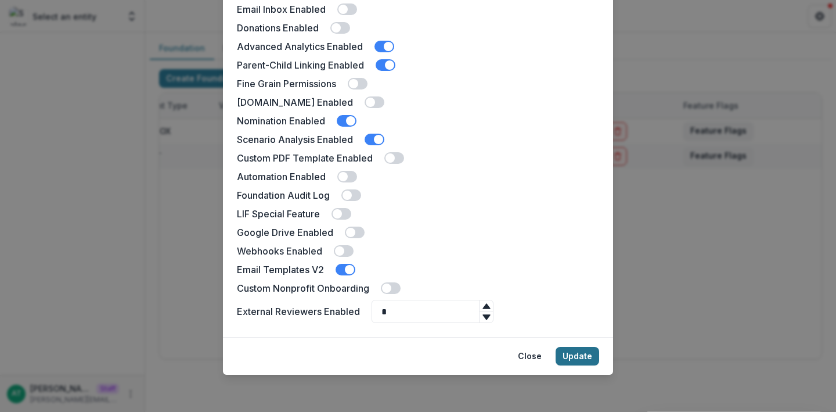
click at [574, 361] on button "Update" at bounding box center [578, 356] width 44 height 19
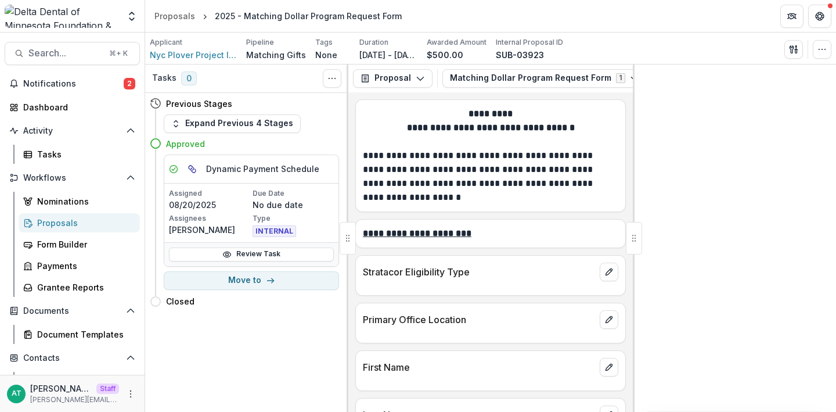
scroll to position [18, 0]
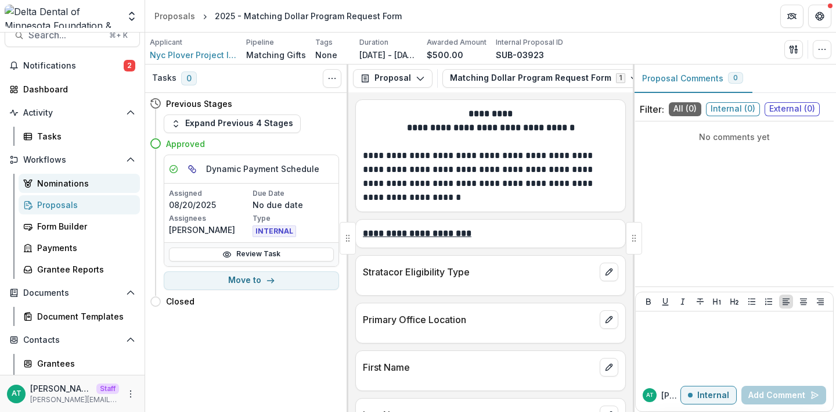
click at [92, 190] on link "Nominations" at bounding box center [79, 183] width 121 height 19
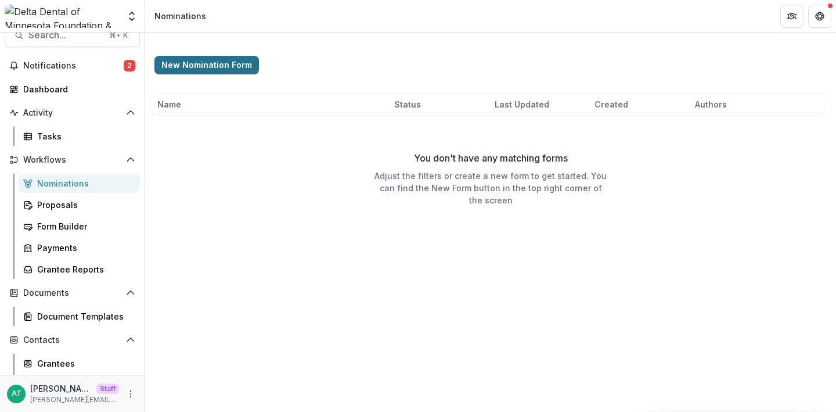
click at [203, 63] on button "New Nomination Form" at bounding box center [207, 65] width 105 height 19
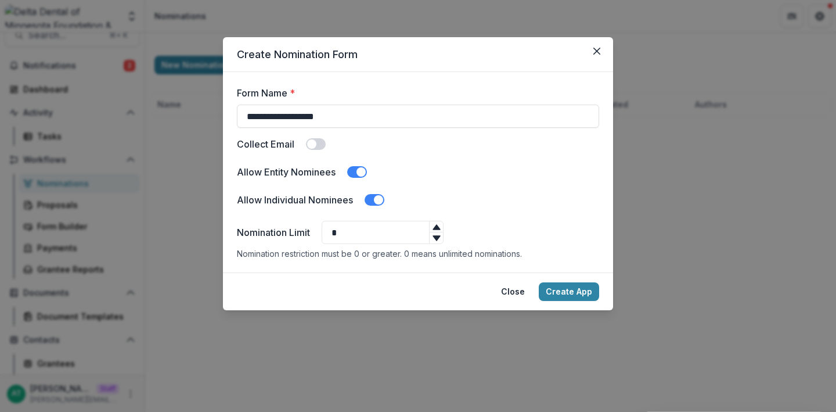
click at [320, 143] on span at bounding box center [316, 144] width 20 height 12
click at [576, 286] on button "Create App" at bounding box center [569, 291] width 60 height 19
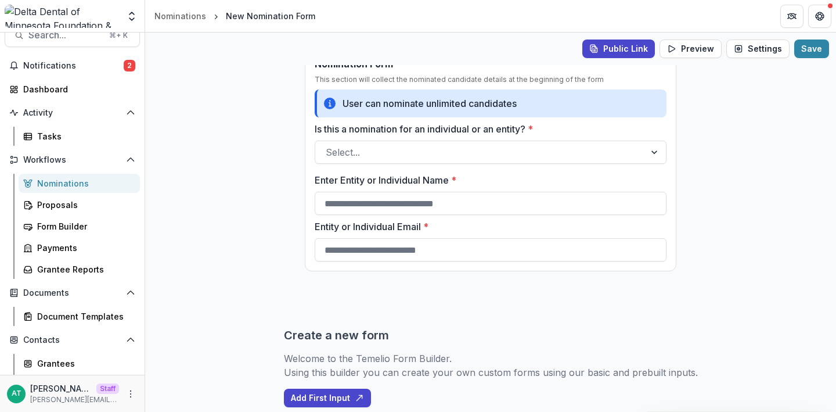
scroll to position [31, 0]
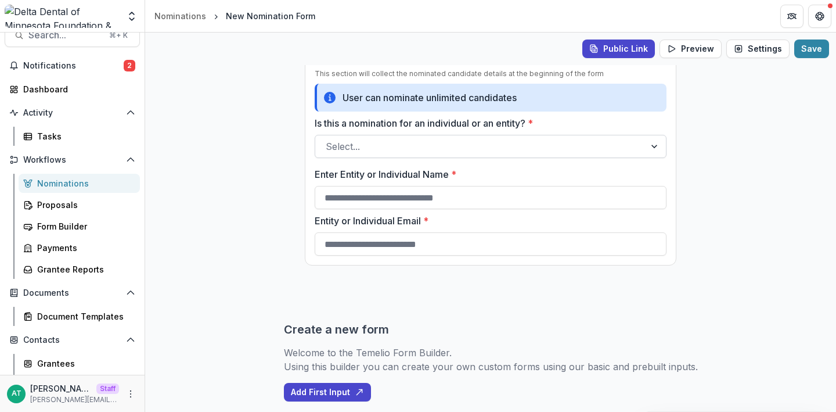
click at [407, 144] on div at bounding box center [480, 146] width 309 height 16
click at [261, 139] on div "Public Link Preview Settings Save Nomination Form This section will collect the…" at bounding box center [490, 222] width 691 height 379
click at [342, 146] on div at bounding box center [480, 146] width 309 height 16
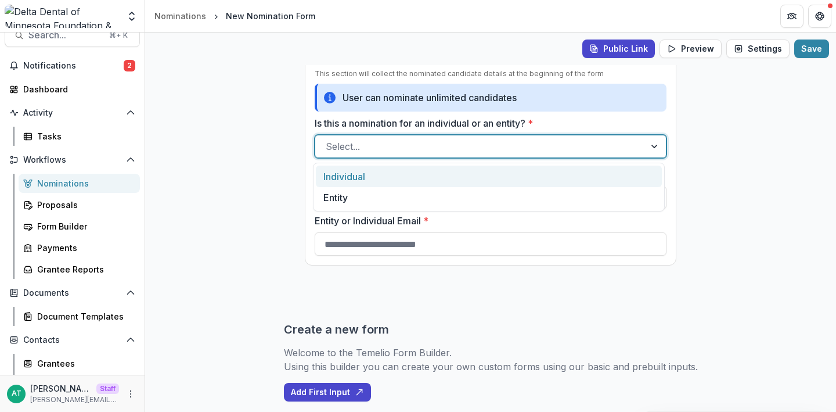
click at [348, 171] on div "Individual" at bounding box center [489, 176] width 346 height 21
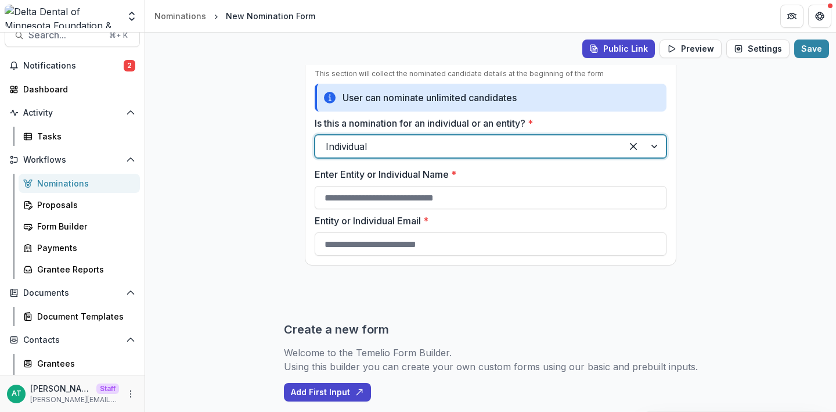
click at [414, 152] on div at bounding box center [469, 146] width 286 height 16
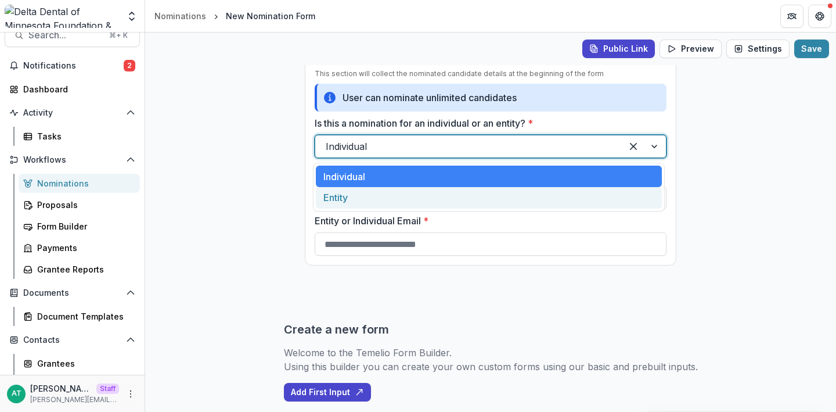
click at [381, 199] on div "Entity" at bounding box center [489, 197] width 346 height 21
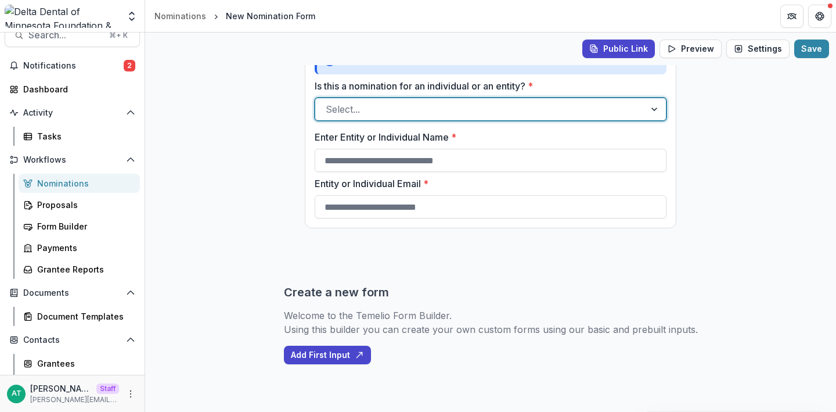
scroll to position [68, 0]
click at [317, 360] on button "Add First Input" at bounding box center [327, 355] width 87 height 19
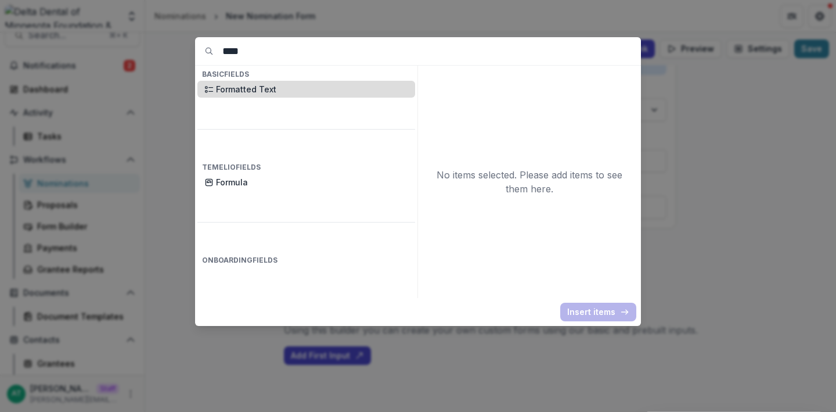
type input "****"
click at [313, 90] on p "Formatted Text" at bounding box center [312, 89] width 192 height 12
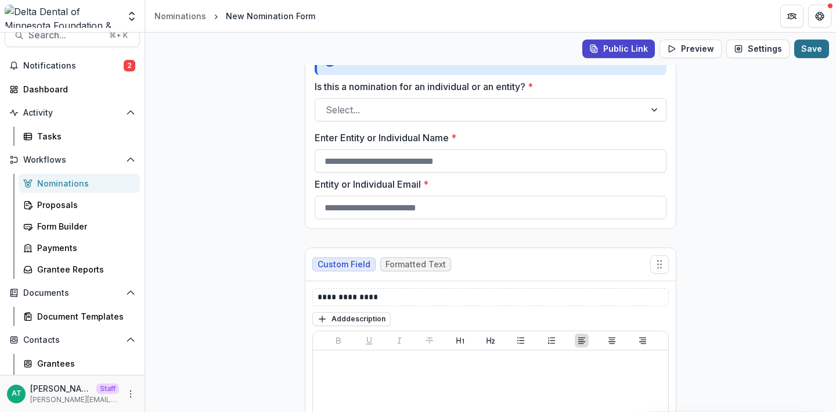
click at [808, 50] on button "Save" at bounding box center [812, 48] width 35 height 19
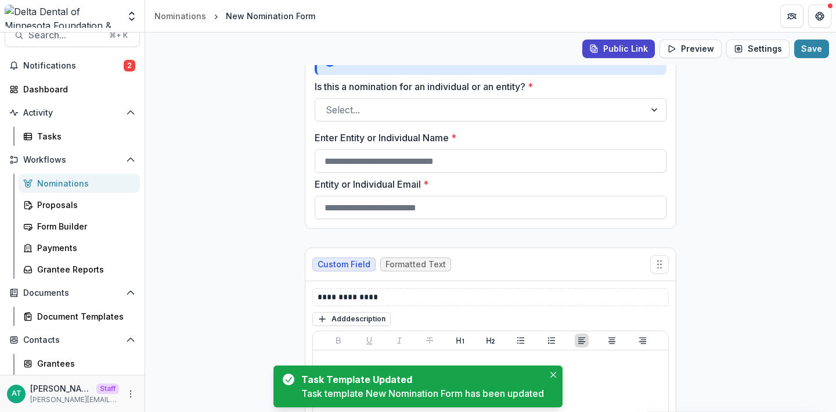
scroll to position [0, 0]
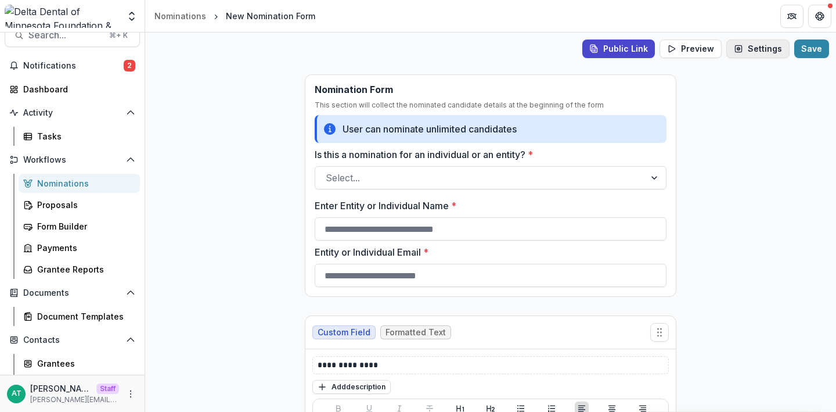
click at [750, 45] on button "Settings" at bounding box center [758, 48] width 63 height 19
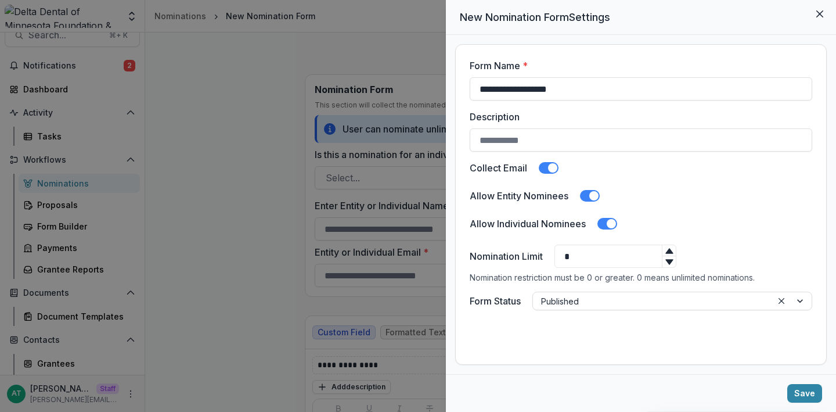
click at [321, 218] on div "**********" at bounding box center [418, 206] width 836 height 412
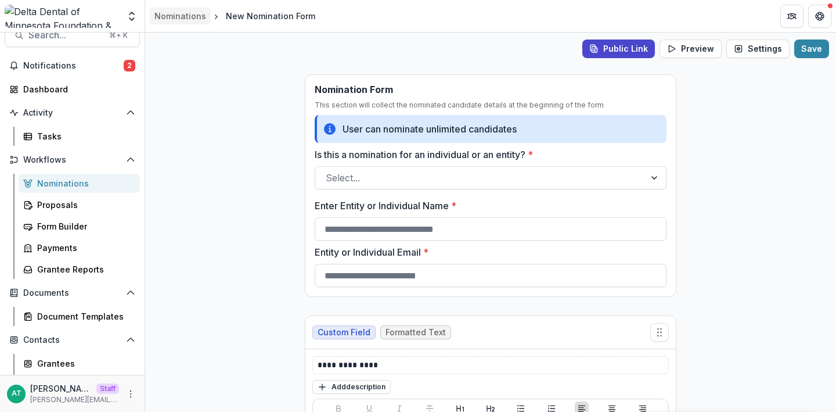
click at [173, 19] on div "Nominations" at bounding box center [181, 16] width 52 height 12
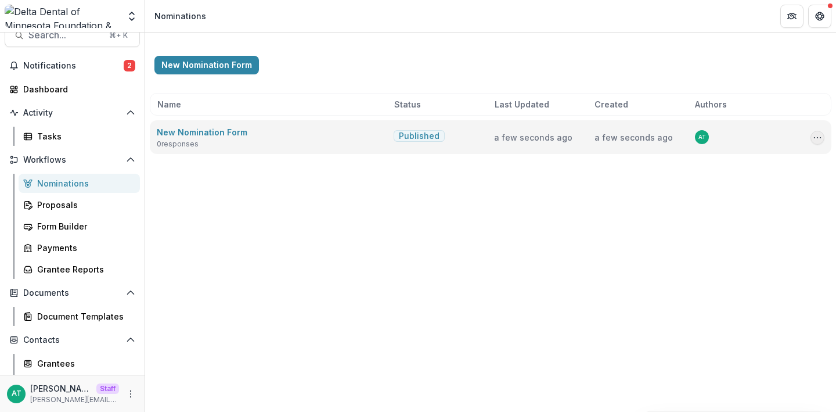
click at [814, 141] on icon "Options" at bounding box center [817, 137] width 9 height 9
click at [770, 202] on link "View Responses" at bounding box center [760, 200] width 124 height 19
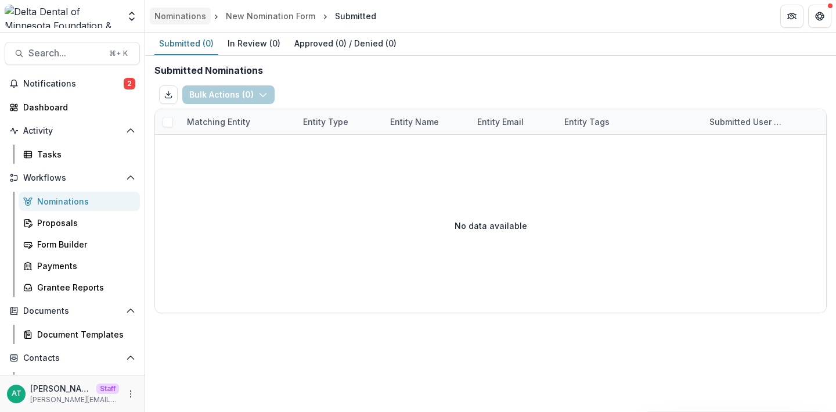
click at [191, 15] on div "Nominations" at bounding box center [181, 16] width 52 height 12
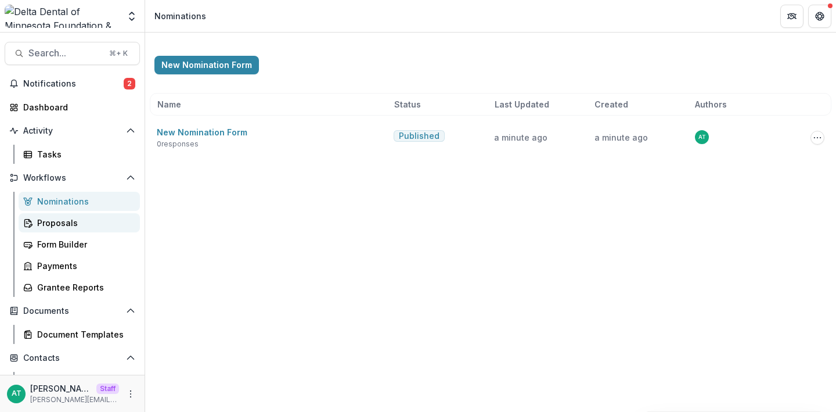
click at [74, 223] on div "Proposals" at bounding box center [84, 223] width 94 height 12
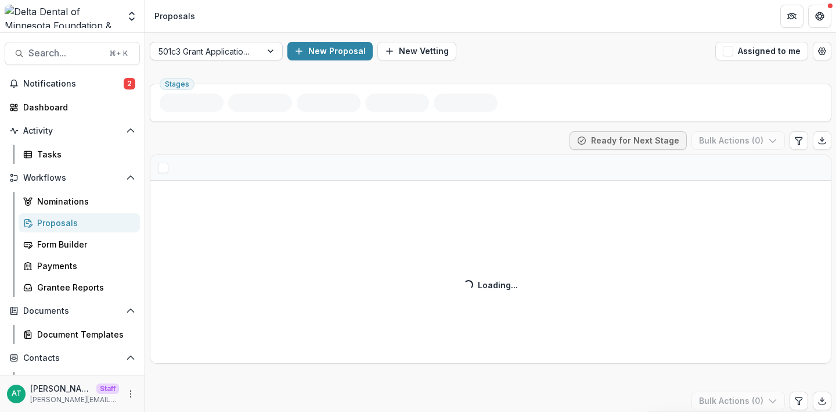
click at [210, 49] on div at bounding box center [206, 51] width 95 height 15
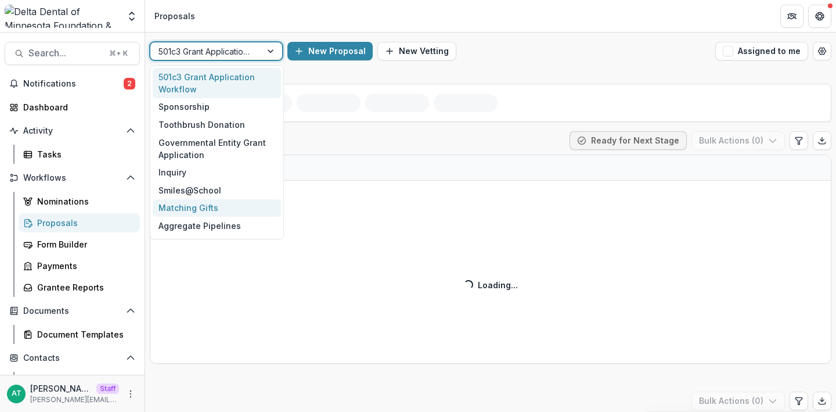
click at [178, 209] on div "Matching Gifts" at bounding box center [217, 208] width 128 height 18
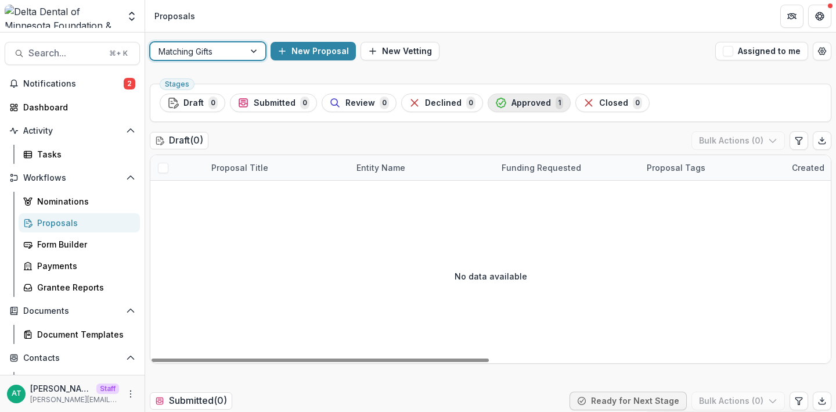
click at [522, 110] on button "Approved 1" at bounding box center [529, 103] width 83 height 19
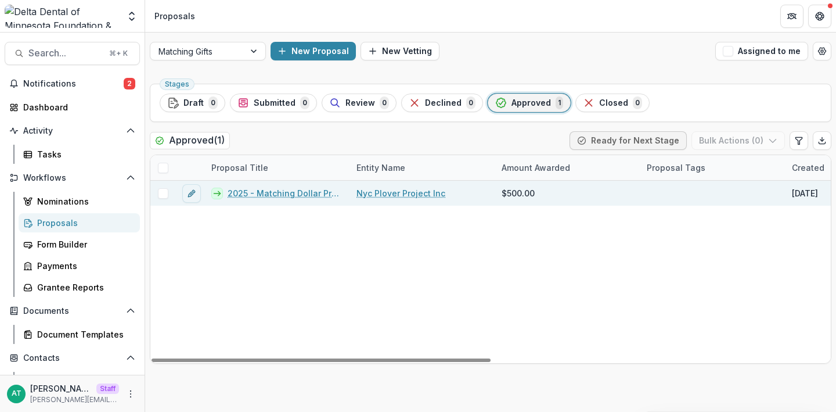
click at [276, 191] on link "2025 - Matching Dollar Program Request Form" at bounding box center [285, 193] width 115 height 12
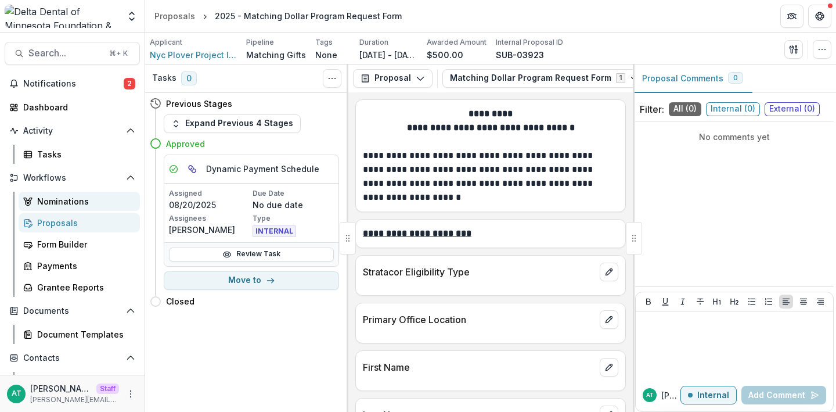
click at [106, 200] on div "Nominations" at bounding box center [84, 201] width 94 height 12
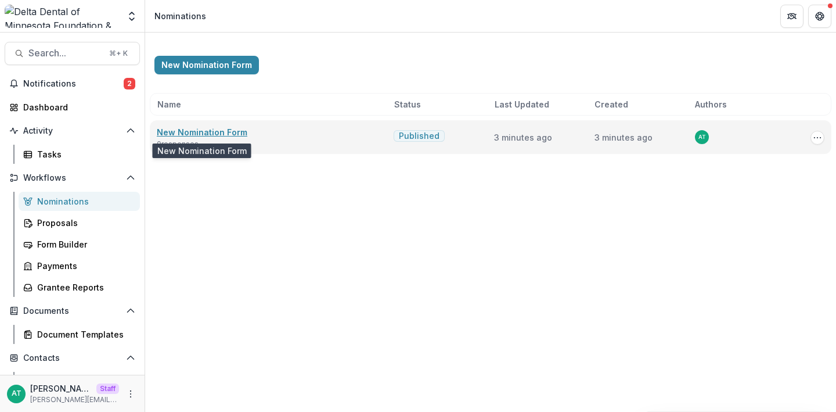
click at [186, 127] on link "New Nomination Form" at bounding box center [202, 132] width 91 height 10
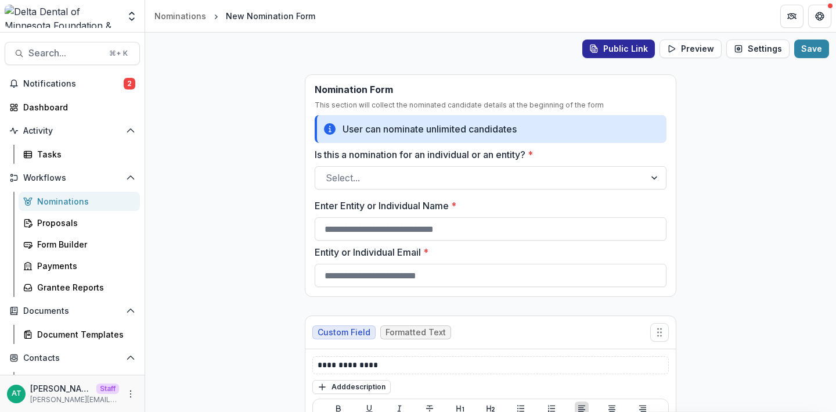
click at [617, 54] on button "Public Link" at bounding box center [619, 48] width 73 height 19
click at [607, 49] on button "Public Link" at bounding box center [619, 48] width 73 height 19
click at [87, 55] on span "Search..." at bounding box center [65, 53] width 74 height 11
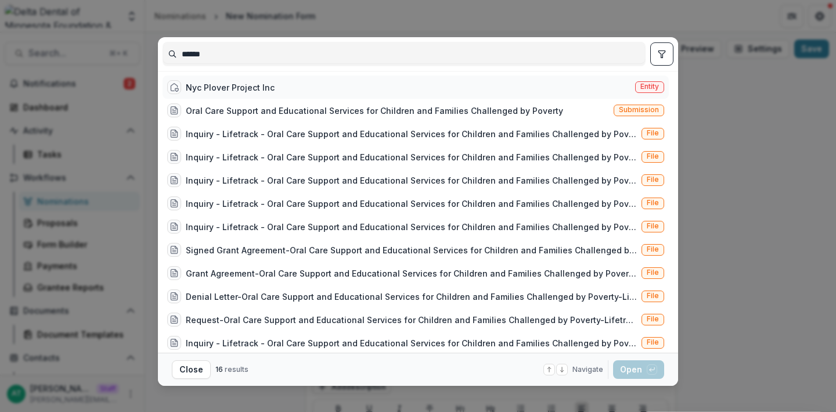
type input "******"
click at [278, 85] on div "Nyc Plover Project Inc Entity" at bounding box center [416, 87] width 507 height 23
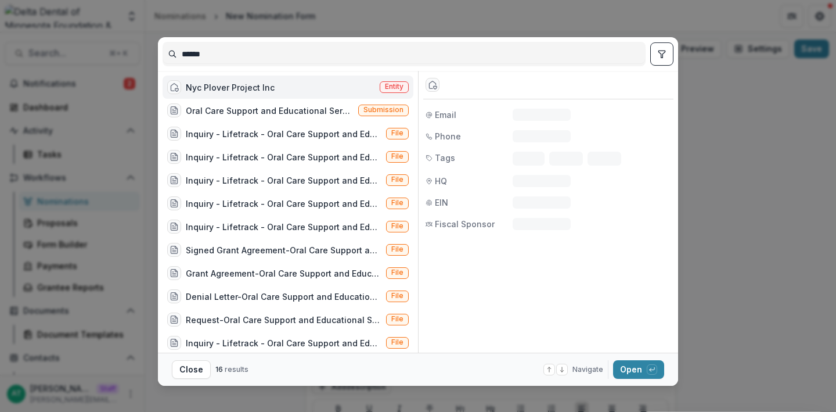
click at [278, 85] on div "Nyc Plover Project Inc Entity" at bounding box center [288, 87] width 251 height 23
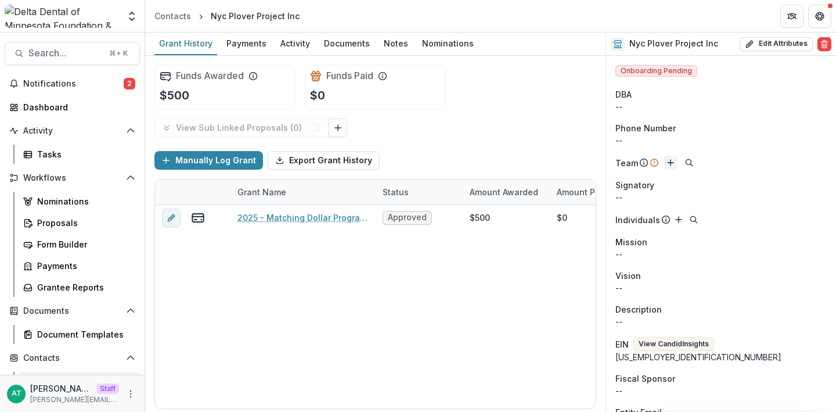
click at [667, 161] on icon "Add" at bounding box center [670, 162] width 9 height 9
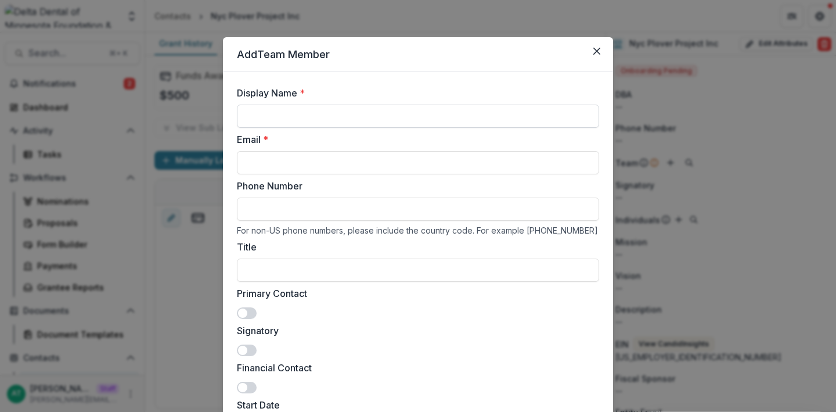
click at [415, 117] on input "Display Name *" at bounding box center [418, 116] width 362 height 23
type input "********"
click at [335, 157] on input "Email *" at bounding box center [418, 162] width 362 height 23
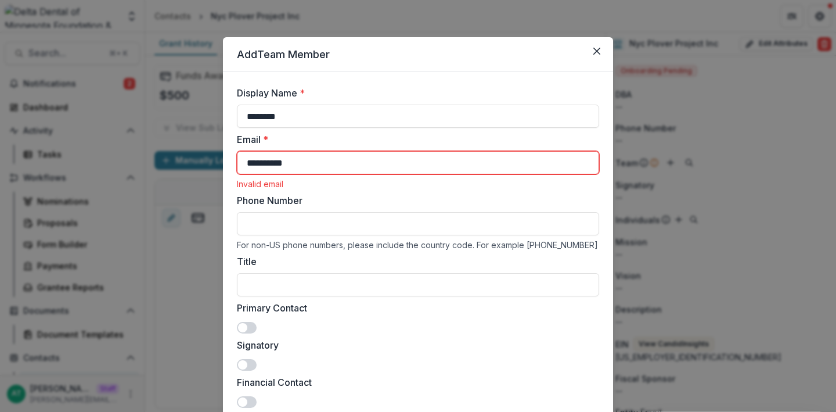
type input "**********"
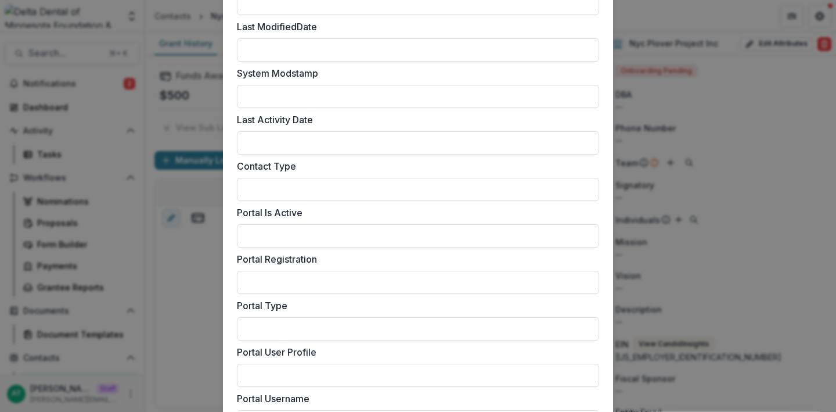
scroll to position [1585, 0]
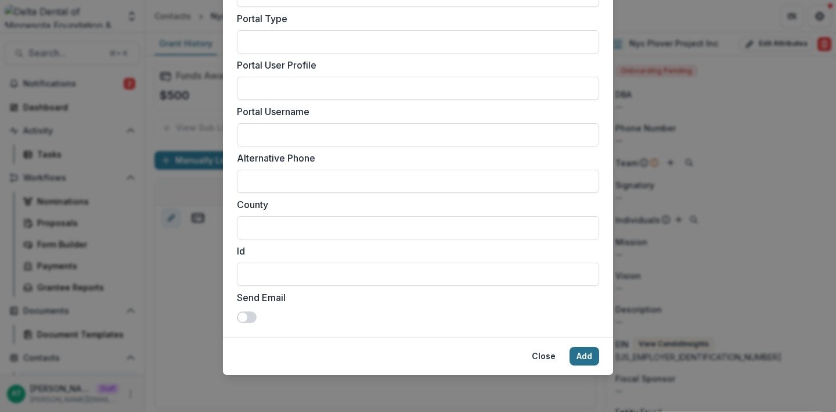
click at [588, 357] on button "Add" at bounding box center [585, 356] width 30 height 19
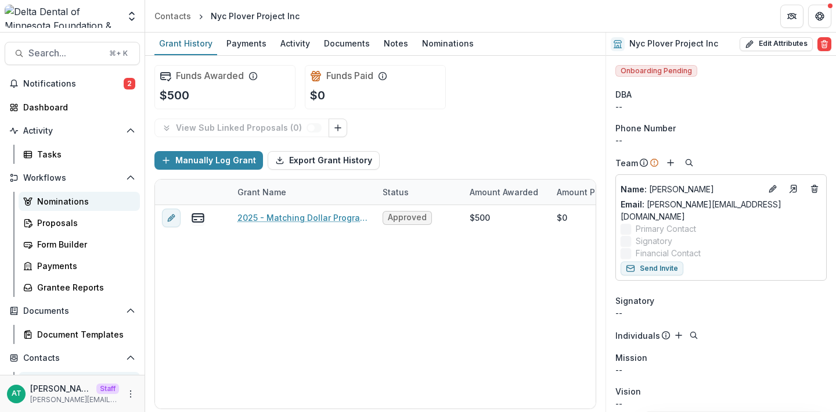
click at [84, 199] on div "Nominations" at bounding box center [84, 201] width 94 height 12
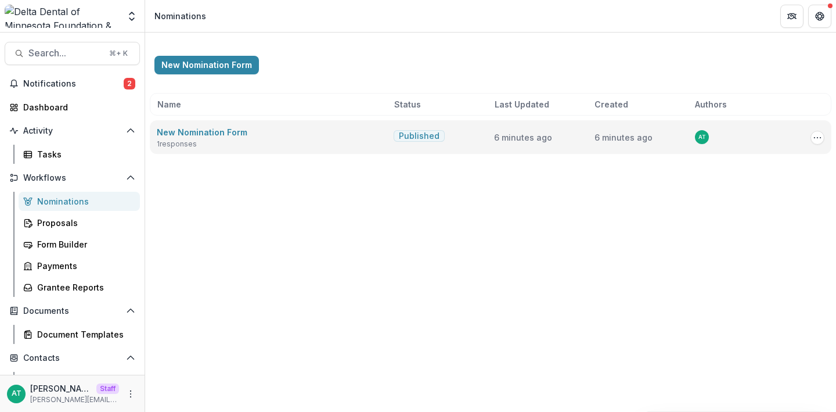
click at [824, 134] on div "Copy Public Link Edit View Responses Archive" at bounding box center [810, 137] width 29 height 15
click at [820, 134] on icon "Options" at bounding box center [817, 137] width 9 height 9
click at [737, 203] on link "View Responses" at bounding box center [760, 200] width 124 height 19
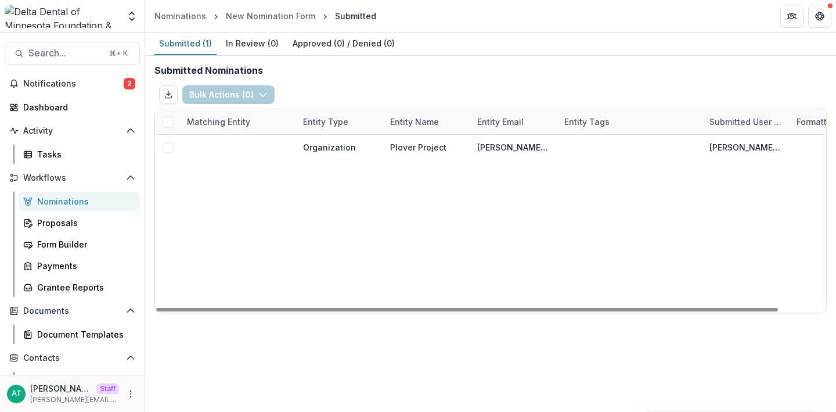
click at [174, 121] on div at bounding box center [167, 121] width 25 height 25
click at [165, 121] on span at bounding box center [168, 122] width 10 height 10
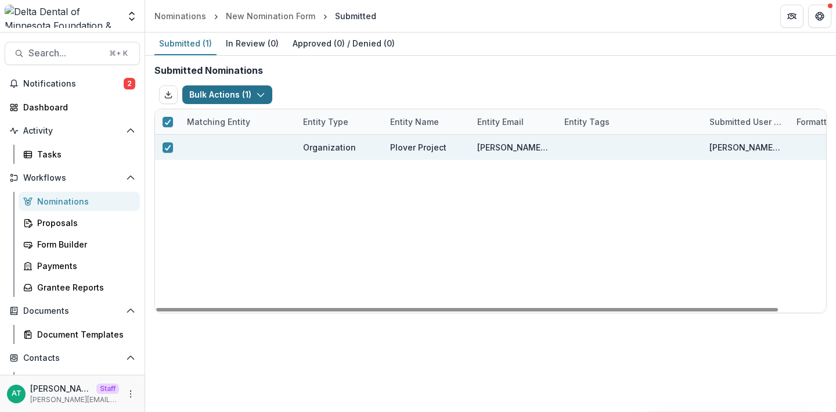
click at [260, 96] on polyline "button" at bounding box center [260, 95] width 6 height 3
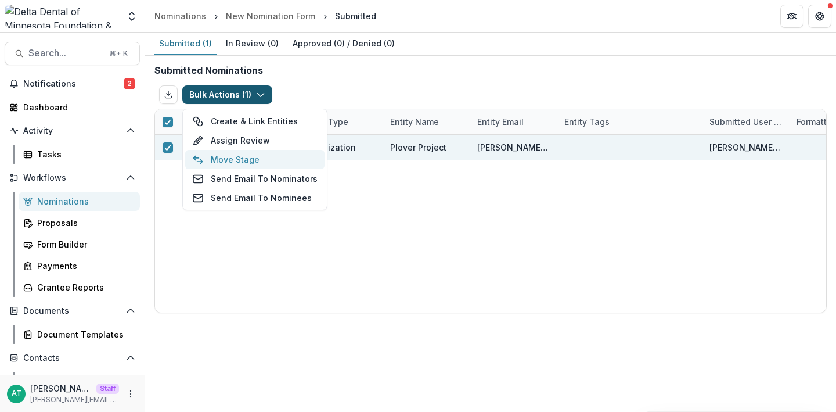
click at [251, 157] on button "Move Stage" at bounding box center [254, 159] width 139 height 19
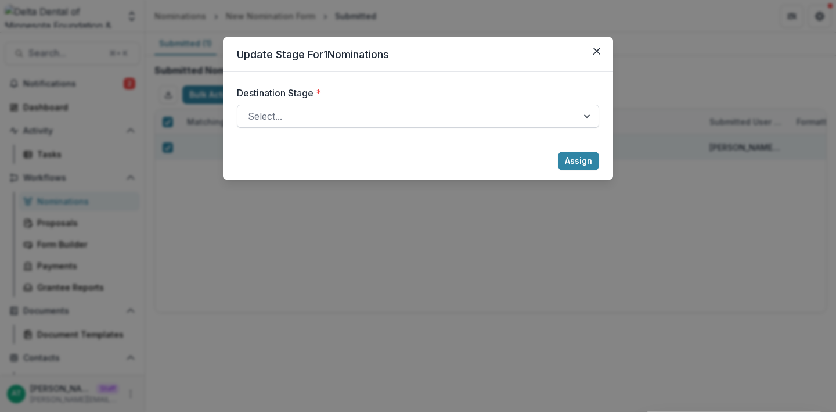
click at [290, 118] on div at bounding box center [407, 116] width 319 height 16
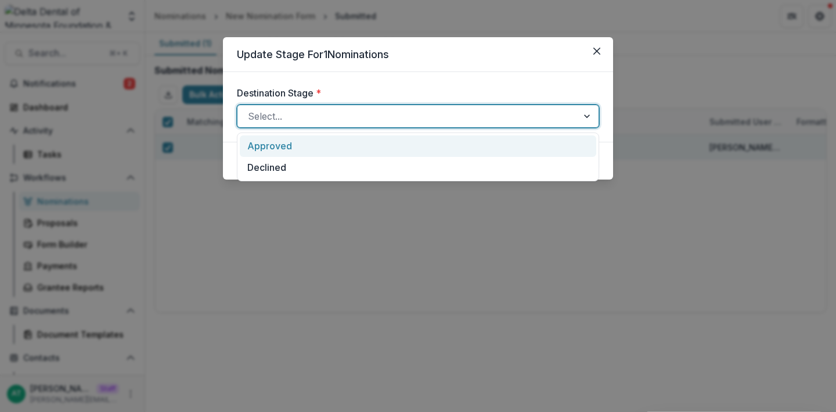
click at [288, 144] on div "Approved" at bounding box center [418, 145] width 357 height 21
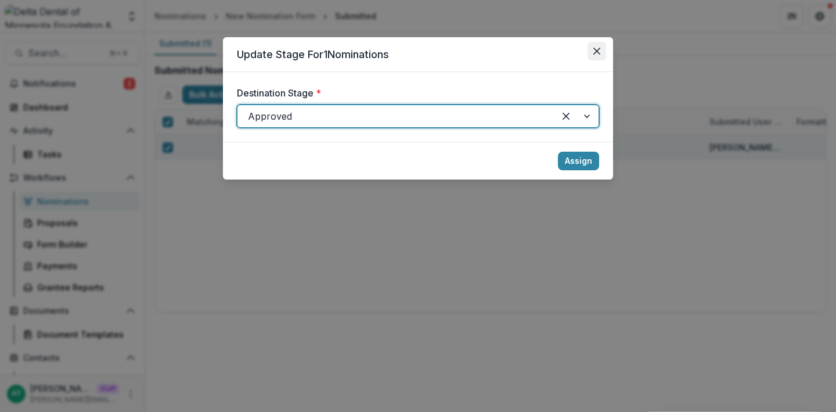
click at [600, 52] on icon "Close" at bounding box center [597, 51] width 7 height 7
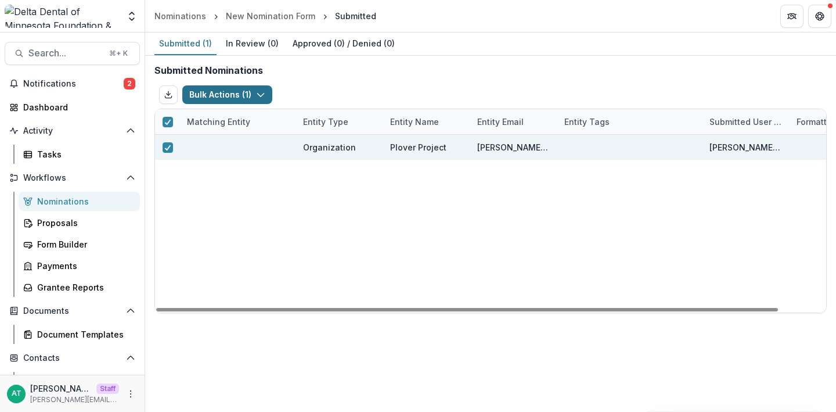
click at [256, 93] on icon "button" at bounding box center [260, 94] width 9 height 9
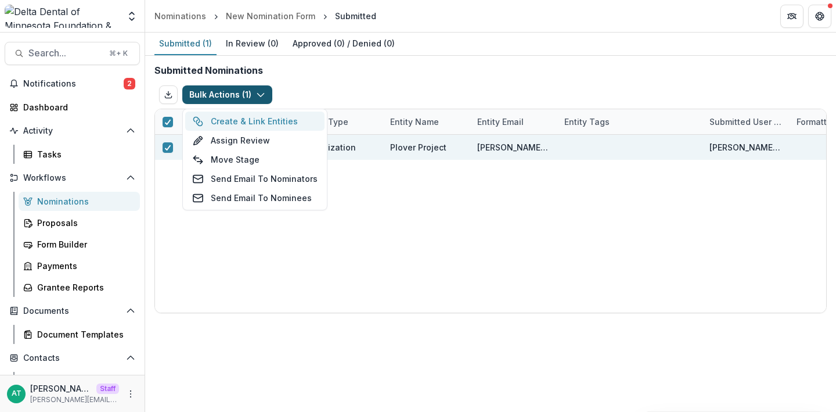
click at [270, 124] on button "Create & Link Entities" at bounding box center [254, 121] width 139 height 19
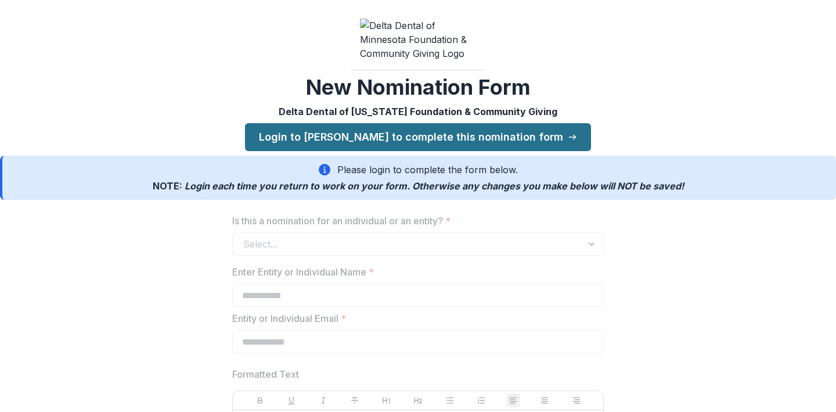
click at [381, 123] on link "Login to [PERSON_NAME] to complete this nomination form" at bounding box center [418, 137] width 346 height 28
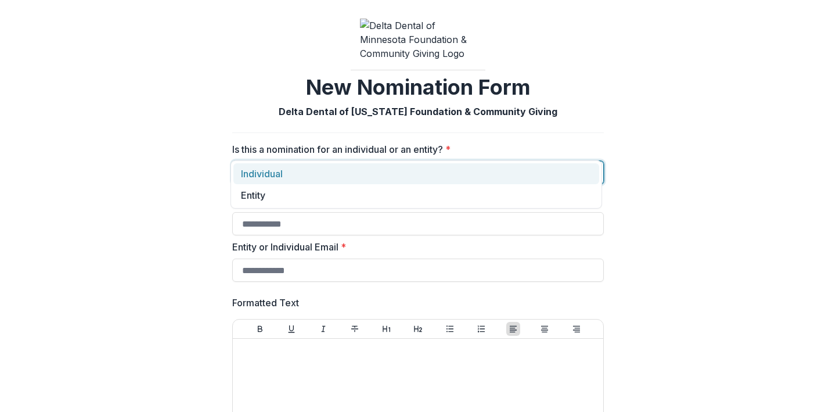
click at [343, 164] on div at bounding box center [407, 172] width 329 height 16
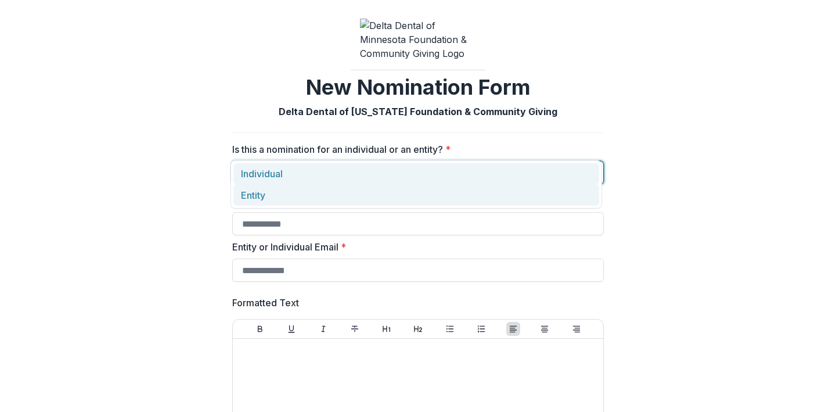
click at [304, 186] on div "Entity" at bounding box center [417, 194] width 366 height 21
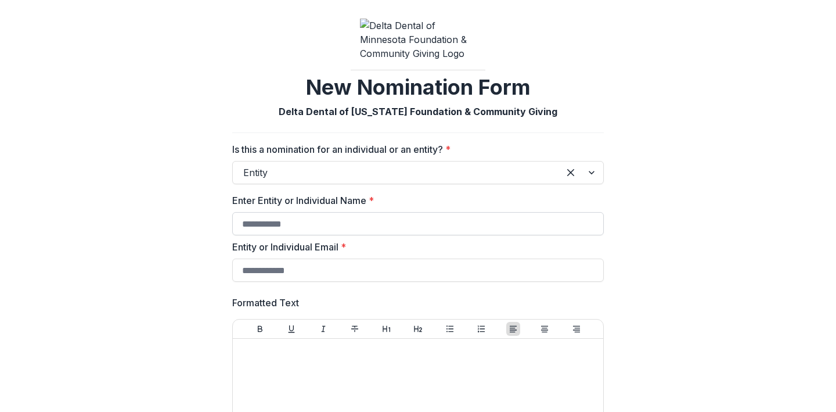
click at [304, 212] on input "Enter Entity or Individual Name *" at bounding box center [418, 223] width 372 height 23
type input "**********"
click at [311, 258] on input "Entity or Individual Email *" at bounding box center [418, 269] width 372 height 23
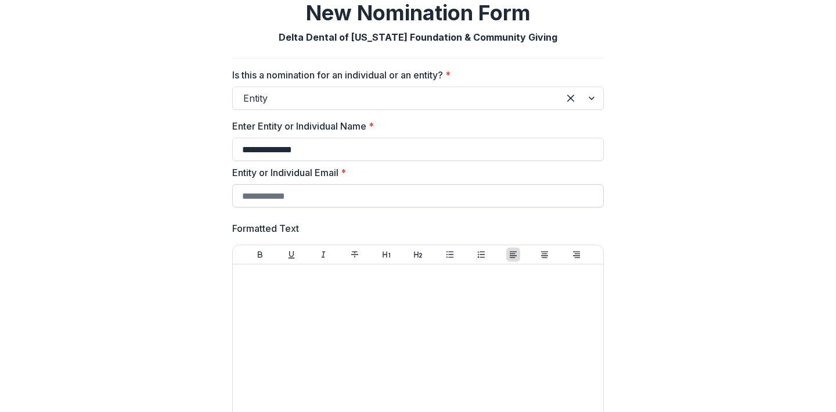
scroll to position [161, 0]
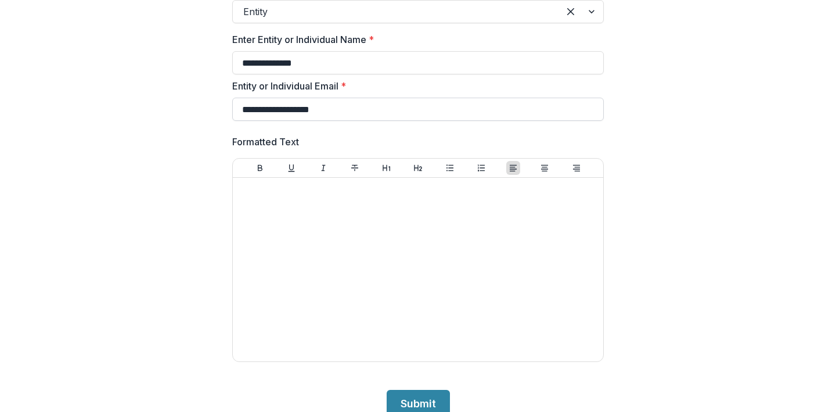
click at [261, 98] on input "**********" at bounding box center [418, 109] width 372 height 23
type input "**********"
click at [411, 390] on button "Submit" at bounding box center [418, 404] width 63 height 28
